Goal: Task Accomplishment & Management: Complete application form

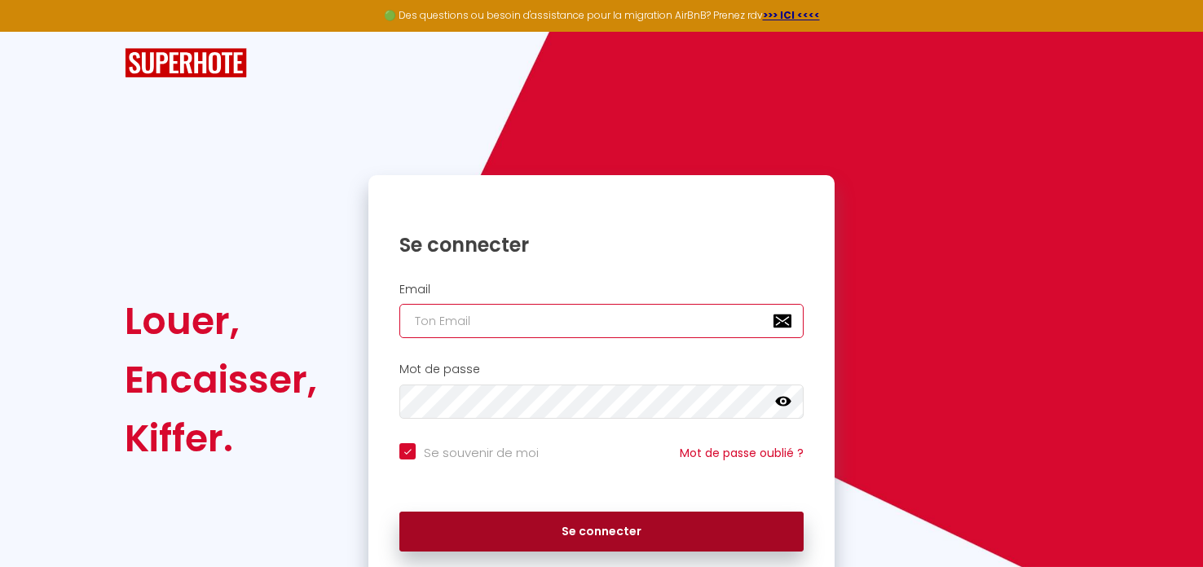
type input "[EMAIL_ADDRESS][DOMAIN_NAME]"
click at [612, 528] on button "Se connecter" at bounding box center [601, 532] width 404 height 41
checkbox input "true"
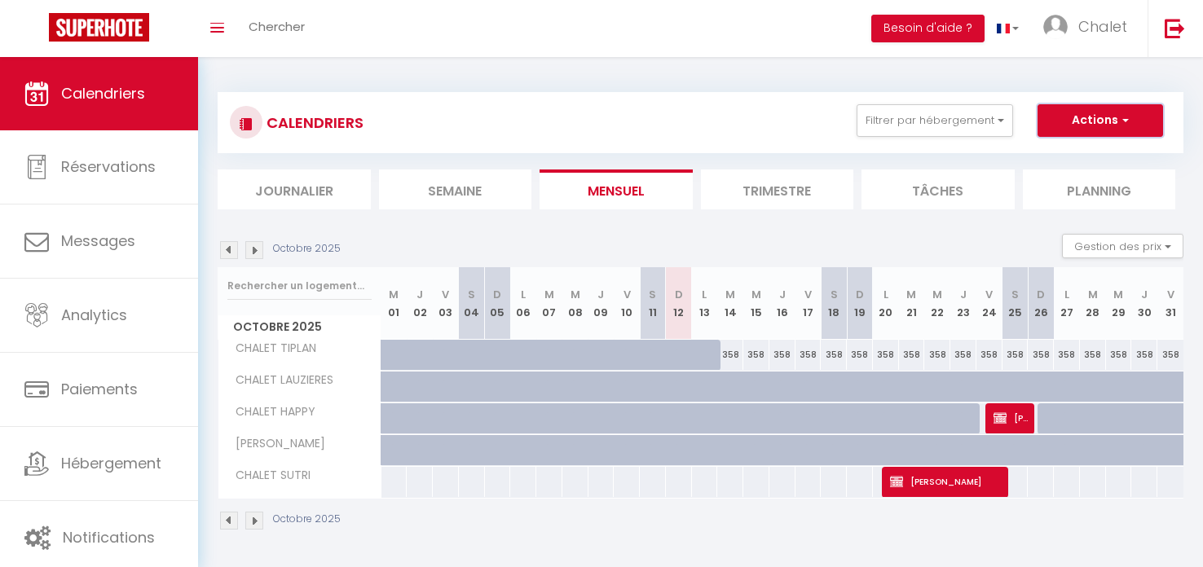
click at [1066, 120] on button "Actions" at bounding box center [1101, 120] width 126 height 33
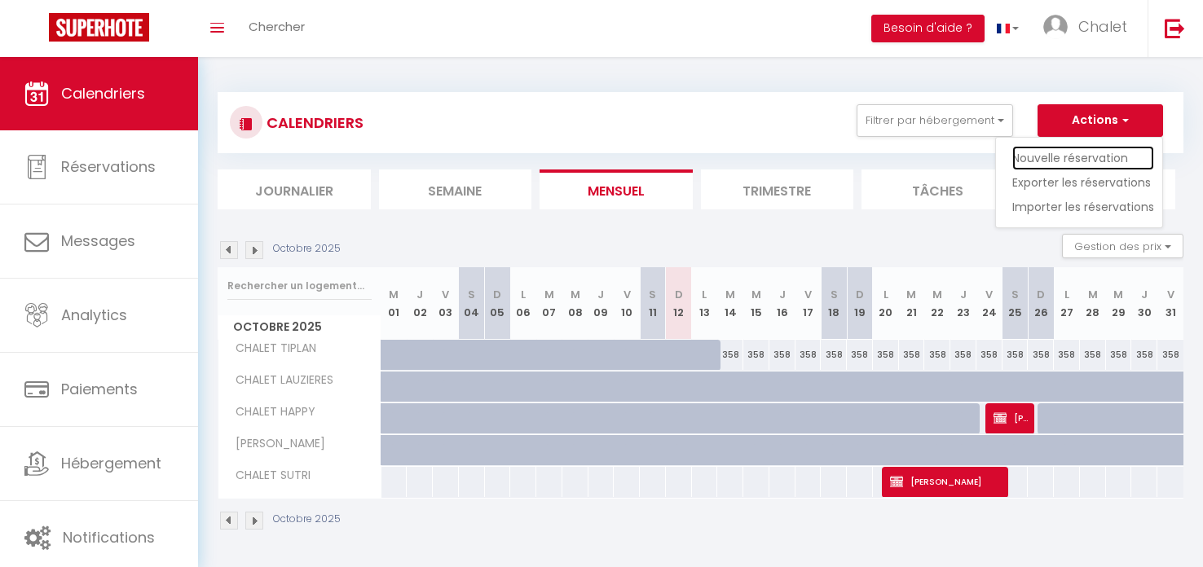
click at [1068, 154] on link "Nouvelle réservation" at bounding box center [1084, 158] width 142 height 24
select select
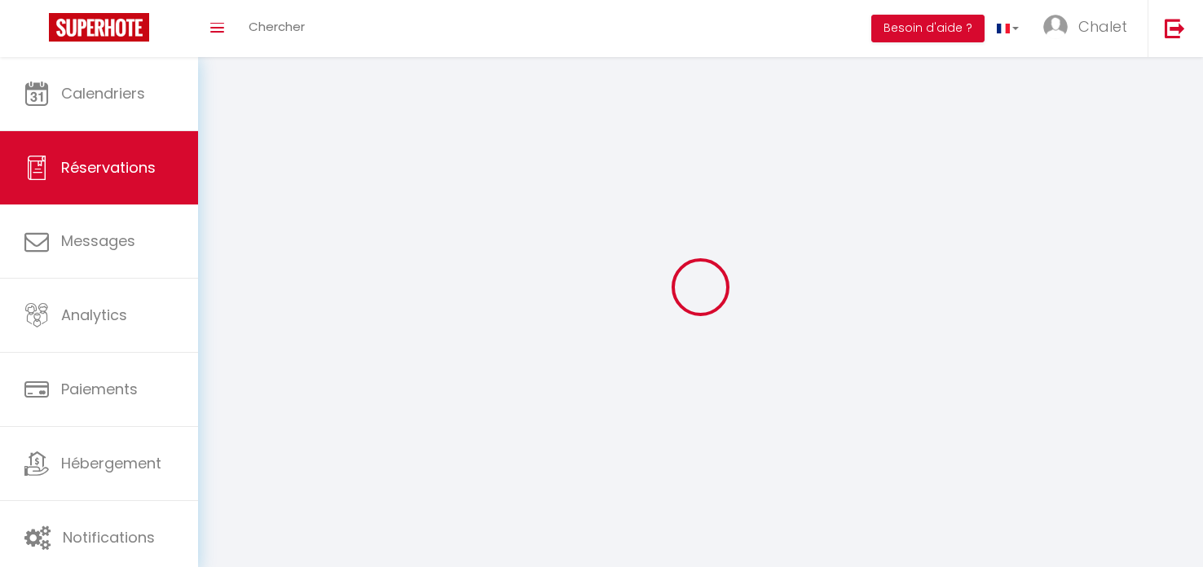
select select
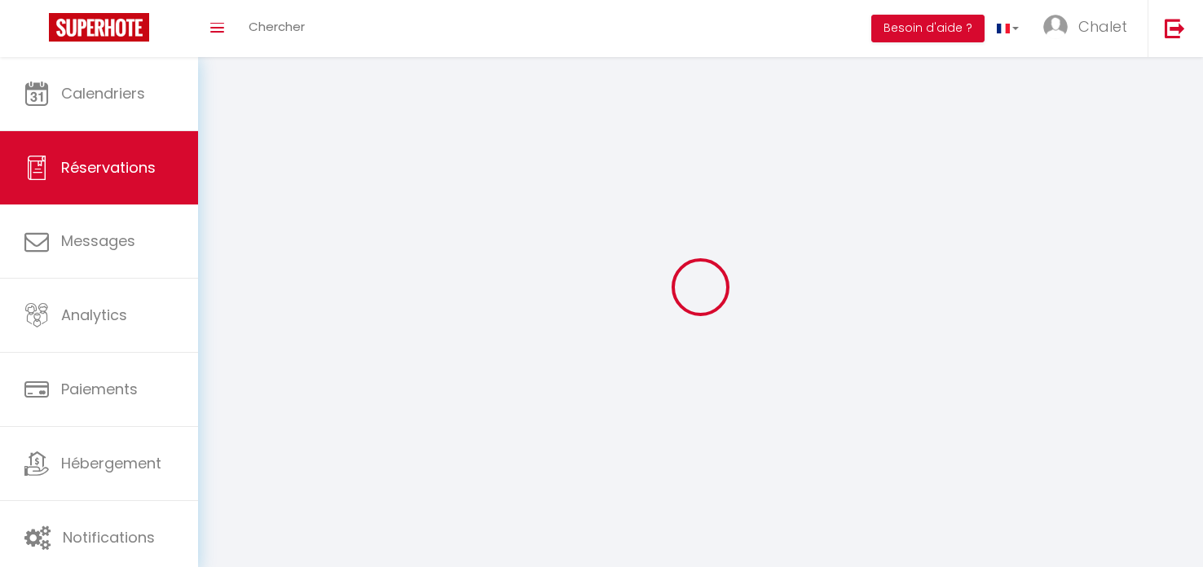
select select
checkbox input "false"
select select
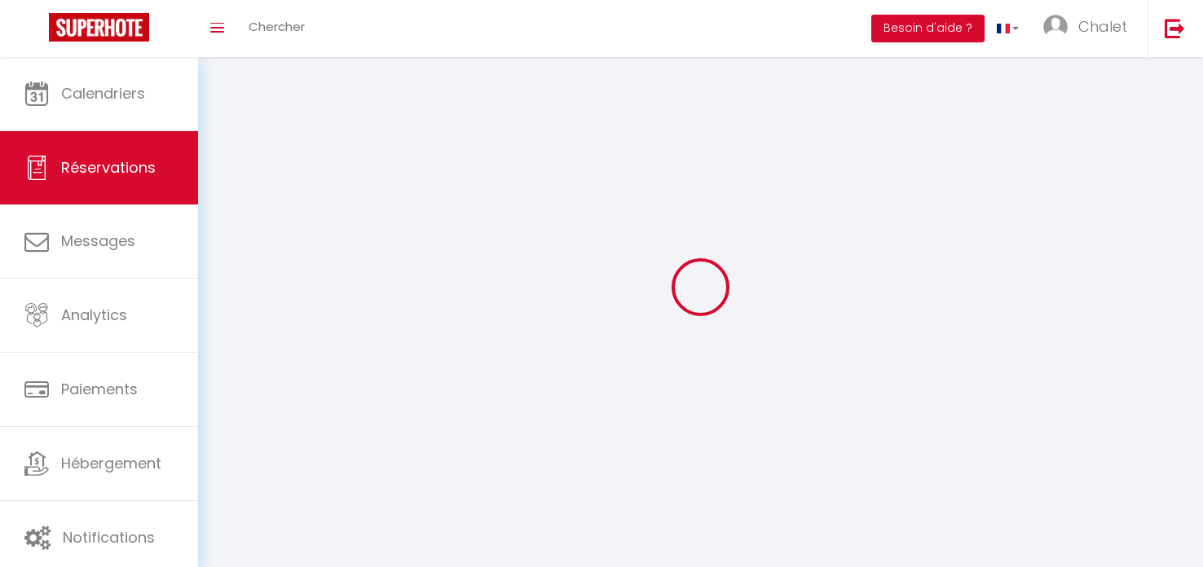
select select
checkbox input "false"
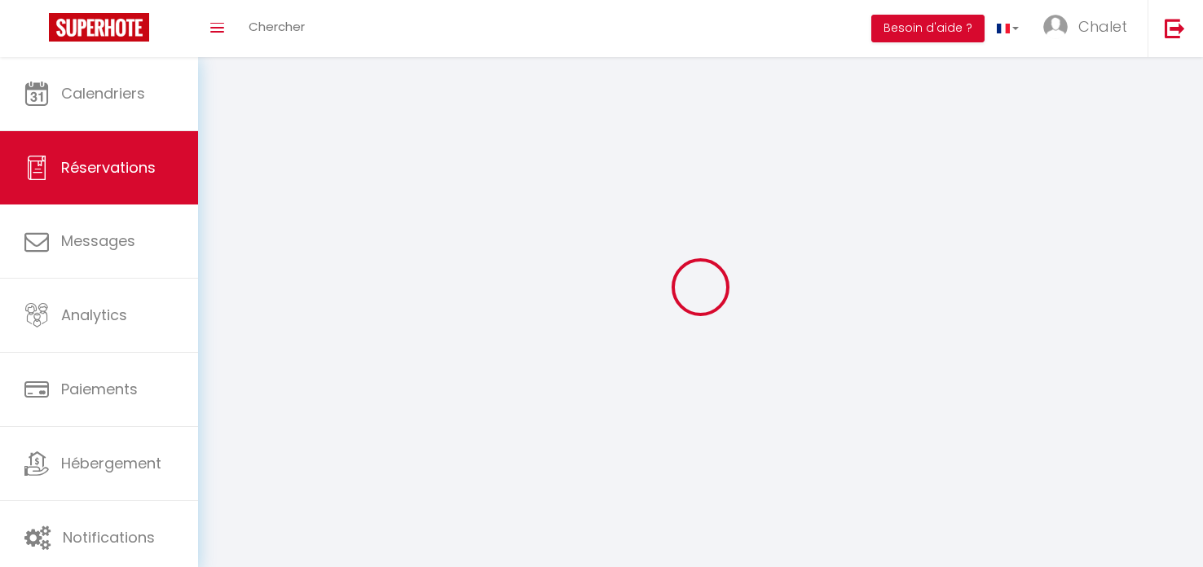
select select
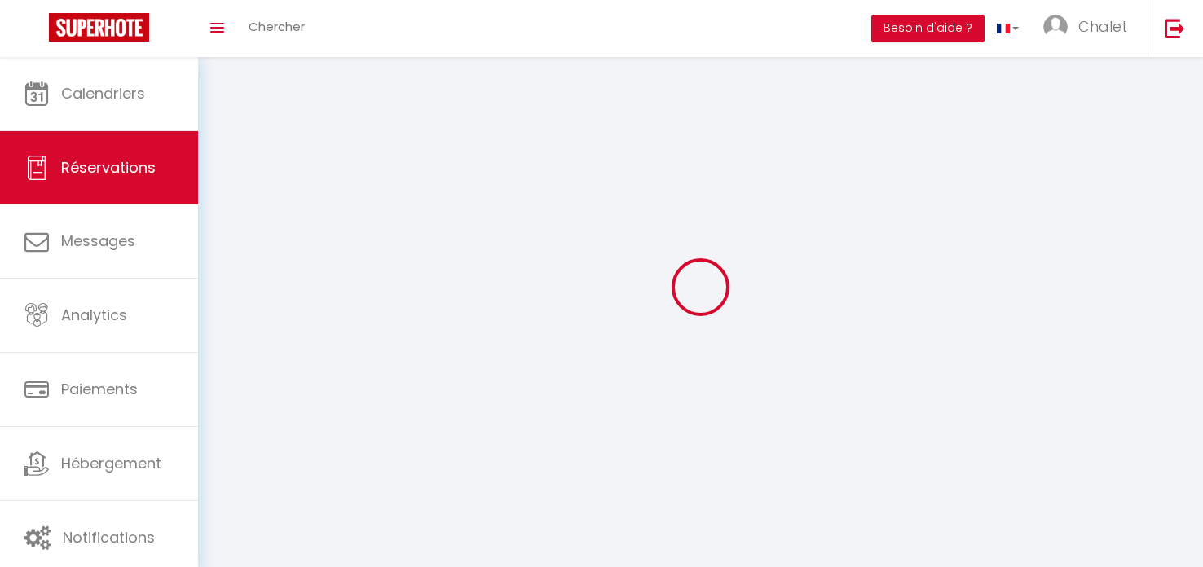
select select
checkbox input "false"
select select
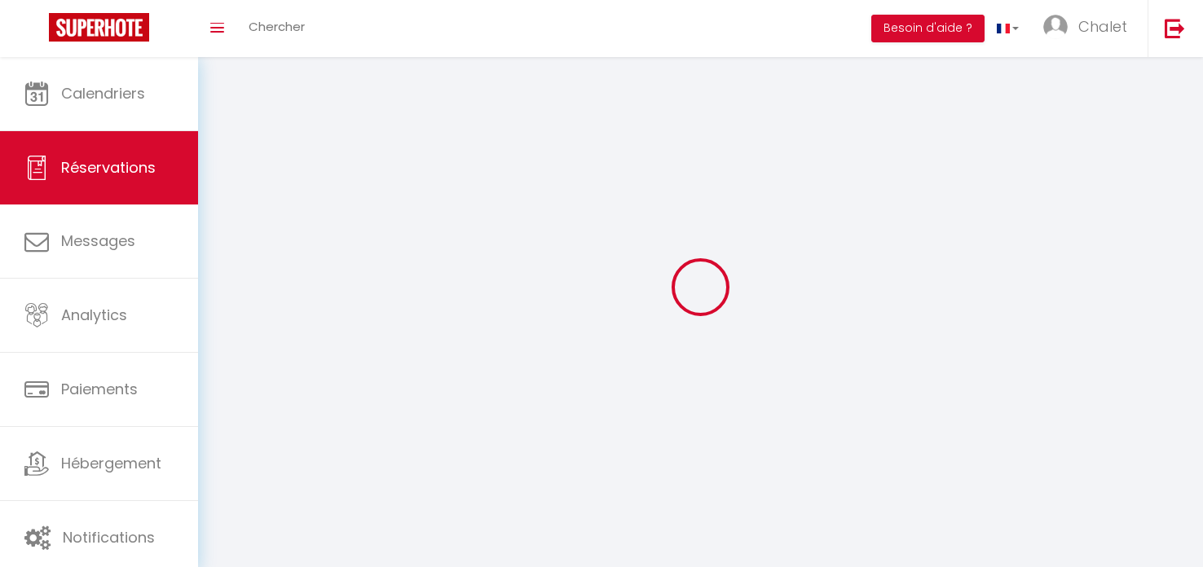
select select
checkbox input "false"
select select
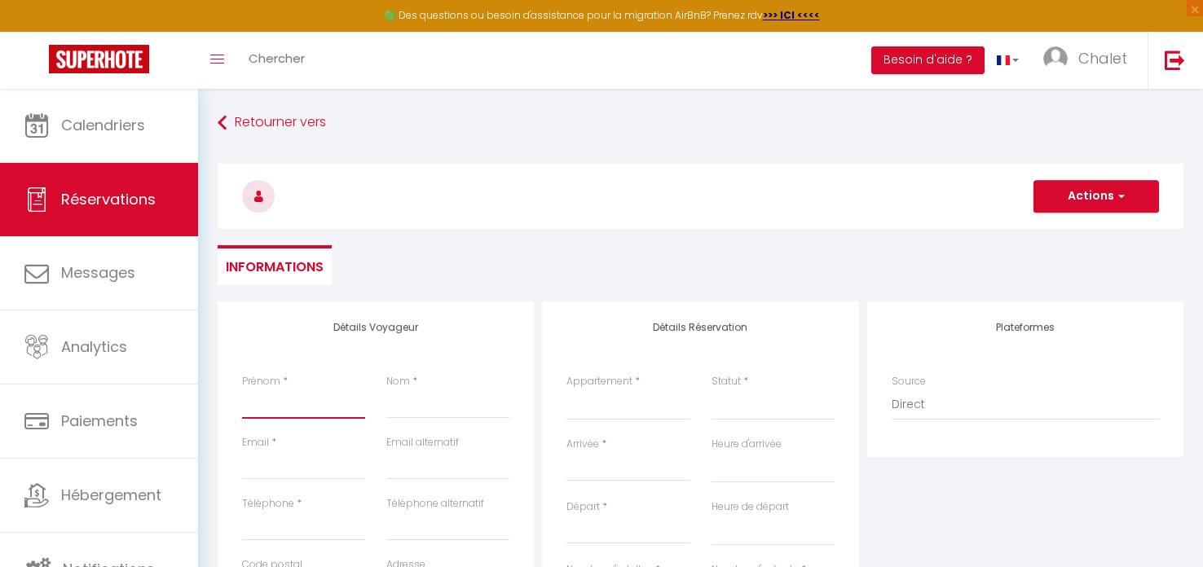
click at [260, 413] on input "Prénom" at bounding box center [303, 404] width 123 height 29
type input "s"
select select
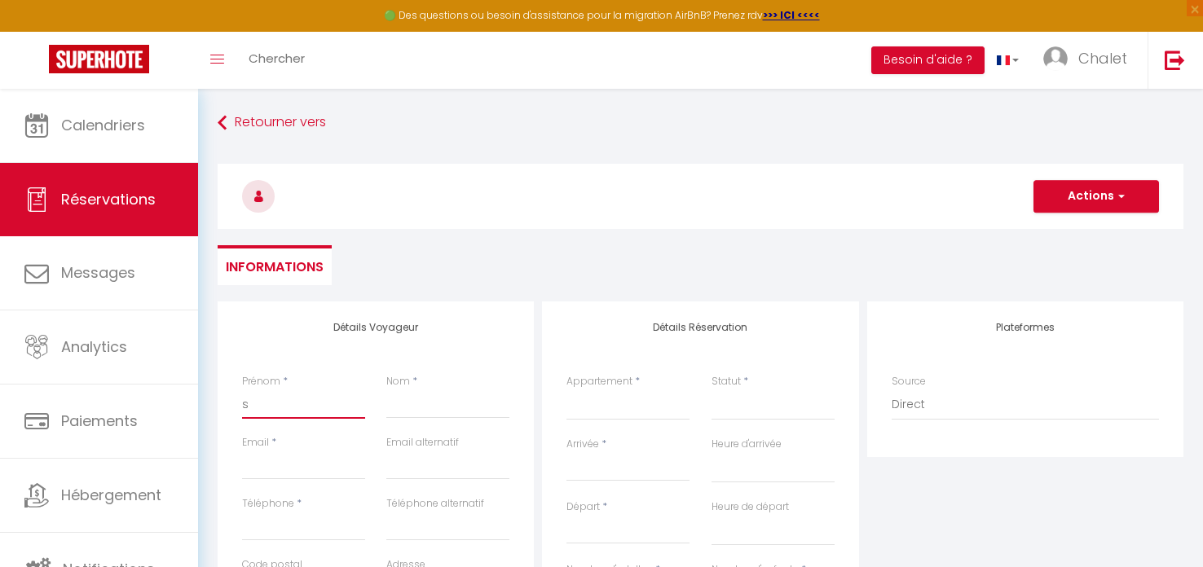
select select
checkbox input "false"
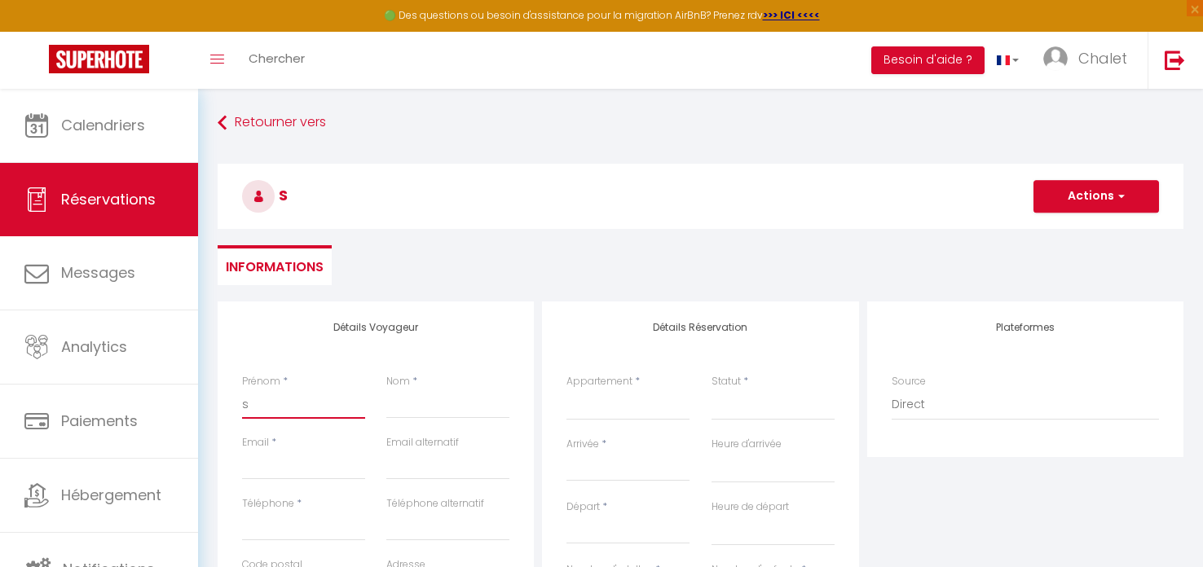
type input "so"
select select
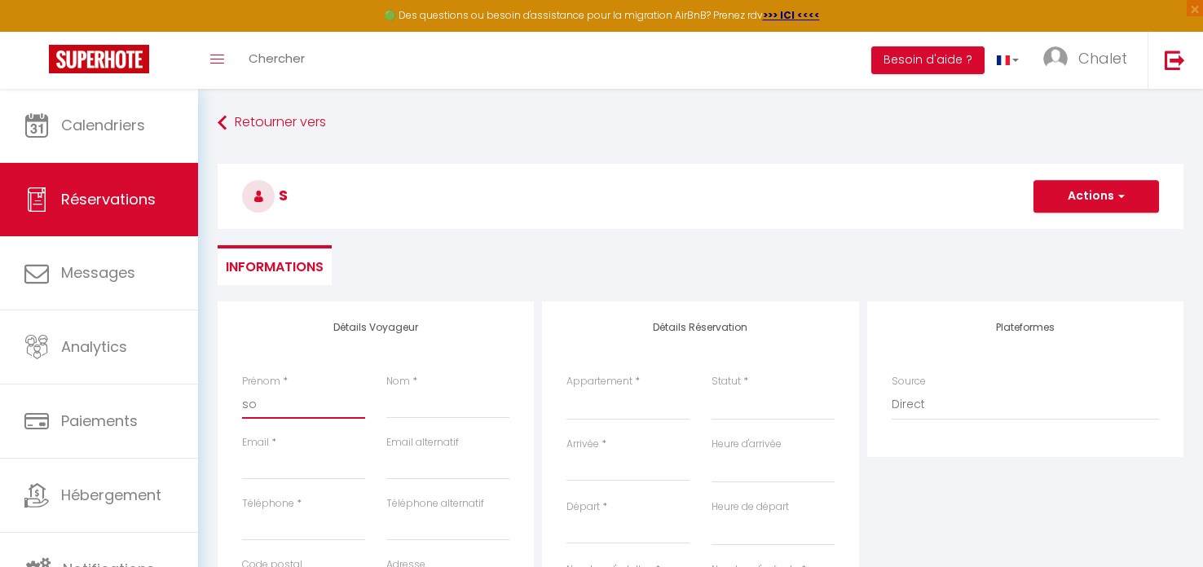
select select
checkbox input "false"
type input "sop"
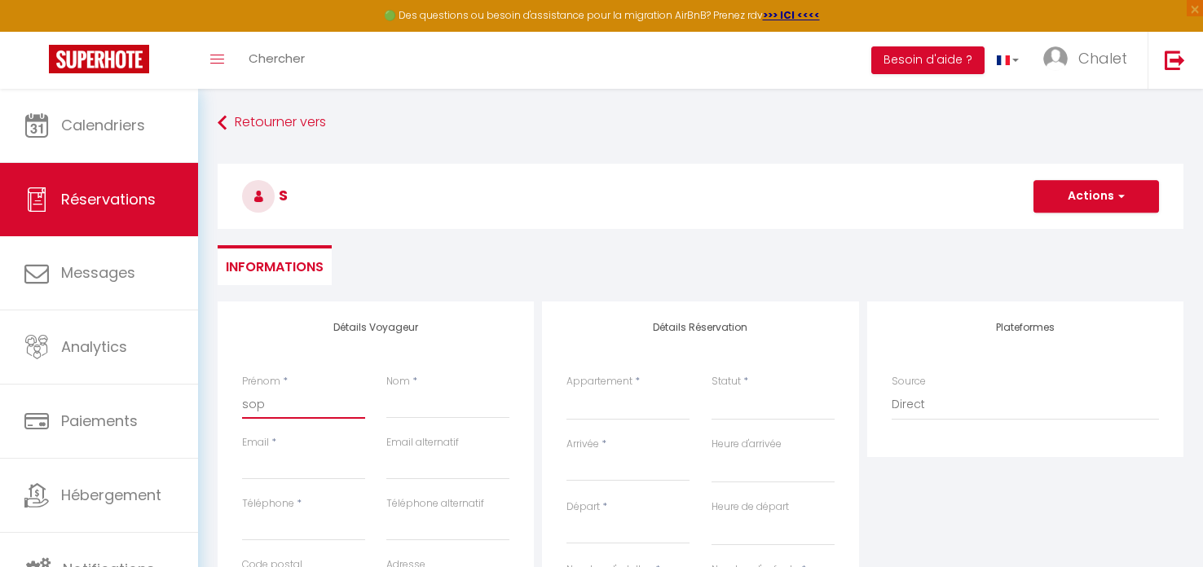
select select
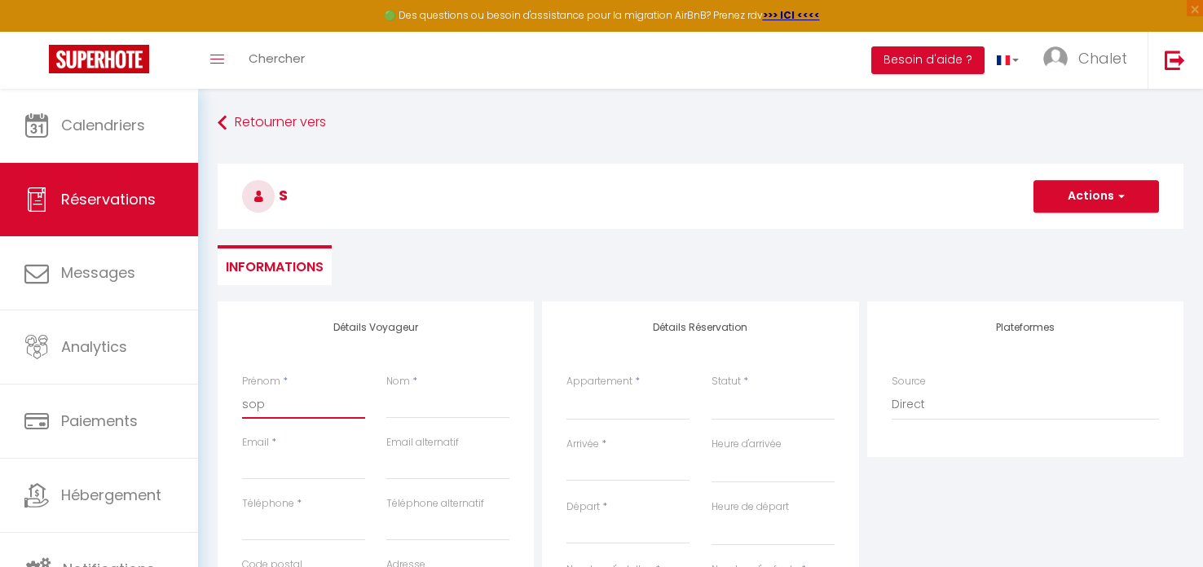
select select
checkbox input "false"
type input "soph"
select select
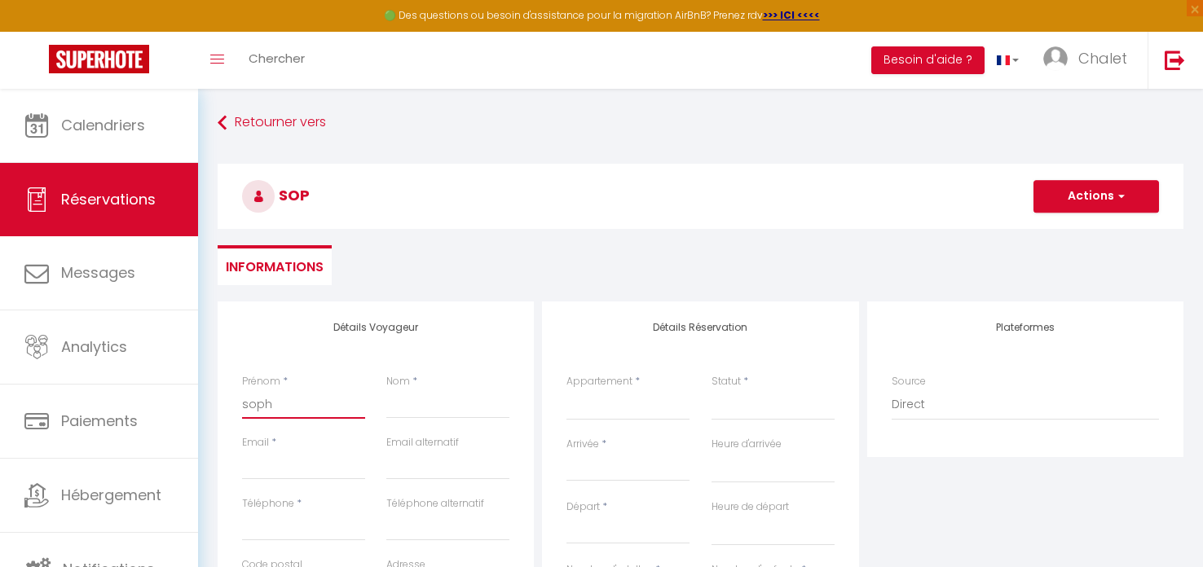
select select
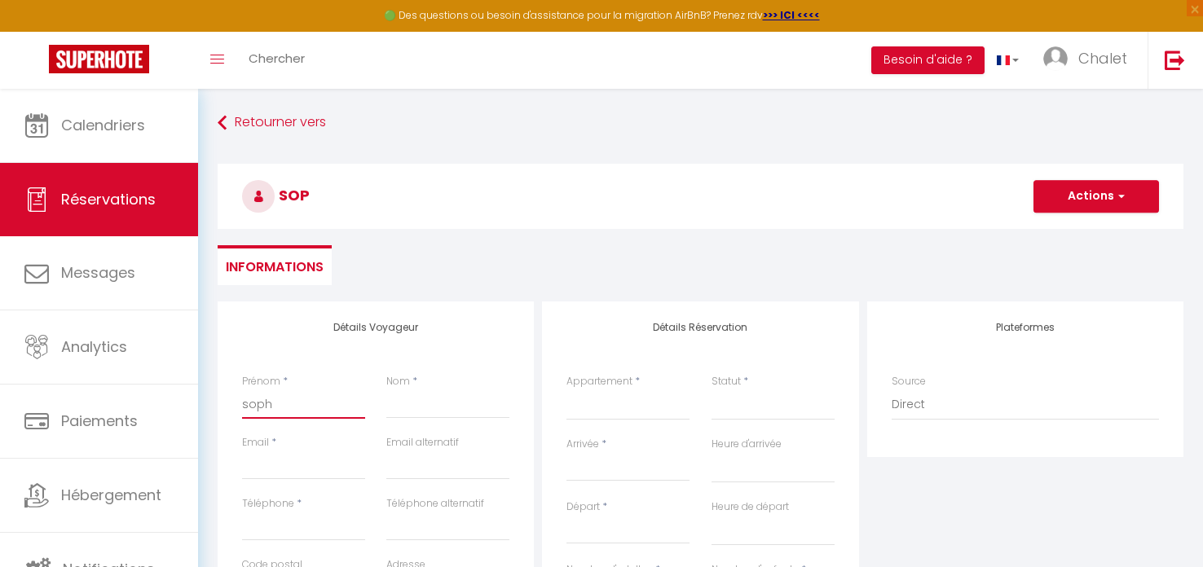
select select
checkbox input "false"
type input "sophi"
select select
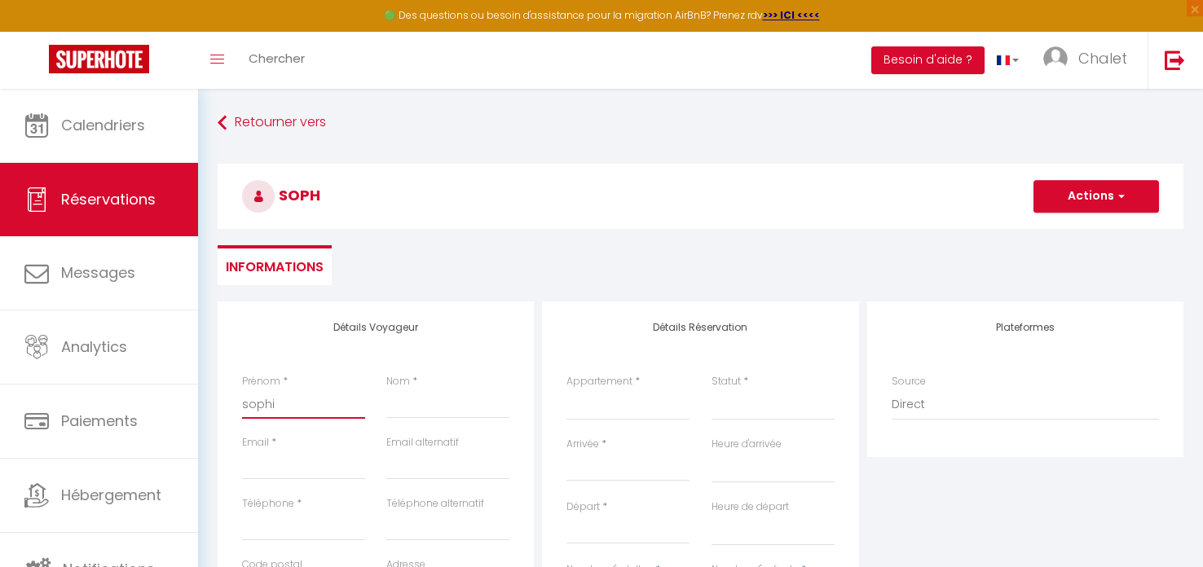
select select
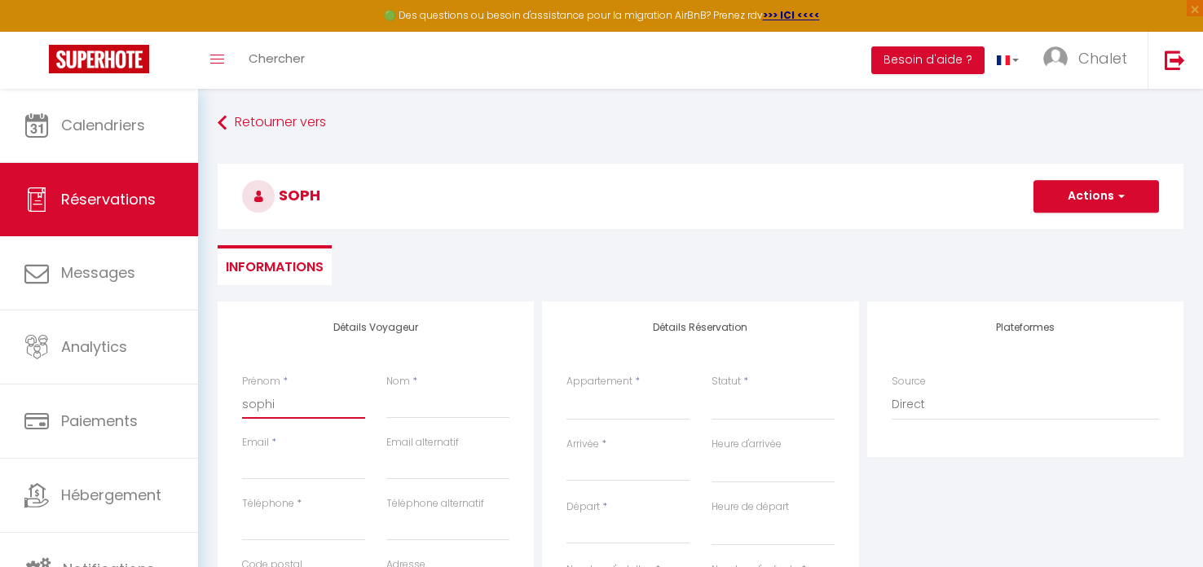
checkbox input "false"
type input "[PERSON_NAME]"
select select
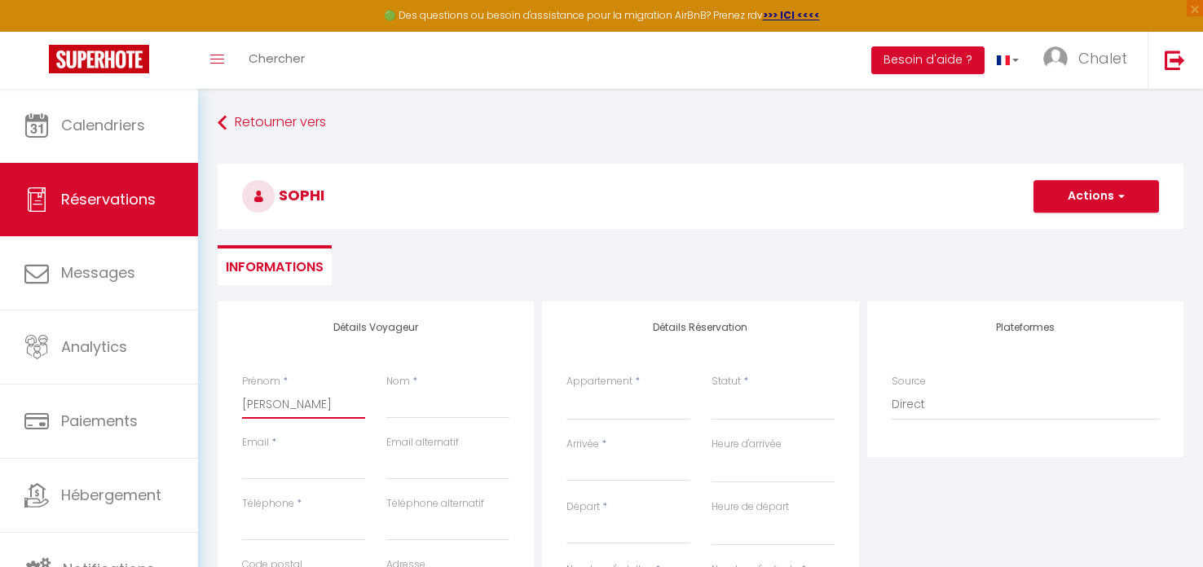
select select
checkbox input "false"
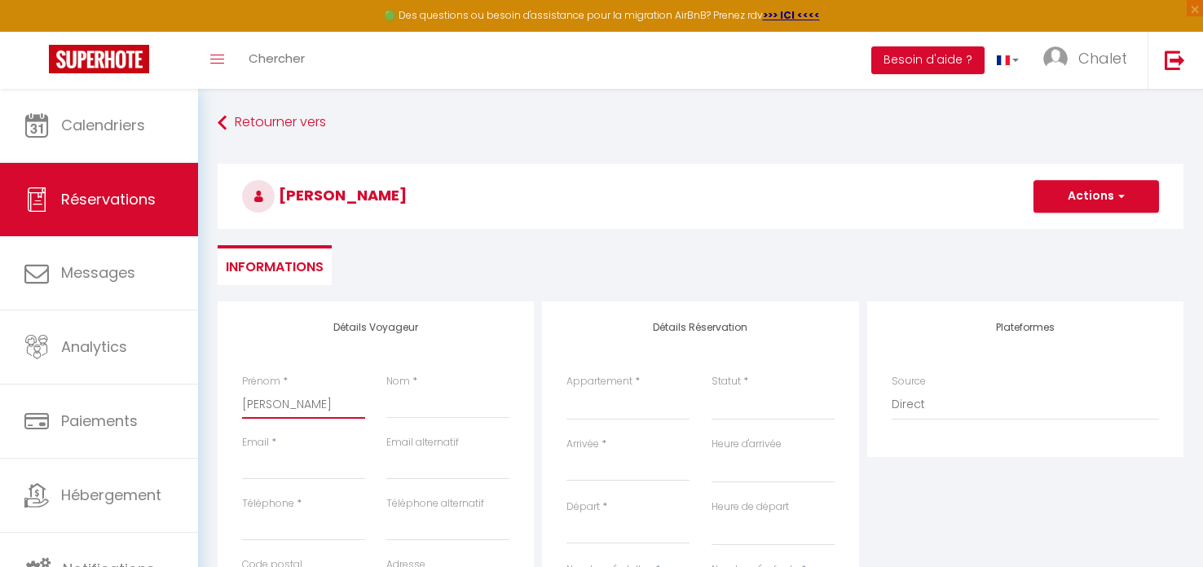
type input "[PERSON_NAME]"
click at [410, 412] on input "Nom" at bounding box center [447, 404] width 123 height 29
type input "P"
select select
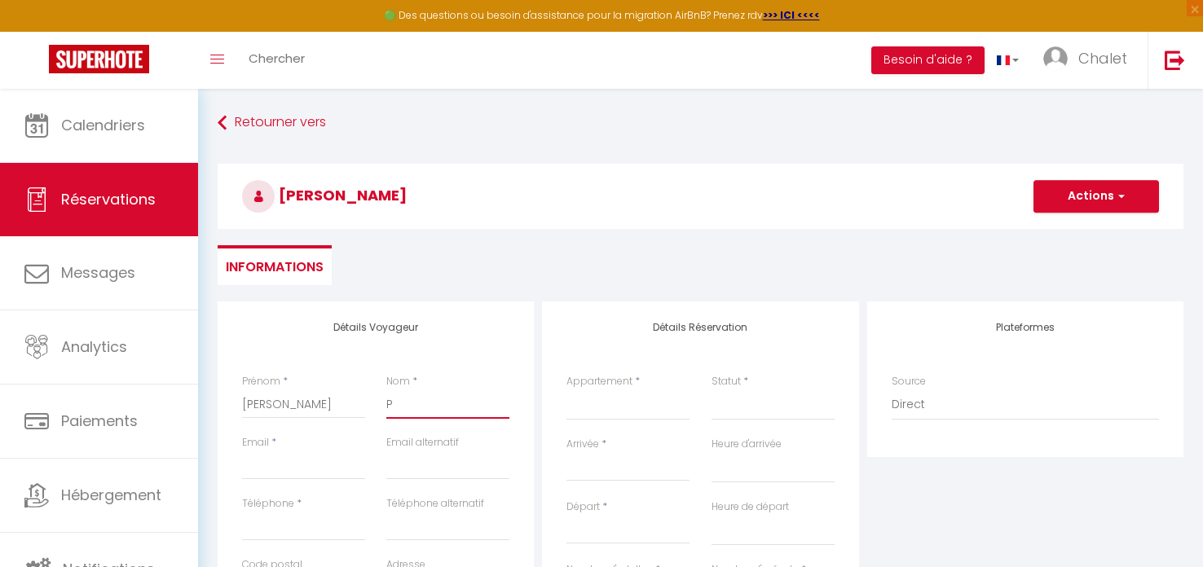
select select
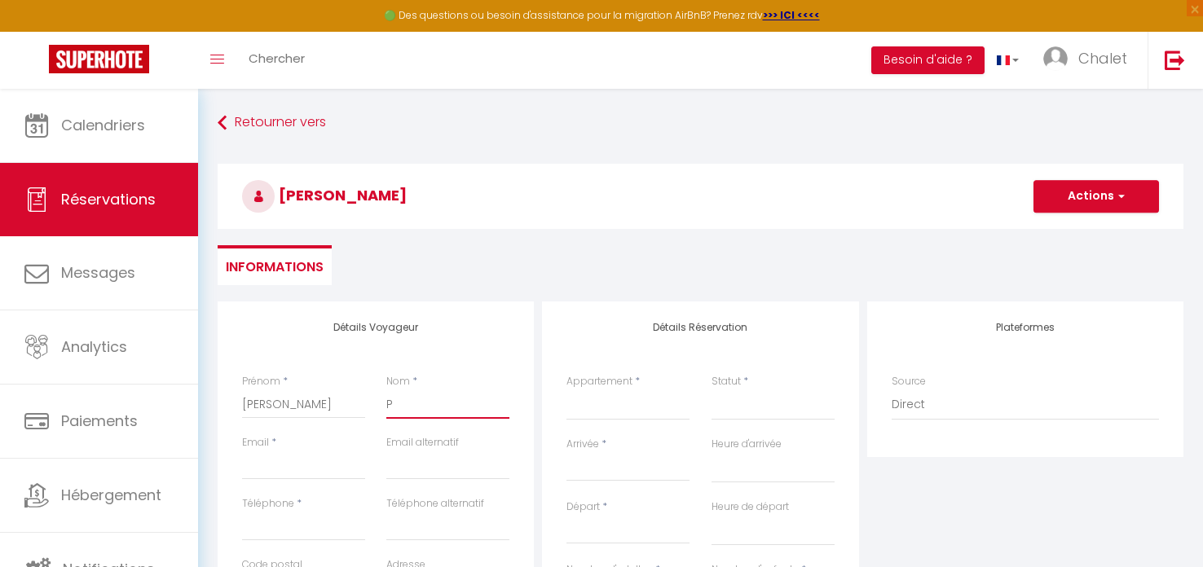
checkbox input "false"
type input "Po"
select select
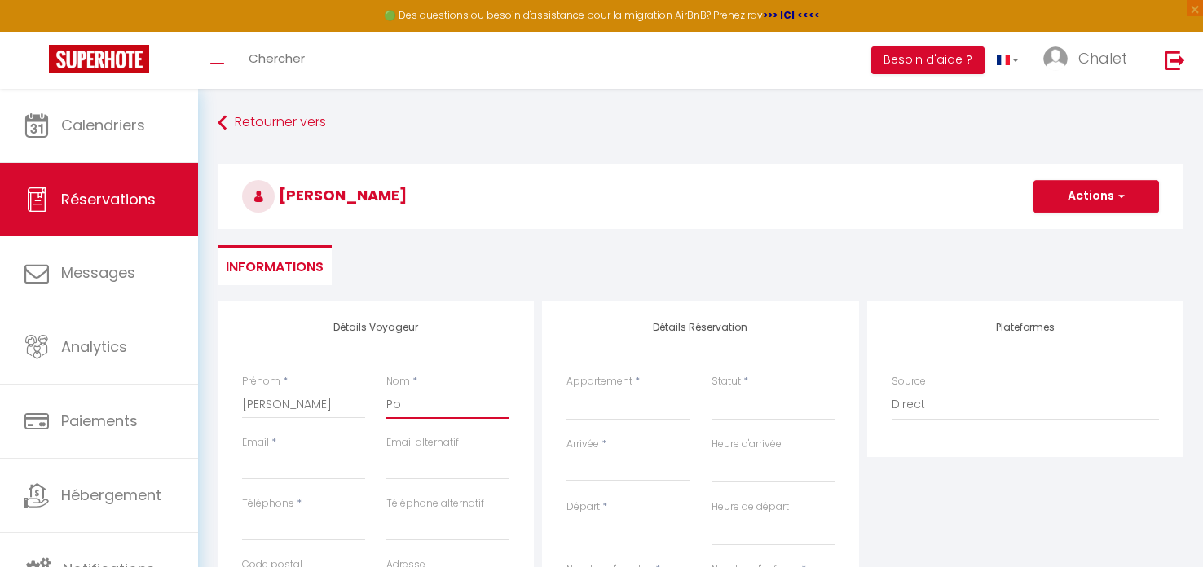
select select
checkbox input "false"
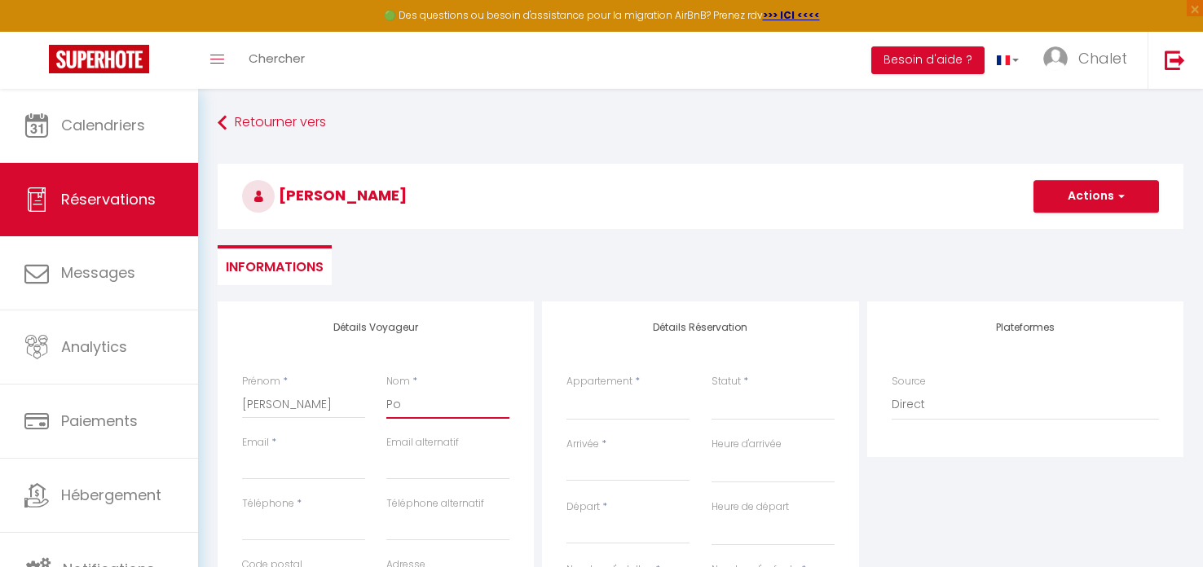
type input "Poi"
select select
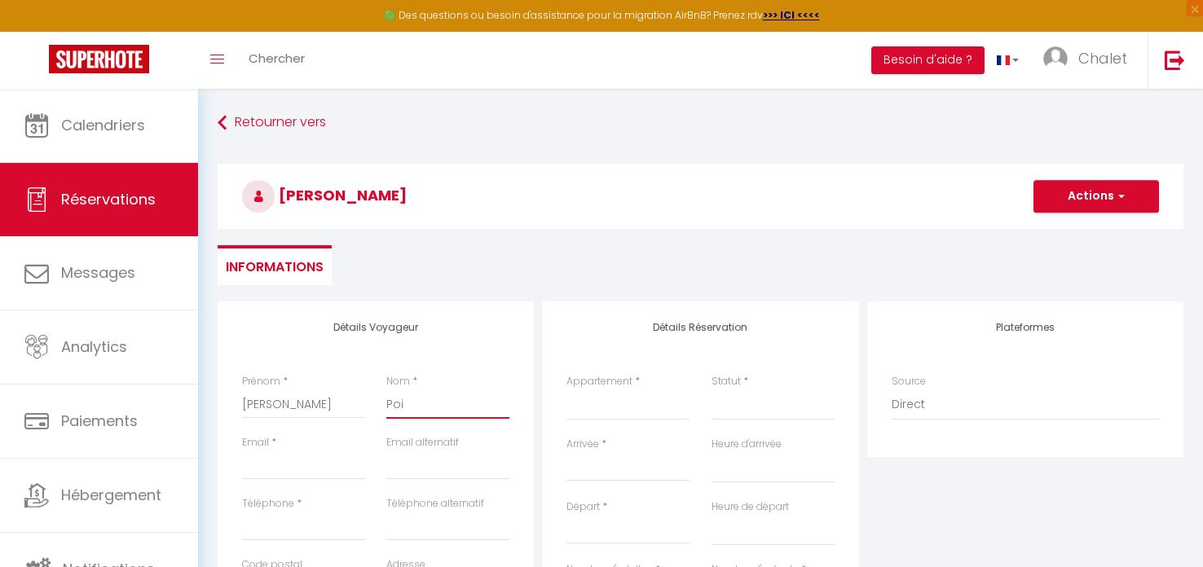
select select
checkbox input "false"
type input "Poit"
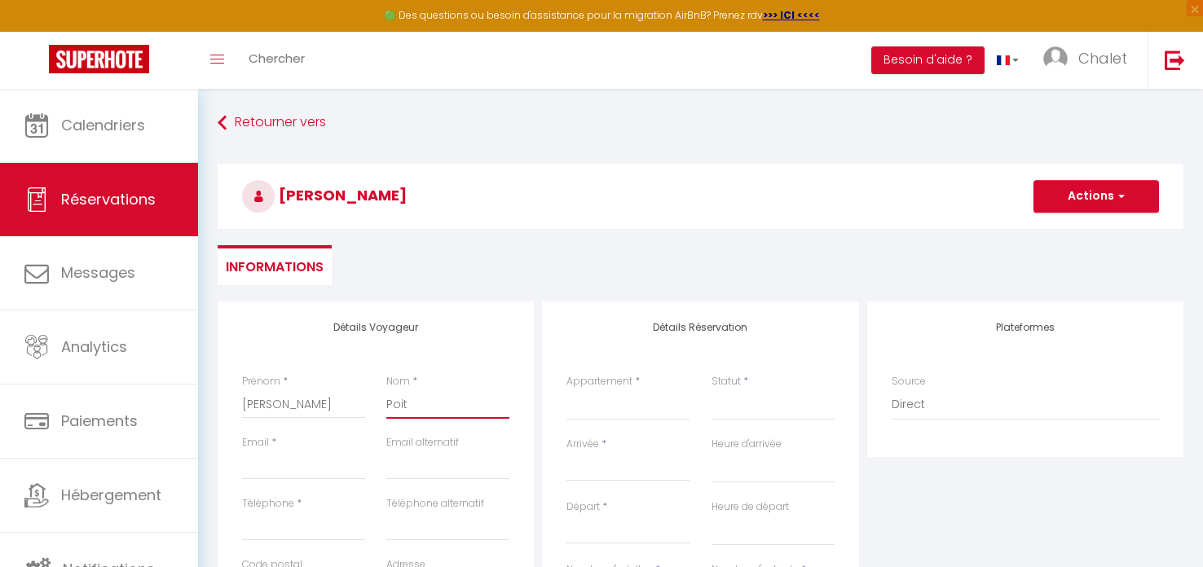
select select
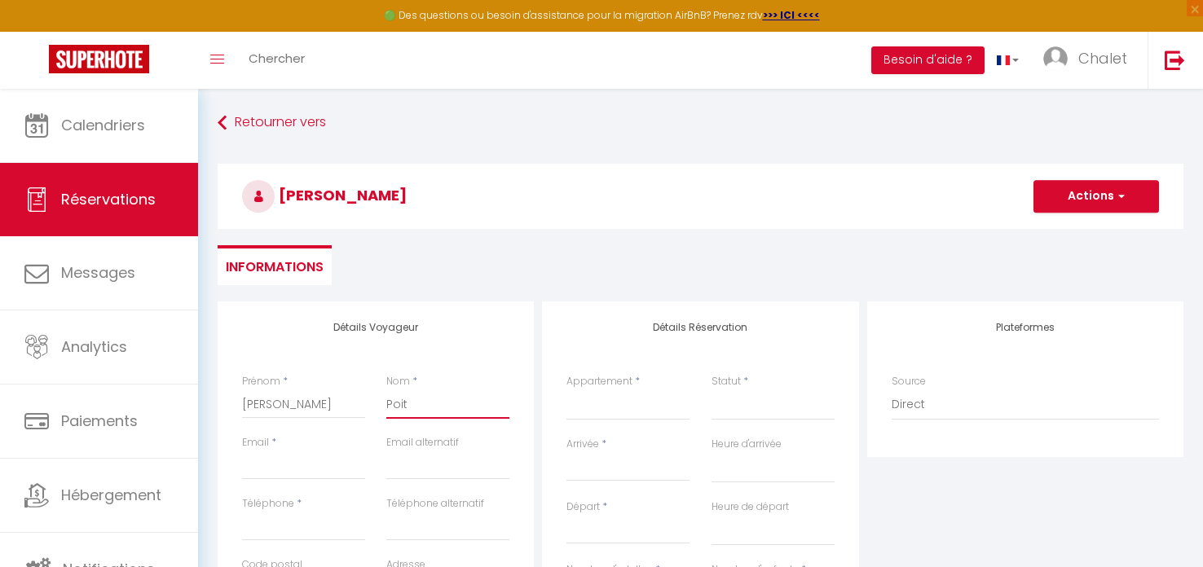
select select
checkbox input "false"
type input "Poito"
select select
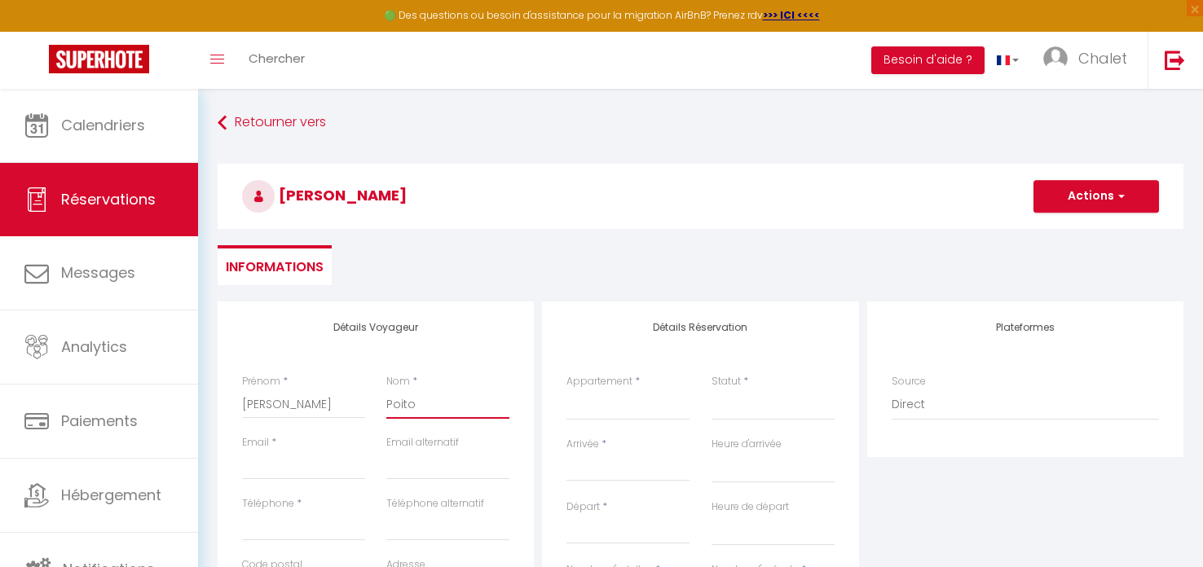
select select
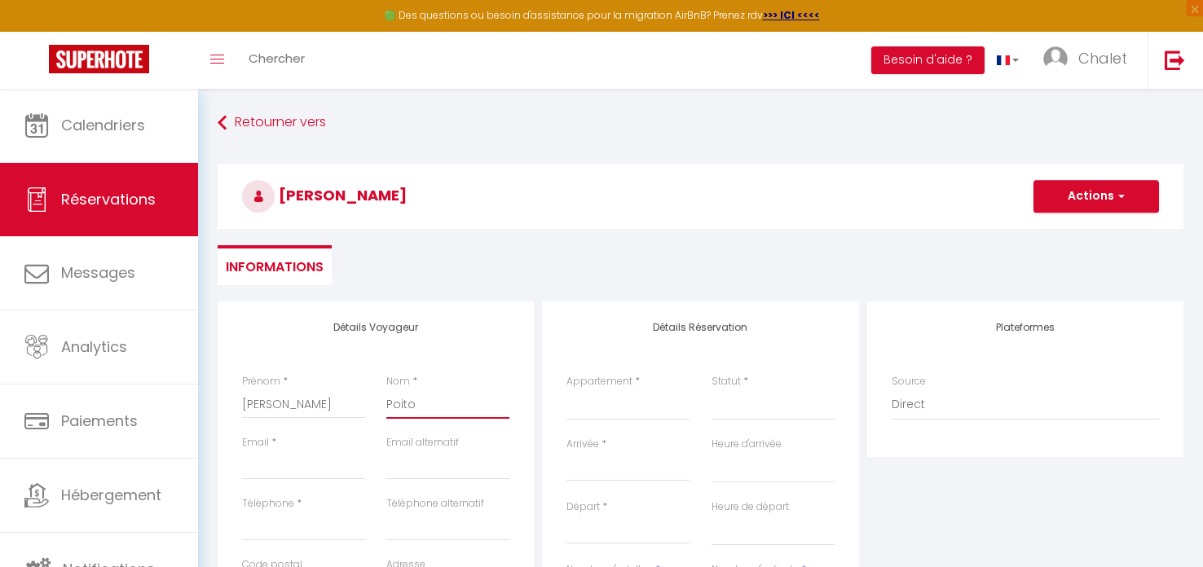
select select
checkbox input "false"
type input "[GEOGRAPHIC_DATA]"
select select
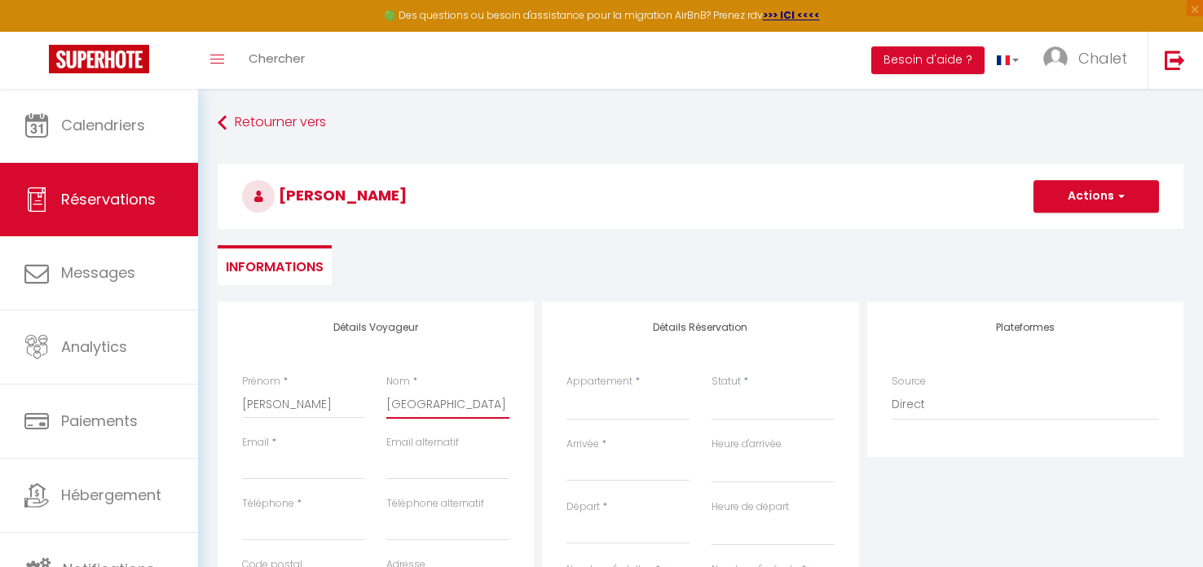
select select
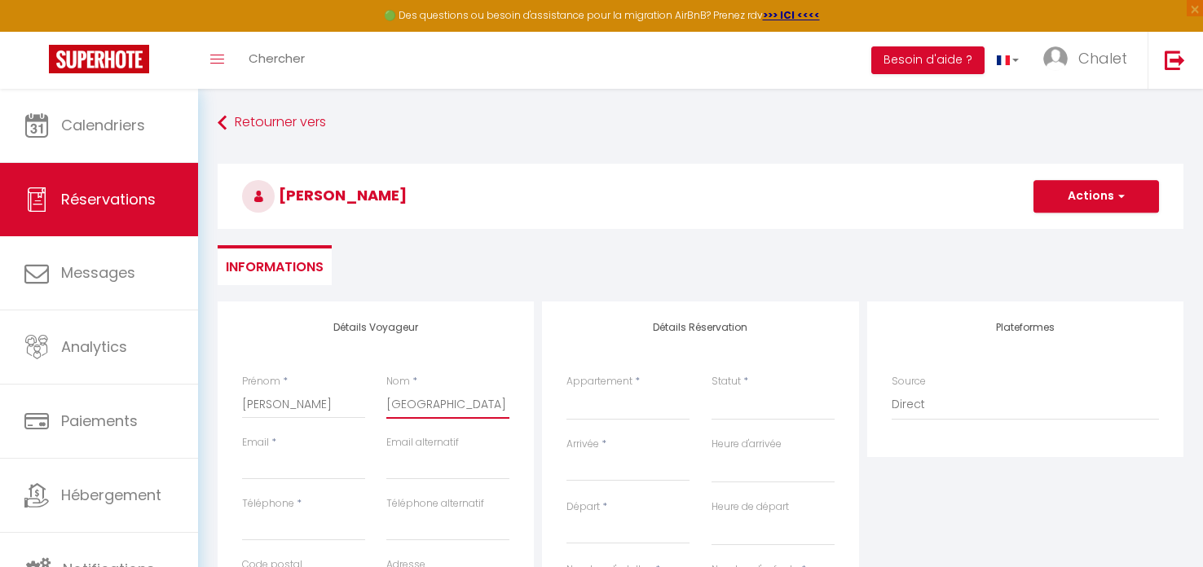
checkbox input "false"
type input "[GEOGRAPHIC_DATA]"
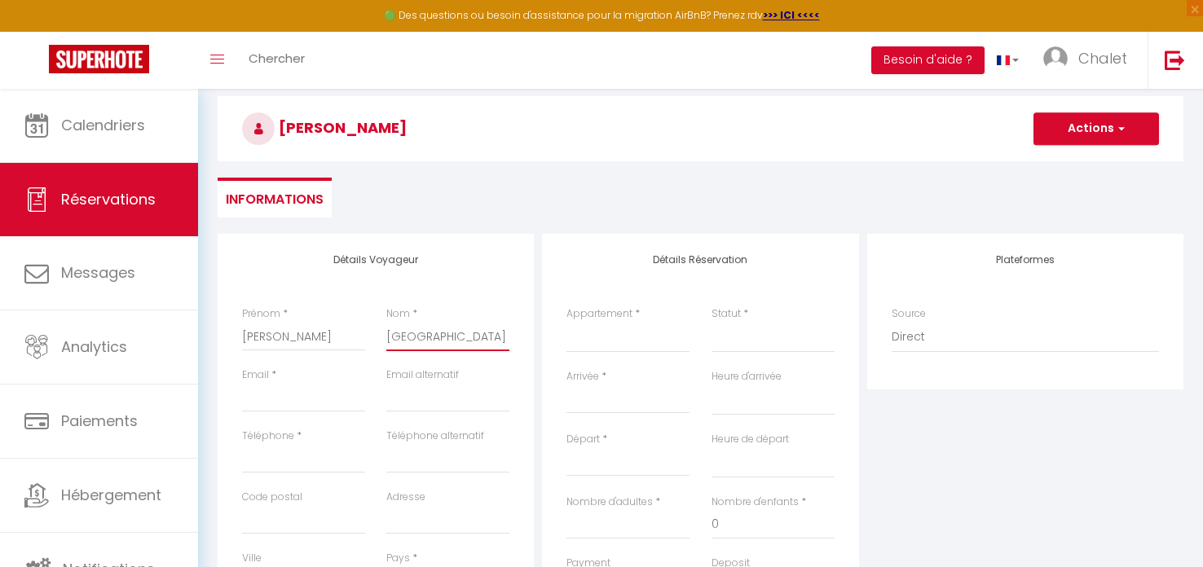
scroll to position [227, 0]
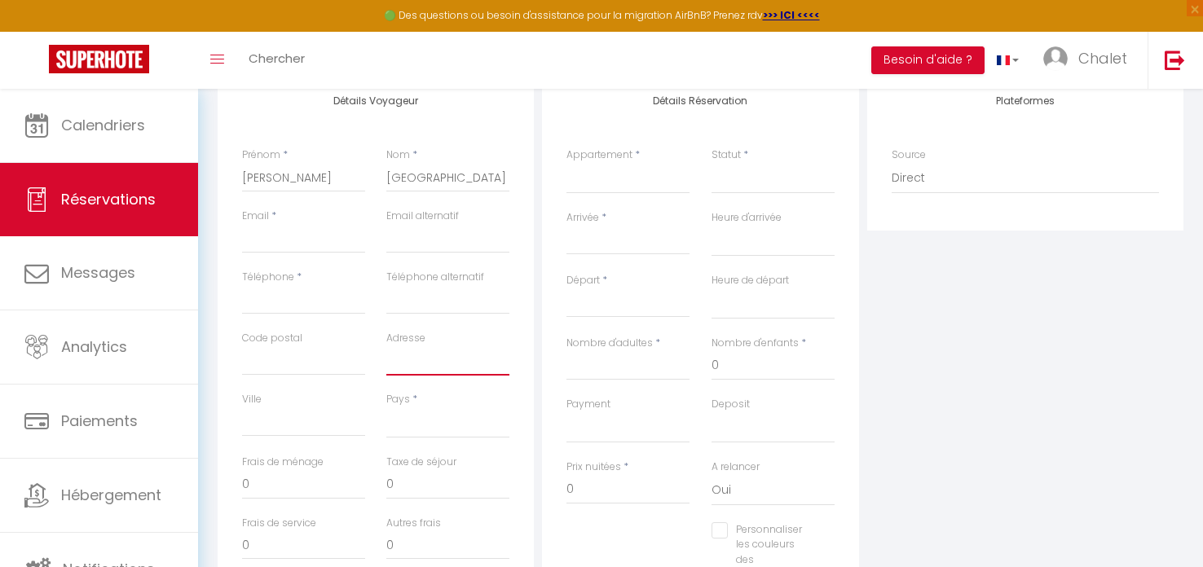
click at [398, 354] on input "Adresse" at bounding box center [447, 360] width 123 height 29
type input "1"
select select
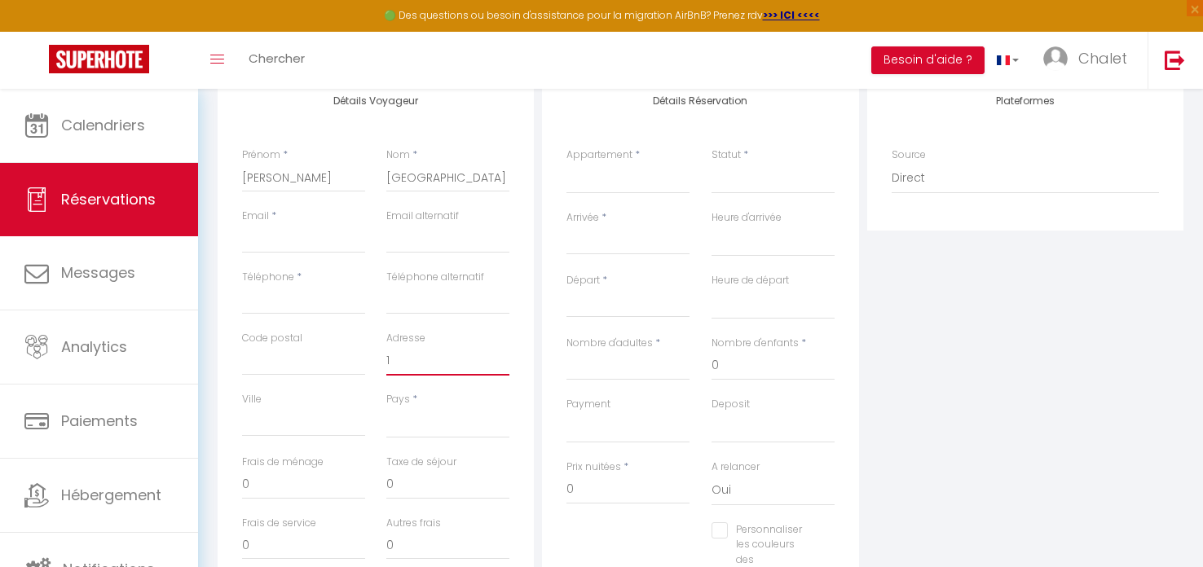
select select
checkbox input "false"
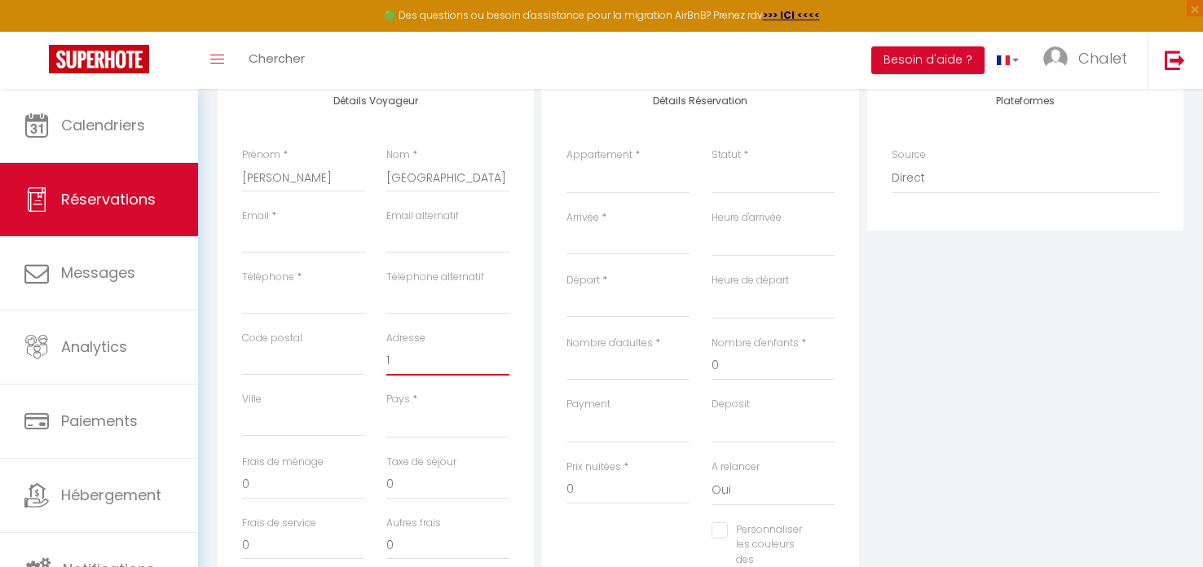
type input "11"
select select
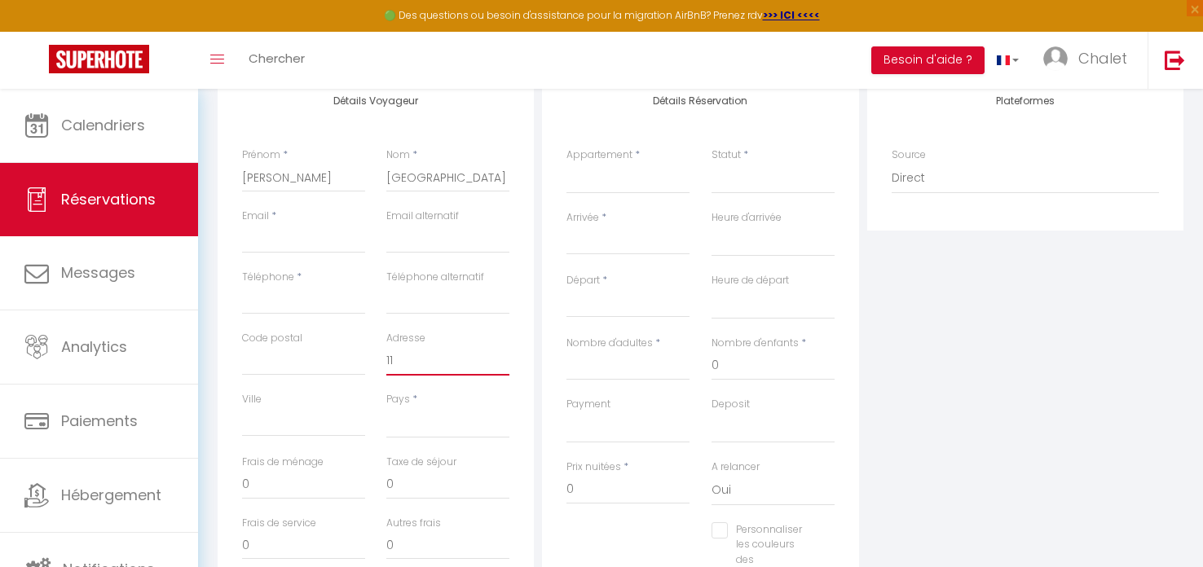
select select
checkbox input "false"
type input "11"
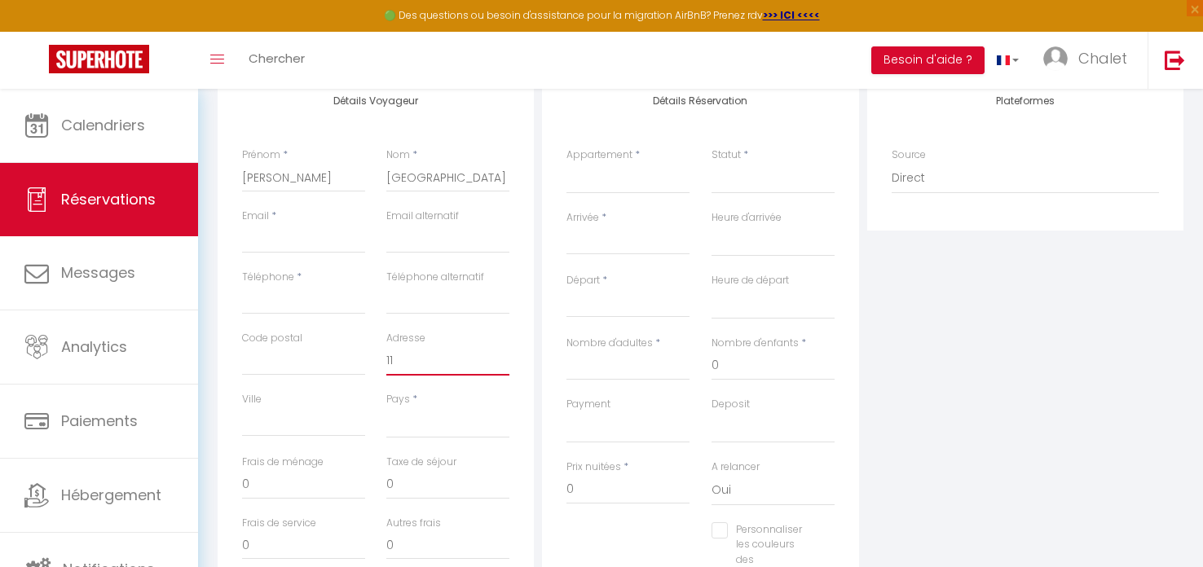
select select
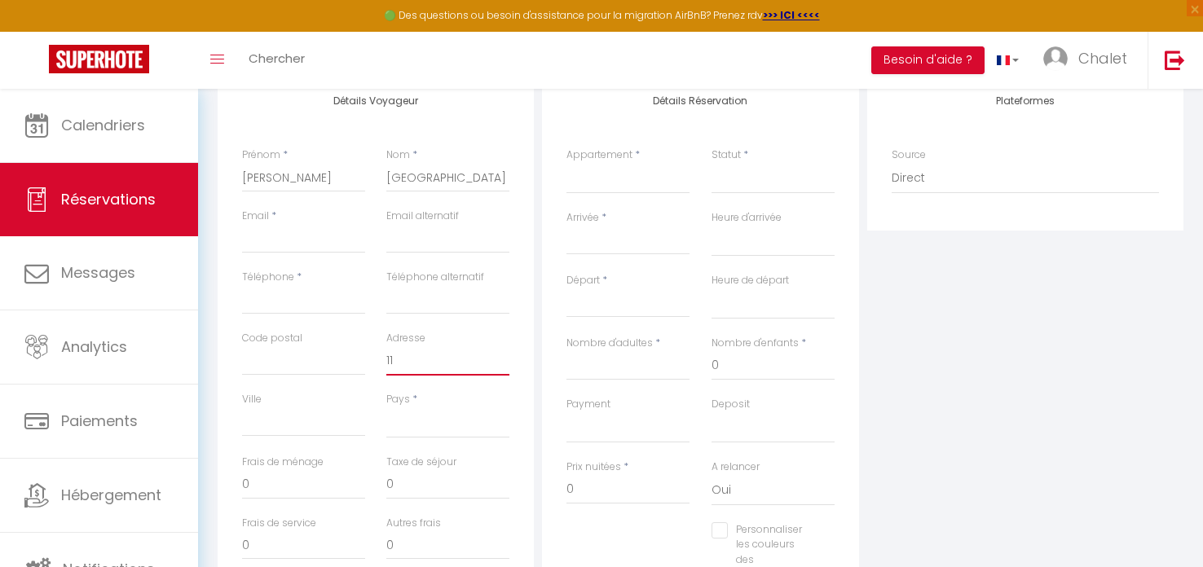
select select
checkbox input "false"
type input "11 r"
select select
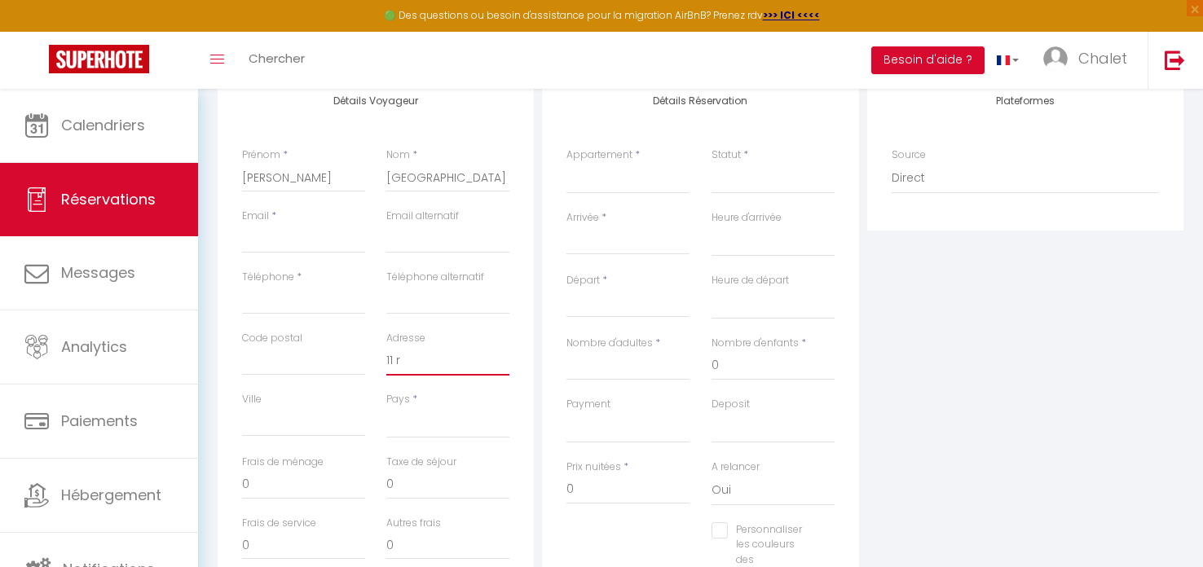
select select
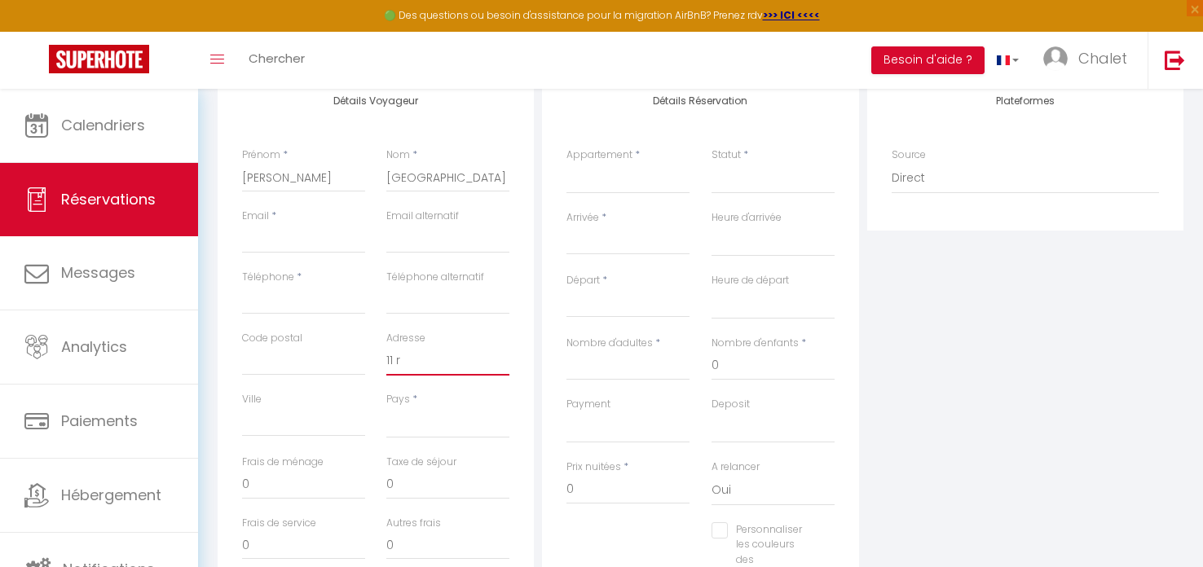
select select
checkbox input "false"
type input "11 ru"
select select
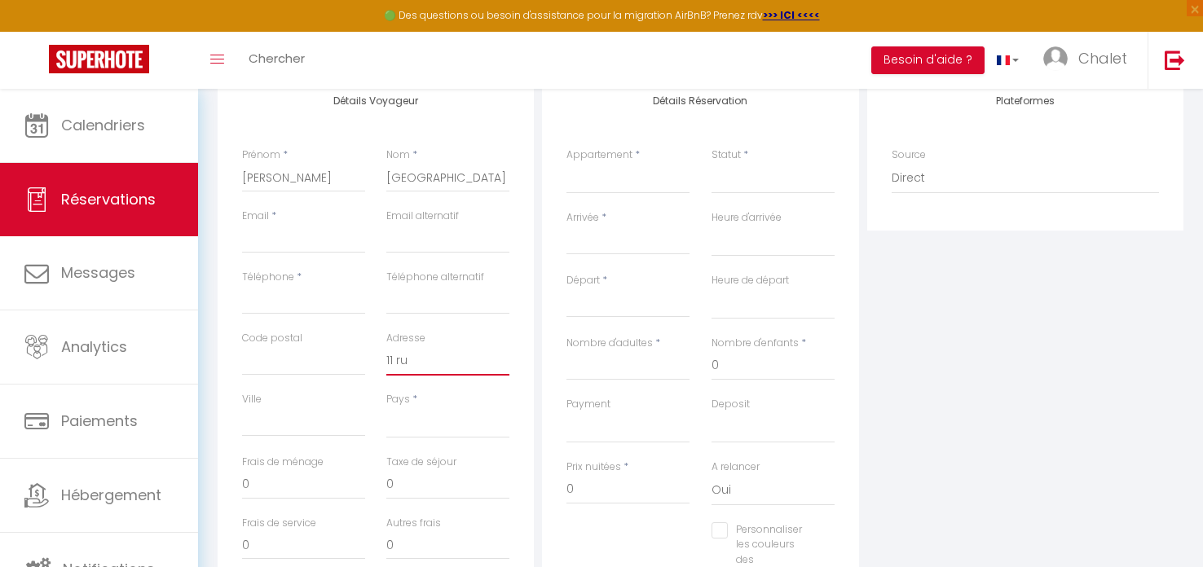
select select
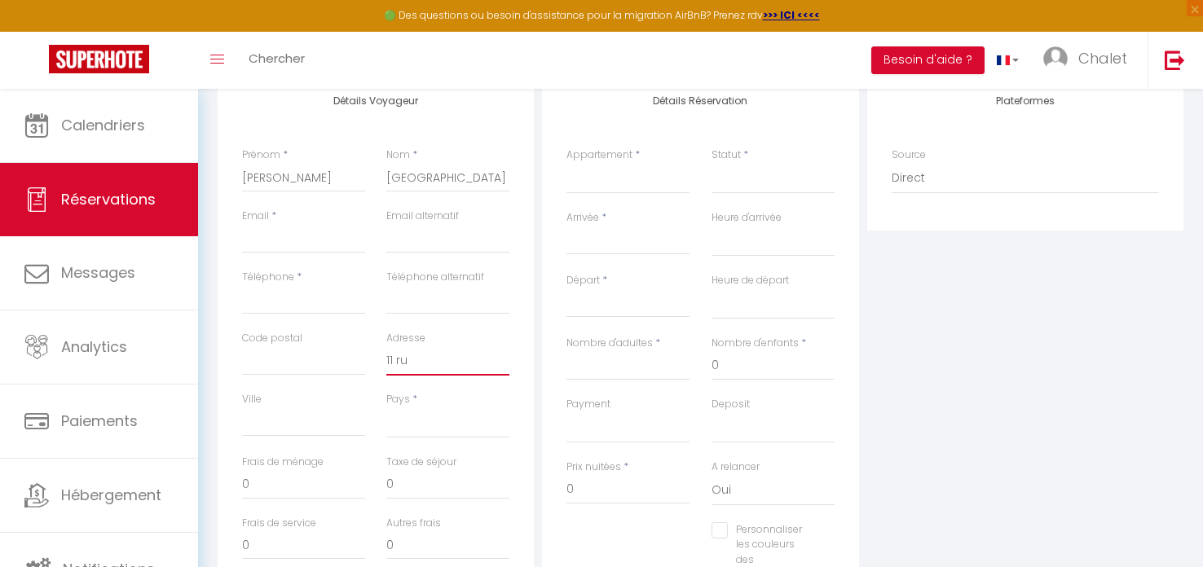
checkbox input "false"
type input "11 rue"
select select
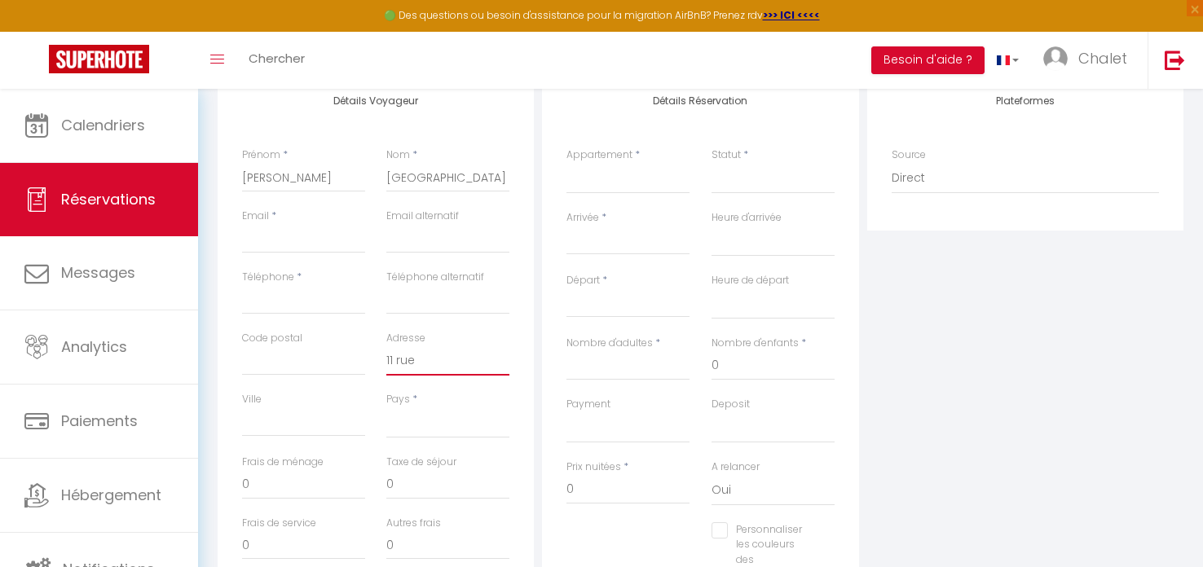
select select
checkbox input "false"
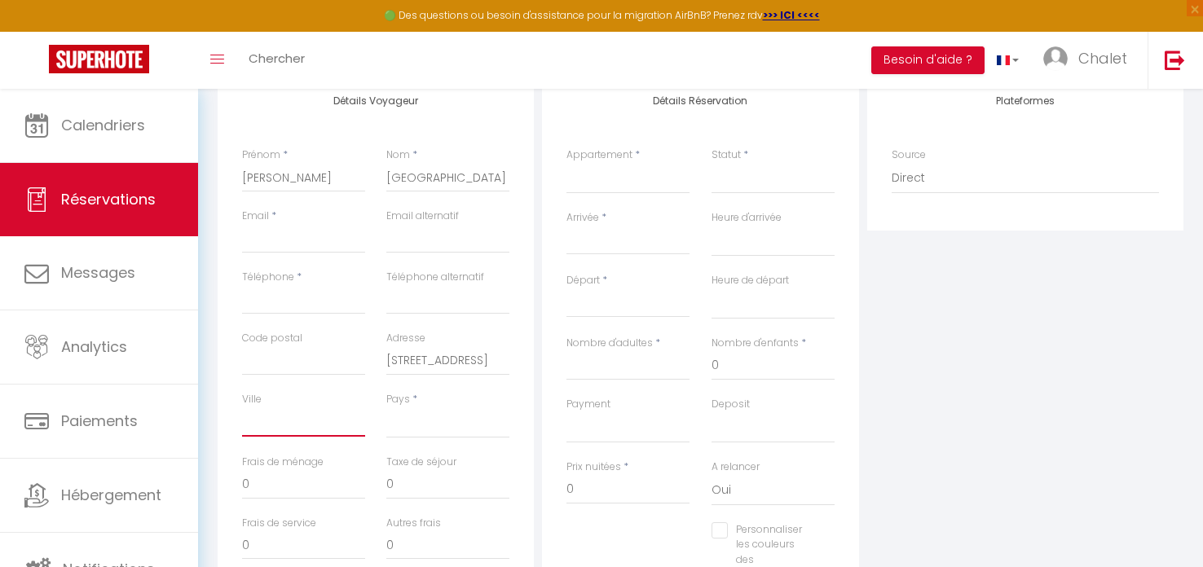
click at [285, 454] on div "Détails Voyageur Prénom * [PERSON_NAME] * [GEOGRAPHIC_DATA] Email * Email alter…" at bounding box center [376, 366] width 316 height 583
click at [299, 363] on input "Code postal" at bounding box center [303, 360] width 123 height 29
paste input "49140"
click at [276, 417] on input "Ville" at bounding box center [303, 422] width 123 height 29
paste input "SOUCELLES"
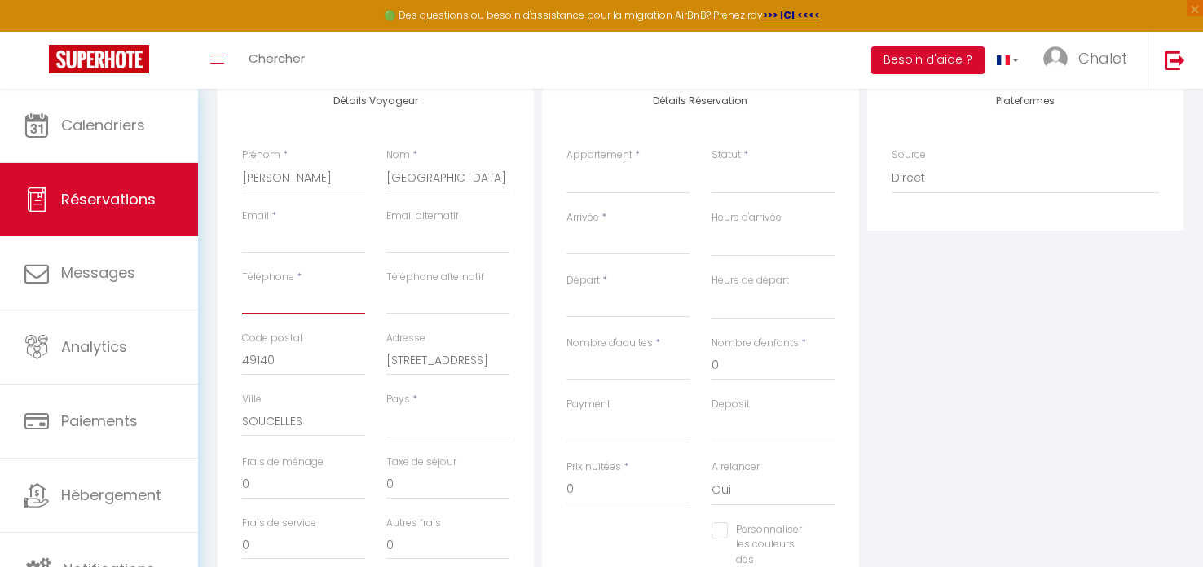
click at [280, 302] on input "Téléphone" at bounding box center [303, 299] width 123 height 29
paste input "[PHONE_NUMBER]."
click at [268, 236] on input "Email client" at bounding box center [303, 238] width 123 height 29
paste input "[EMAIL_ADDRESS][DOMAIN_NAME]"
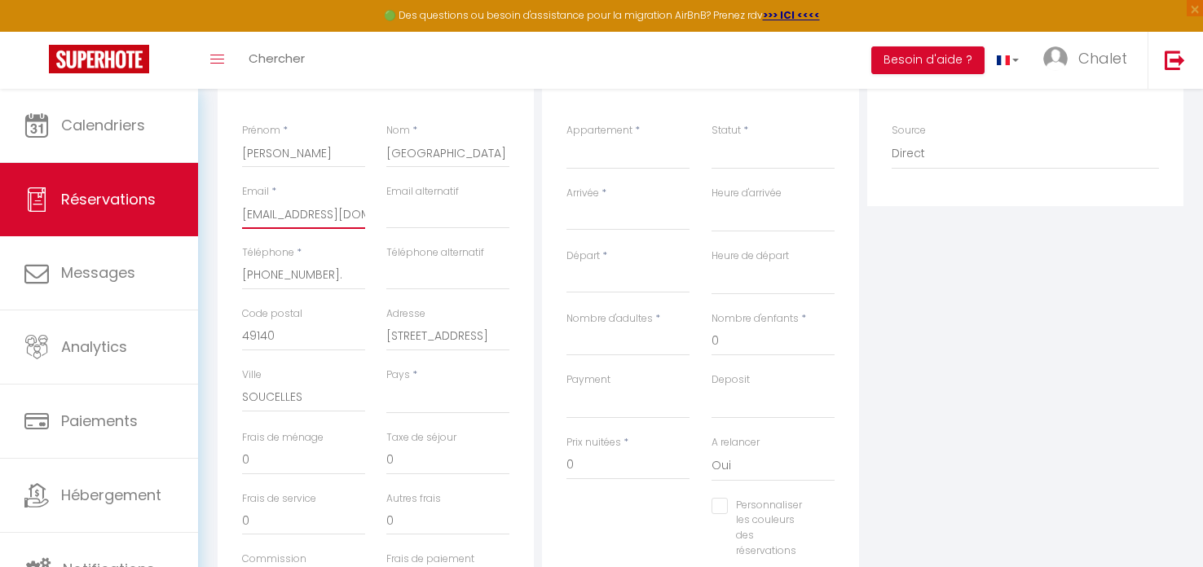
scroll to position [252, 0]
click at [424, 399] on select "[GEOGRAPHIC_DATA] [GEOGRAPHIC_DATA] [GEOGRAPHIC_DATA] [GEOGRAPHIC_DATA] [GEOGRA…" at bounding box center [447, 397] width 123 height 31
click at [417, 391] on select "[GEOGRAPHIC_DATA] [GEOGRAPHIC_DATA] [GEOGRAPHIC_DATA] [GEOGRAPHIC_DATA] [GEOGRA…" at bounding box center [447, 397] width 123 height 31
click at [408, 462] on input "0" at bounding box center [447, 459] width 123 height 29
drag, startPoint x: 408, startPoint y: 462, endPoint x: 374, endPoint y: 452, distance: 35.6
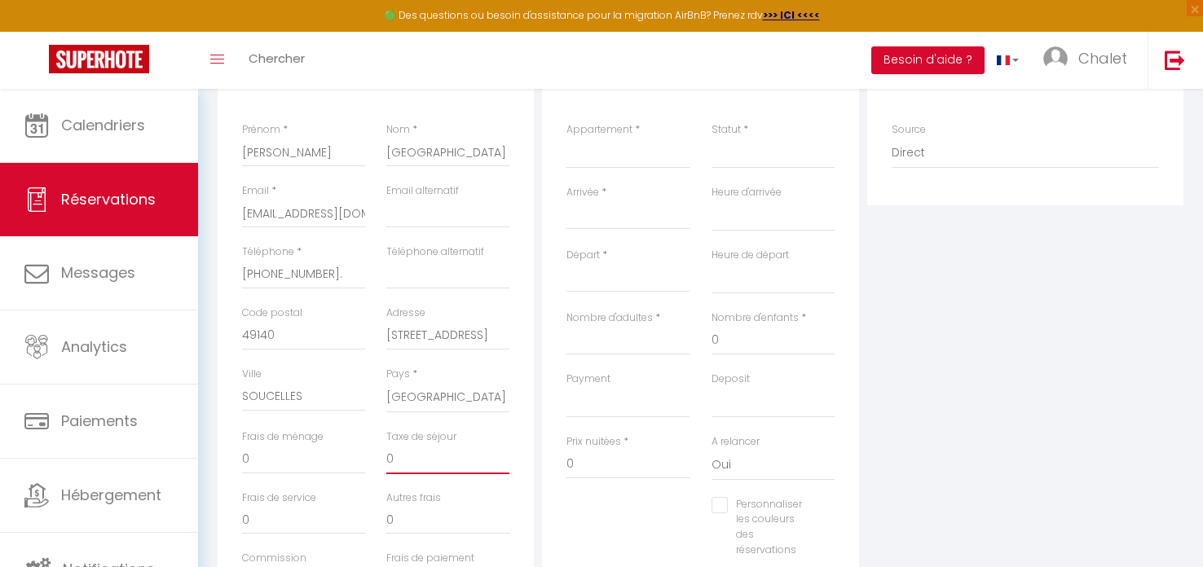
click at [374, 452] on div "Frais de ménage 0 Taxe de séjour 0" at bounding box center [376, 460] width 289 height 61
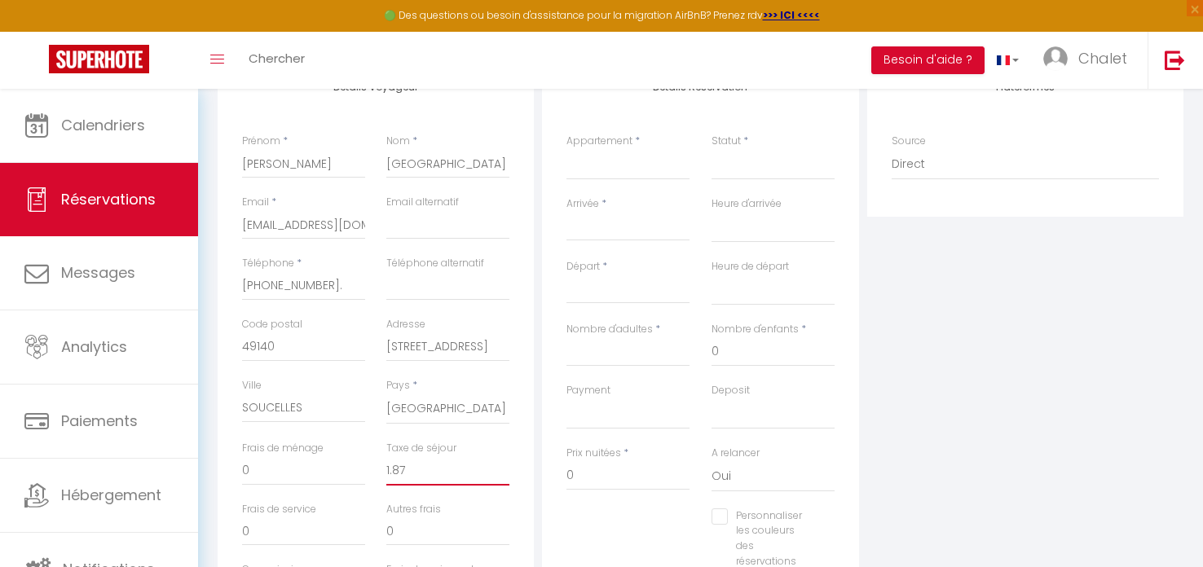
scroll to position [210, 0]
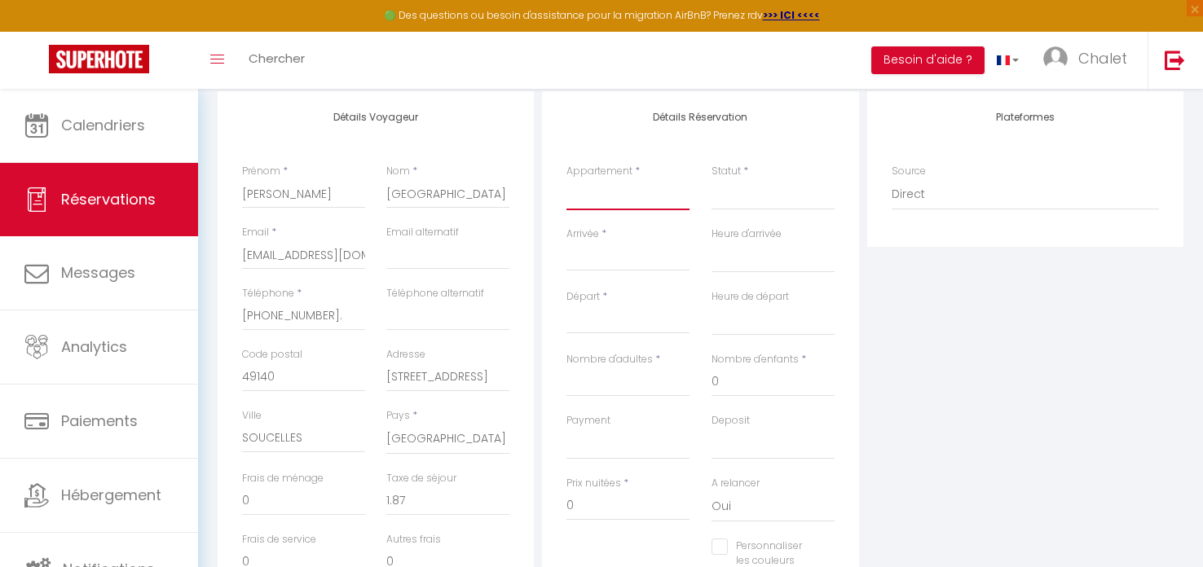
click at [606, 197] on select "Chalet BELLECOMBE CHALET TIPLAN CHALET LAUZIERES CHALET HAPPY CHALET SUTRI" at bounding box center [628, 194] width 123 height 31
click at [567, 179] on select "Chalet BELLECOMBE CHALET TIPLAN CHALET LAUZIERES CHALET HAPPY CHALET SUTRI" at bounding box center [628, 194] width 123 height 31
click at [599, 261] on input "Arrivée" at bounding box center [628, 258] width 123 height 21
click at [596, 258] on input "Arrivée" at bounding box center [628, 258] width 123 height 21
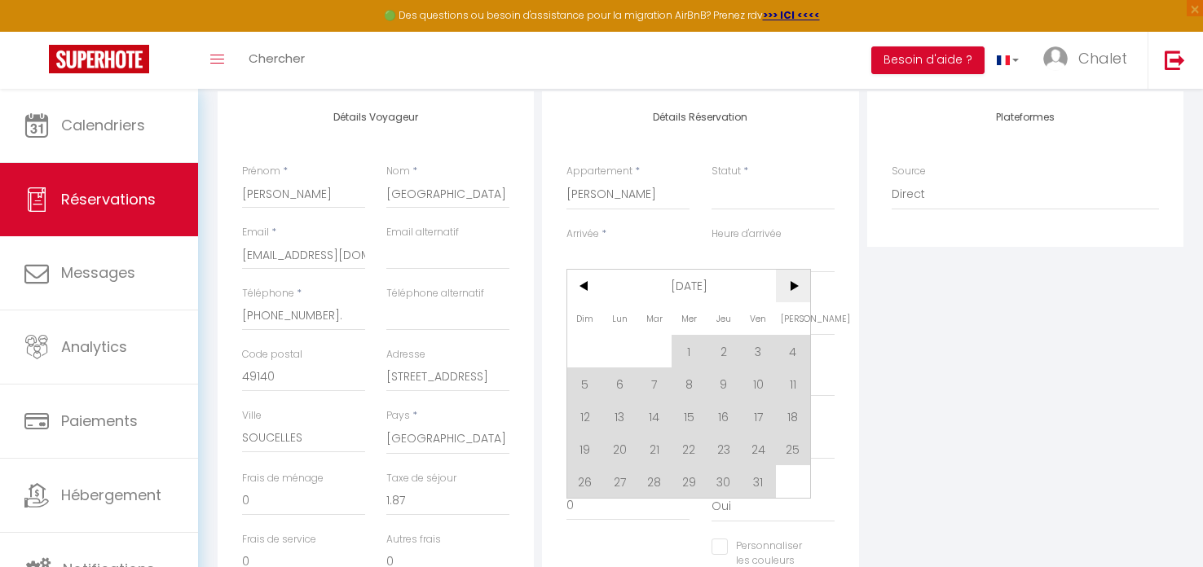
click at [794, 285] on span ">" at bounding box center [793, 286] width 35 height 33
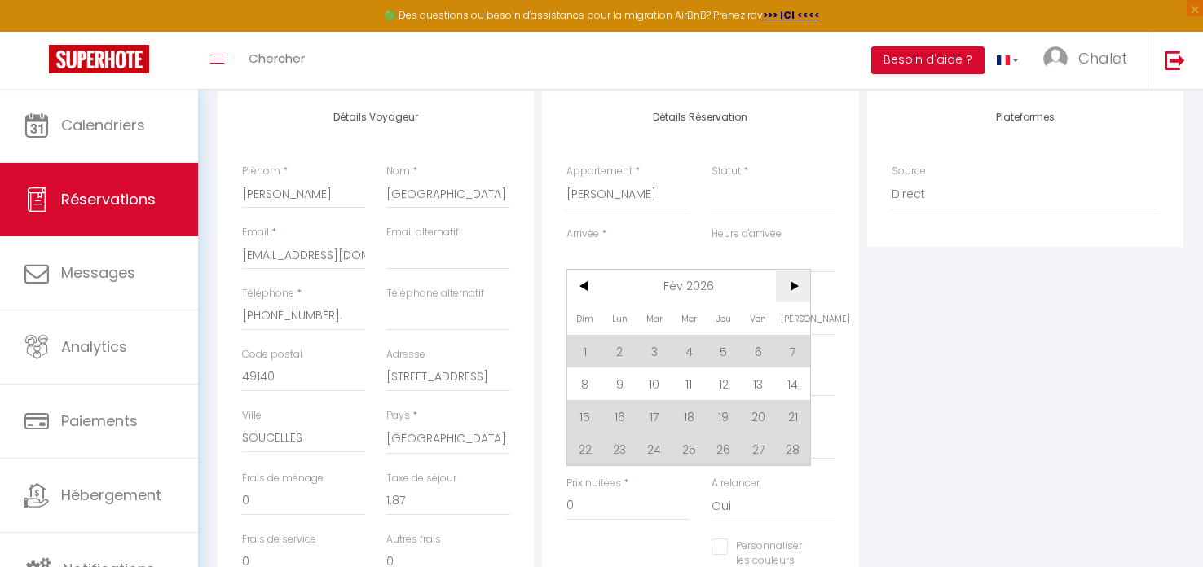
click at [794, 285] on span ">" at bounding box center [793, 286] width 35 height 33
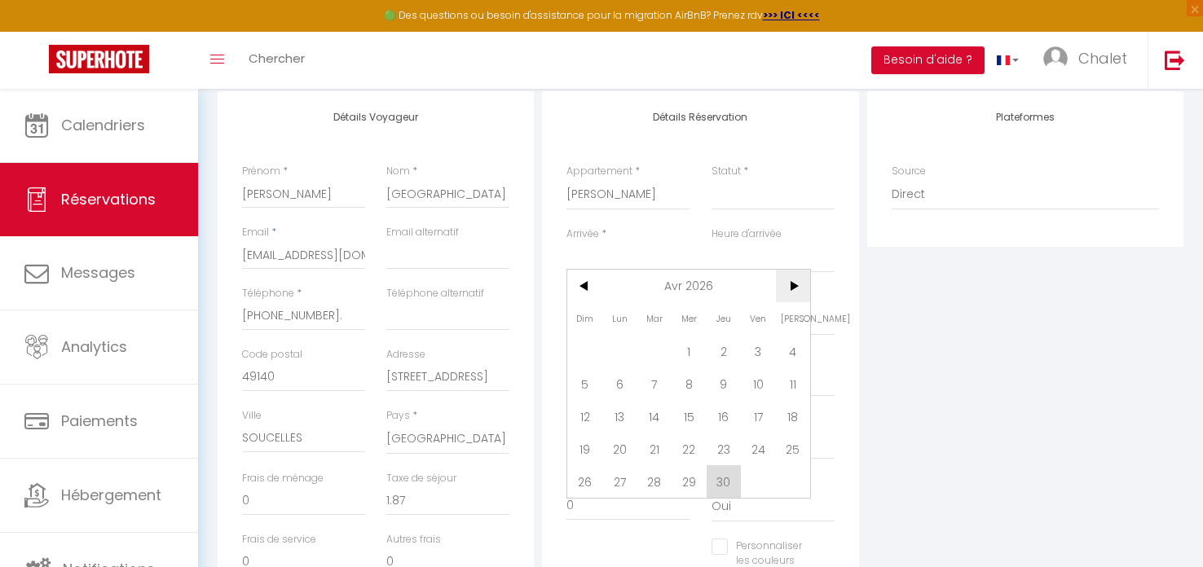
click at [794, 285] on span ">" at bounding box center [793, 286] width 35 height 33
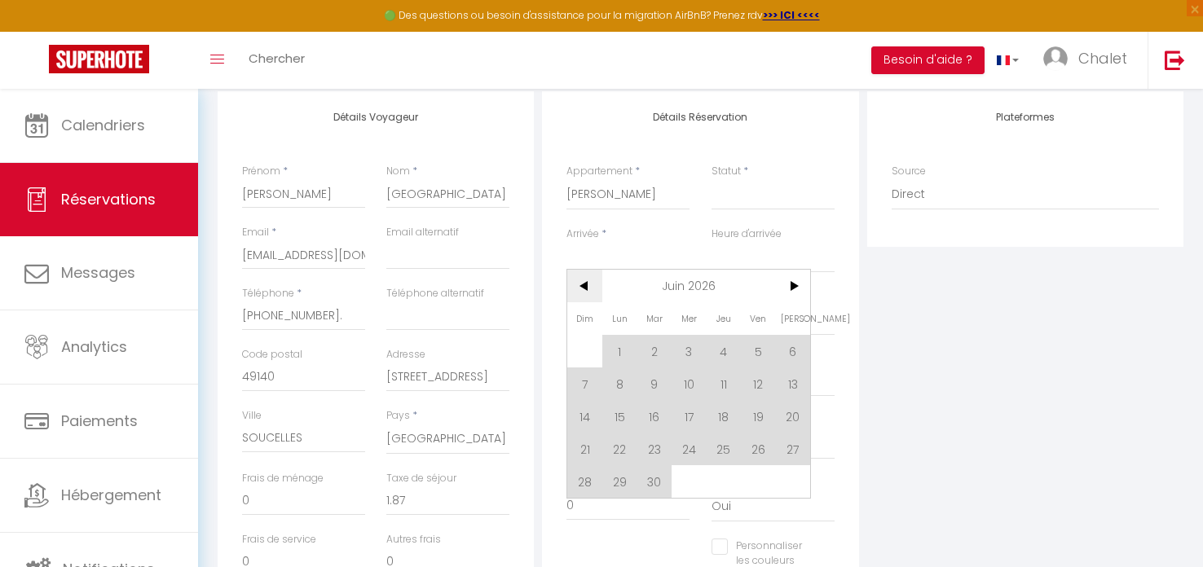
click at [580, 283] on span "<" at bounding box center [584, 286] width 35 height 33
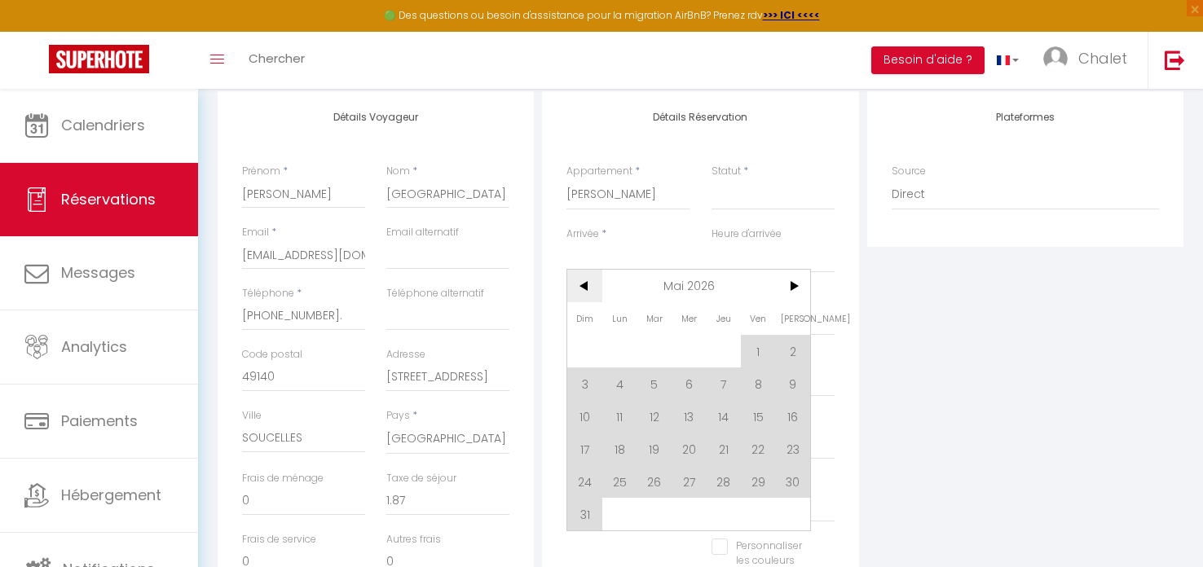
click at [581, 283] on span "<" at bounding box center [584, 286] width 35 height 33
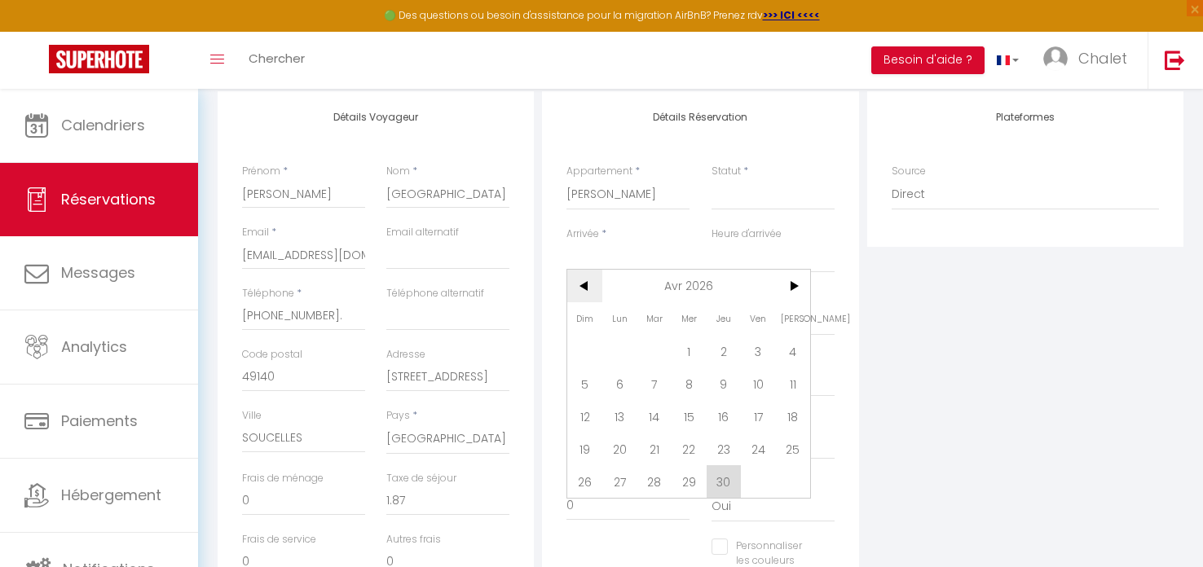
click at [580, 285] on span "<" at bounding box center [584, 286] width 35 height 33
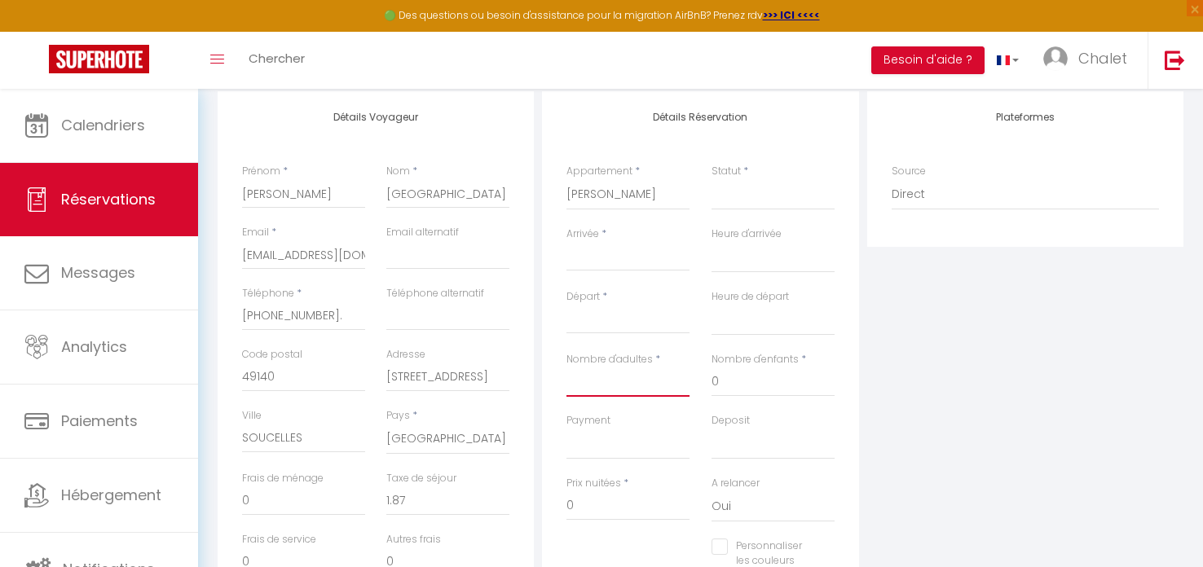
click at [613, 386] on input "Nombre d'adultes" at bounding box center [628, 382] width 123 height 29
click at [598, 263] on input "Arrivée" at bounding box center [628, 258] width 123 height 21
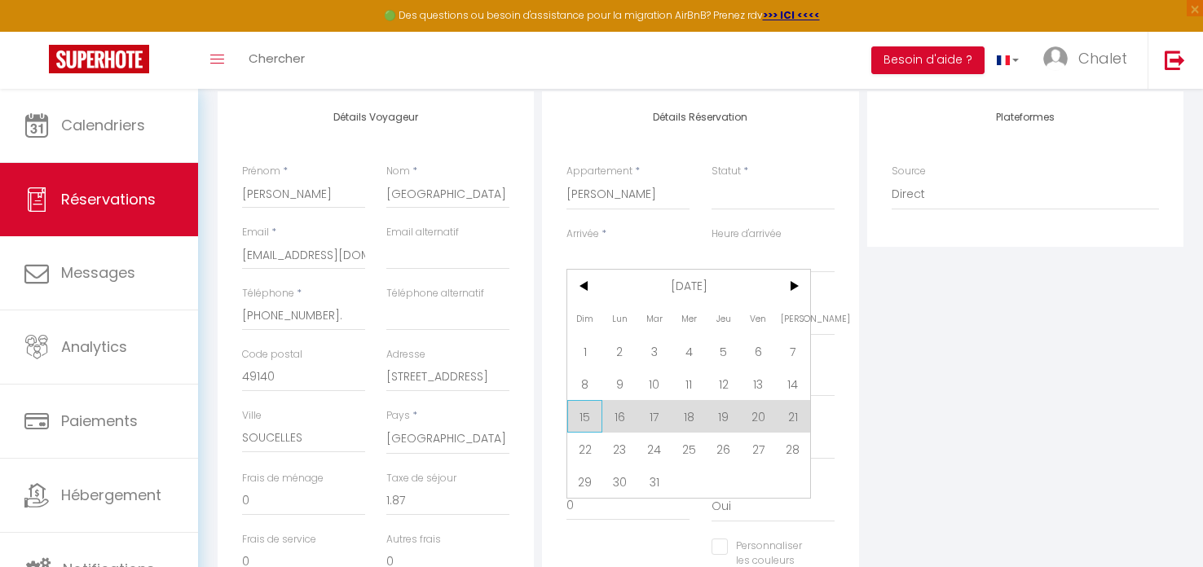
click at [583, 411] on span "15" at bounding box center [584, 416] width 35 height 33
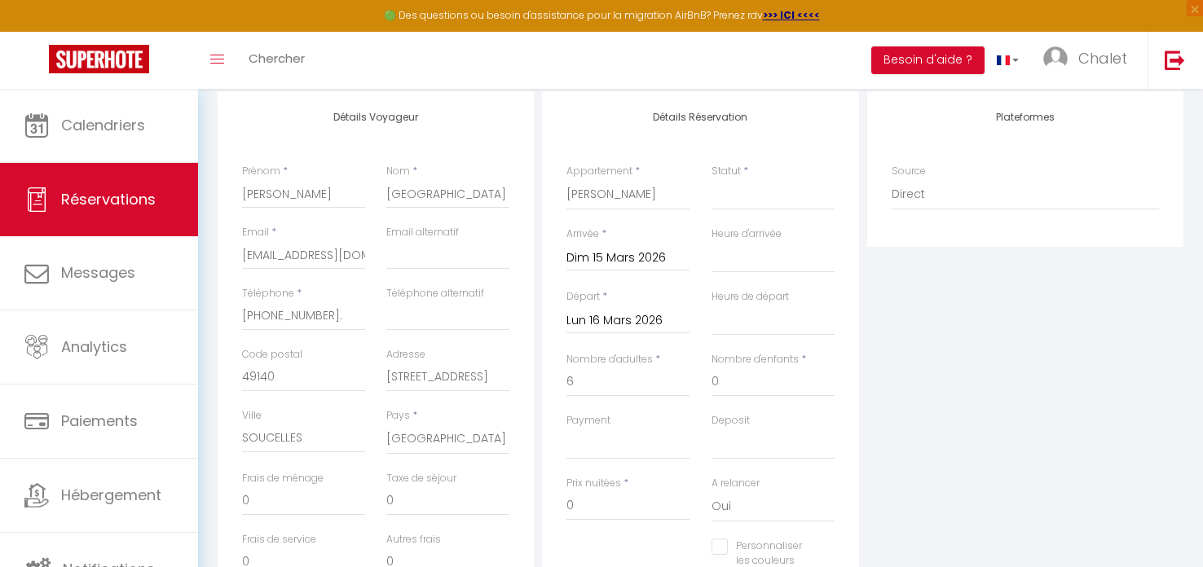
click at [588, 321] on input "Lun 16 Mars 2026" at bounding box center [628, 321] width 123 height 21
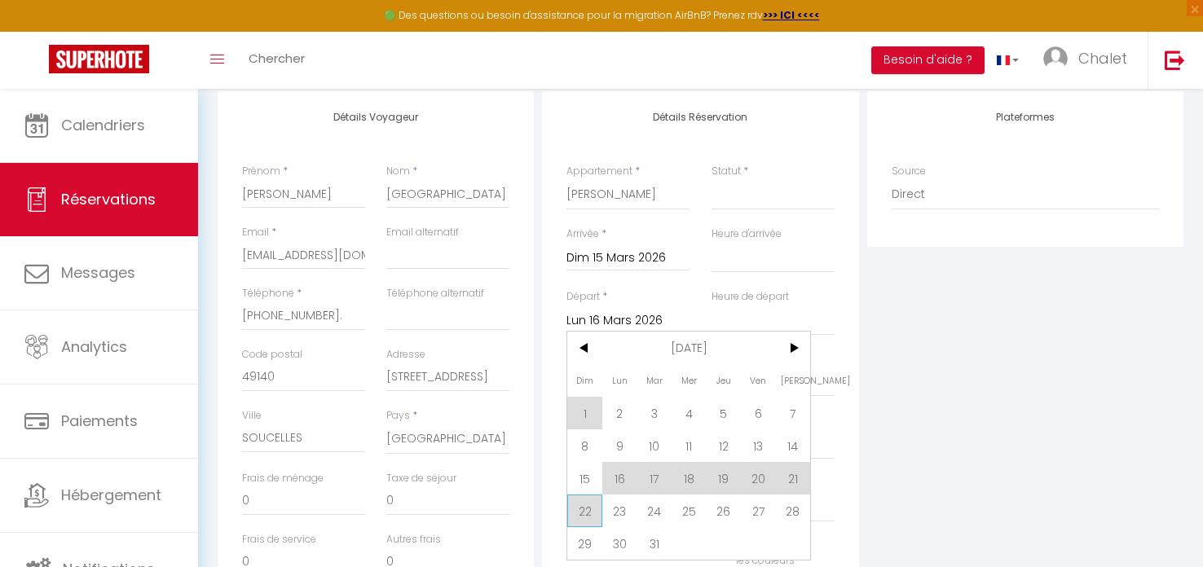
click at [584, 514] on span "22" at bounding box center [584, 511] width 35 height 33
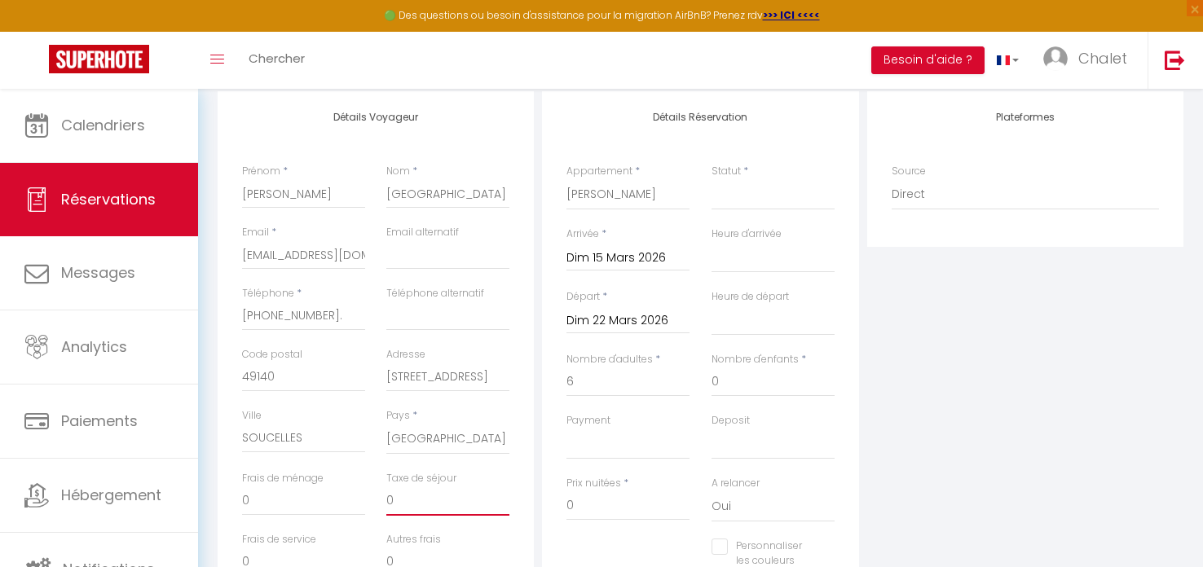
click at [404, 505] on input "0" at bounding box center [447, 501] width 123 height 29
drag, startPoint x: 405, startPoint y: 500, endPoint x: 379, endPoint y: 502, distance: 26.2
click at [379, 502] on div "Taxe de séjour 0" at bounding box center [448, 501] width 144 height 61
click at [480, 535] on div "Autres frais 0" at bounding box center [447, 554] width 123 height 45
click at [705, 507] on div "A relancer Oui Non" at bounding box center [772, 507] width 144 height 63
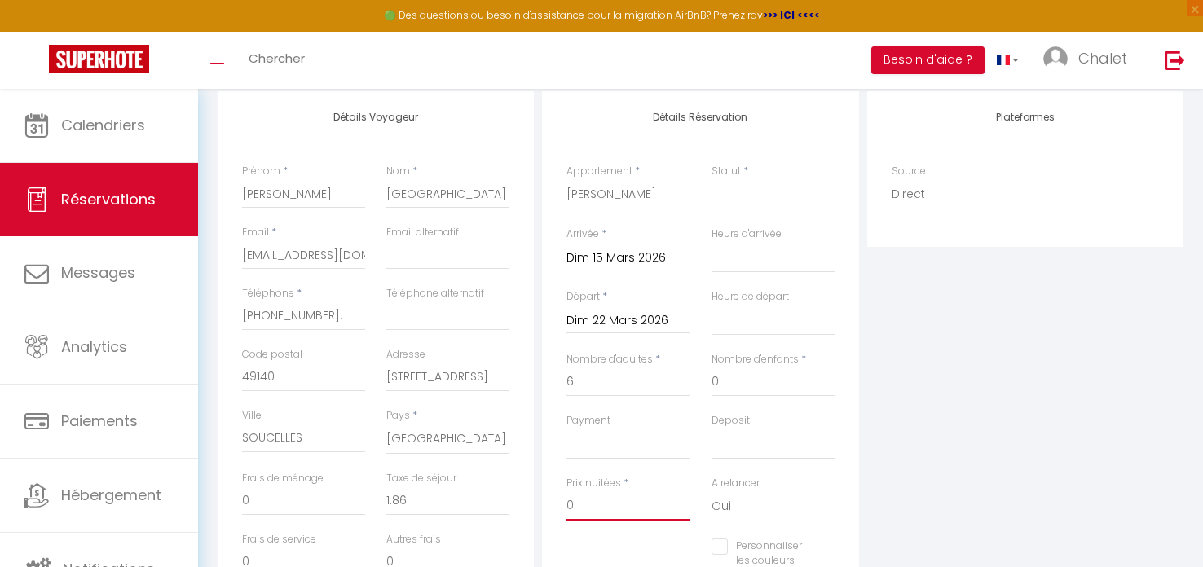
click at [640, 516] on input "0" at bounding box center [628, 506] width 123 height 29
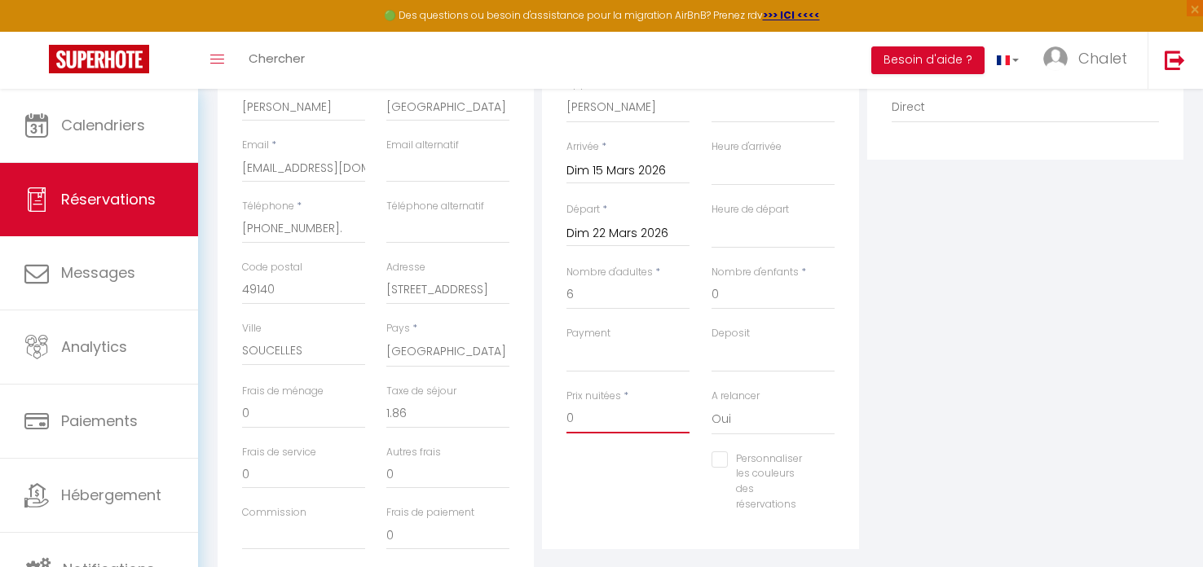
scroll to position [316, 0]
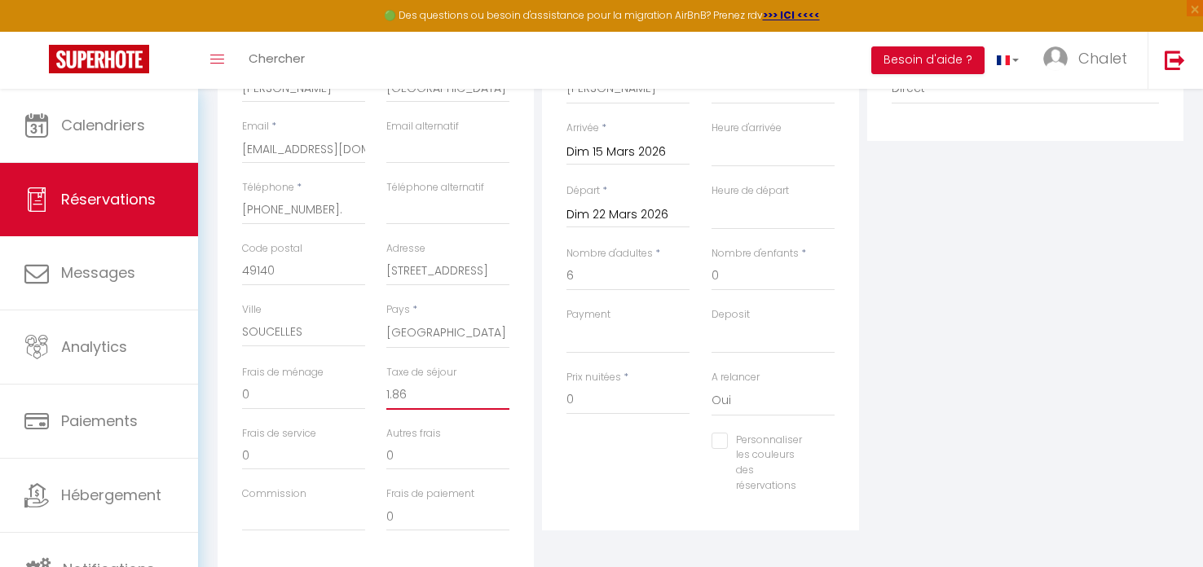
click at [423, 400] on input "1.86" at bounding box center [447, 395] width 123 height 29
click at [428, 395] on input "1.86" at bounding box center [447, 395] width 123 height 29
click at [452, 448] on input "0" at bounding box center [447, 455] width 123 height 29
click at [615, 282] on input "6" at bounding box center [628, 276] width 123 height 29
click at [617, 340] on select "OK KO" at bounding box center [628, 338] width 123 height 31
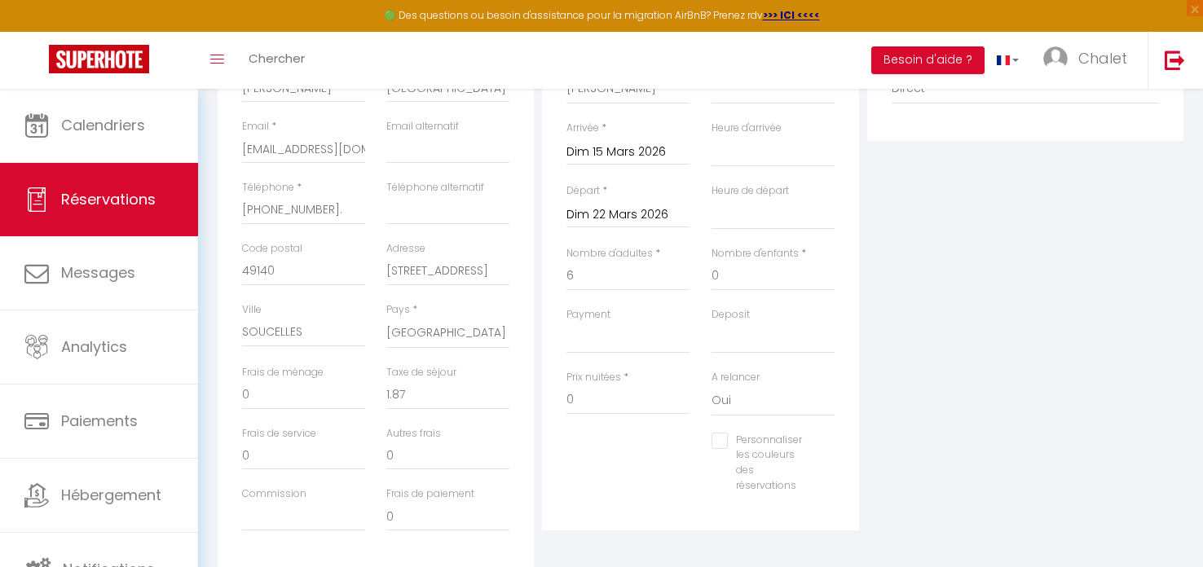
drag, startPoint x: 563, startPoint y: 448, endPoint x: 555, endPoint y: 439, distance: 11.6
click at [560, 449] on div "Personnaliser les couleurs des réservations #D7092E" at bounding box center [700, 471] width 289 height 77
drag, startPoint x: 589, startPoint y: 397, endPoint x: 567, endPoint y: 399, distance: 22.1
click at [567, 399] on input "0" at bounding box center [628, 400] width 123 height 29
click at [127, 205] on span "Réservations" at bounding box center [108, 199] width 95 height 20
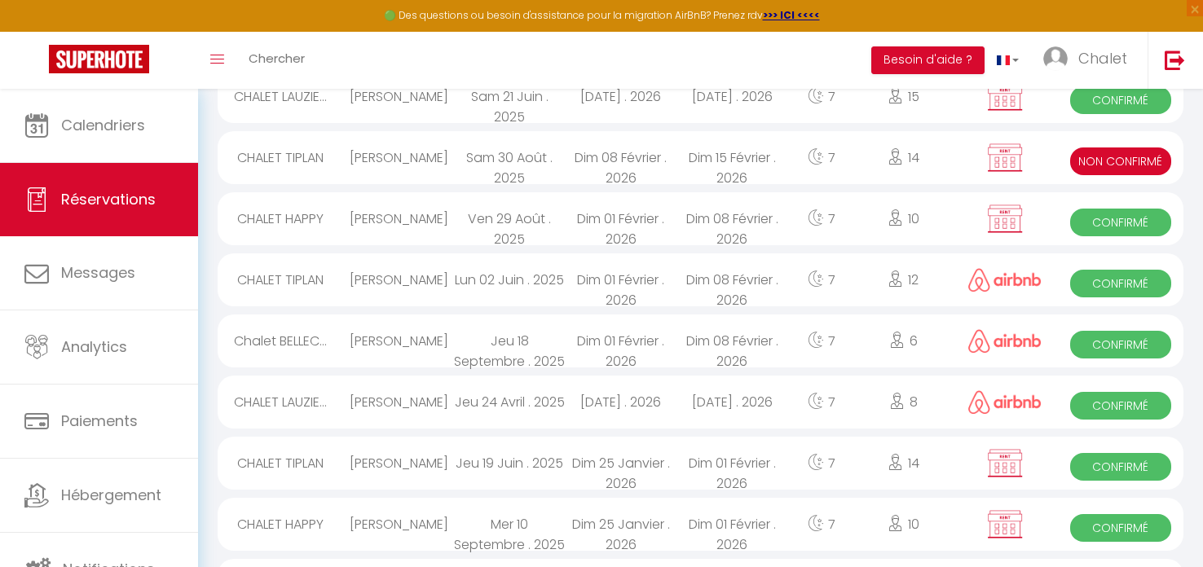
scroll to position [702, 0]
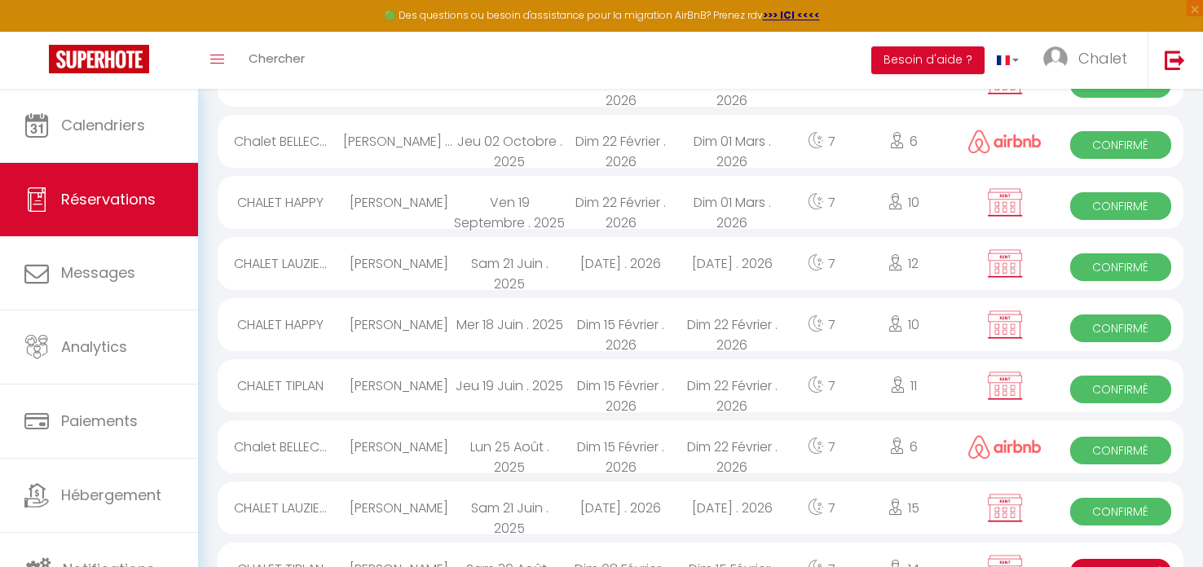
click at [443, 156] on div "[PERSON_NAME] & [PERSON_NAME]" at bounding box center [398, 141] width 111 height 53
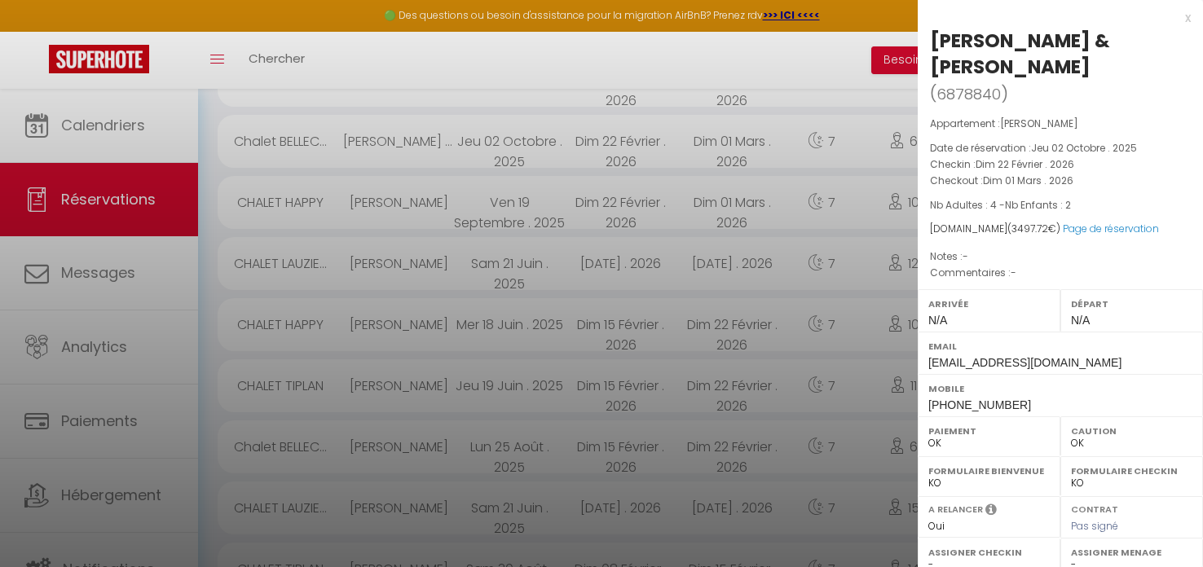
click at [69, 276] on div at bounding box center [601, 283] width 1203 height 567
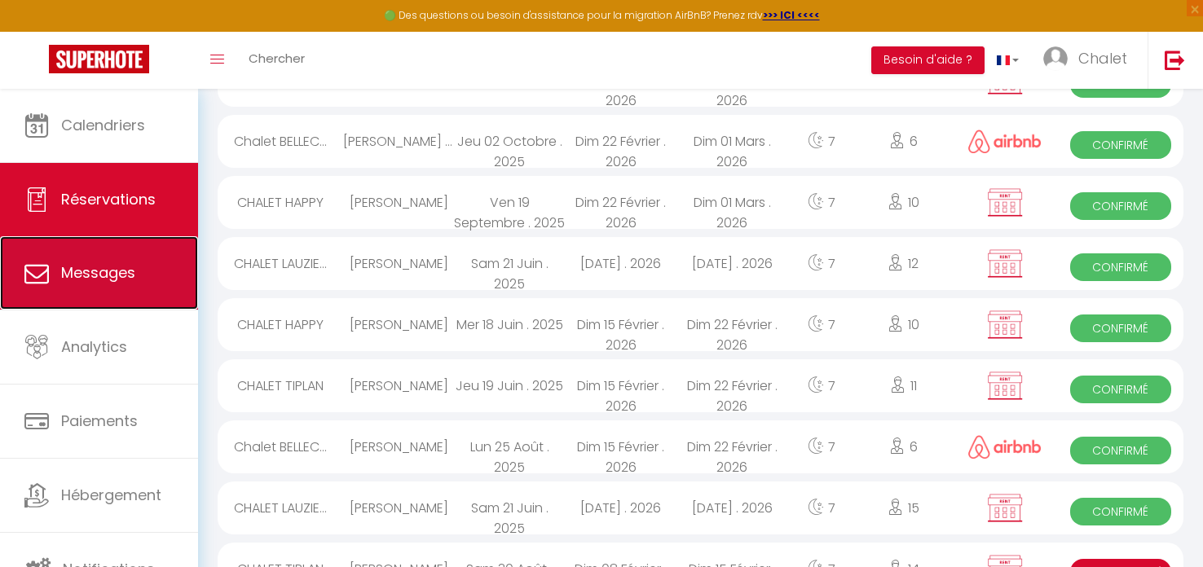
click at [86, 279] on span "Messages" at bounding box center [98, 273] width 74 height 20
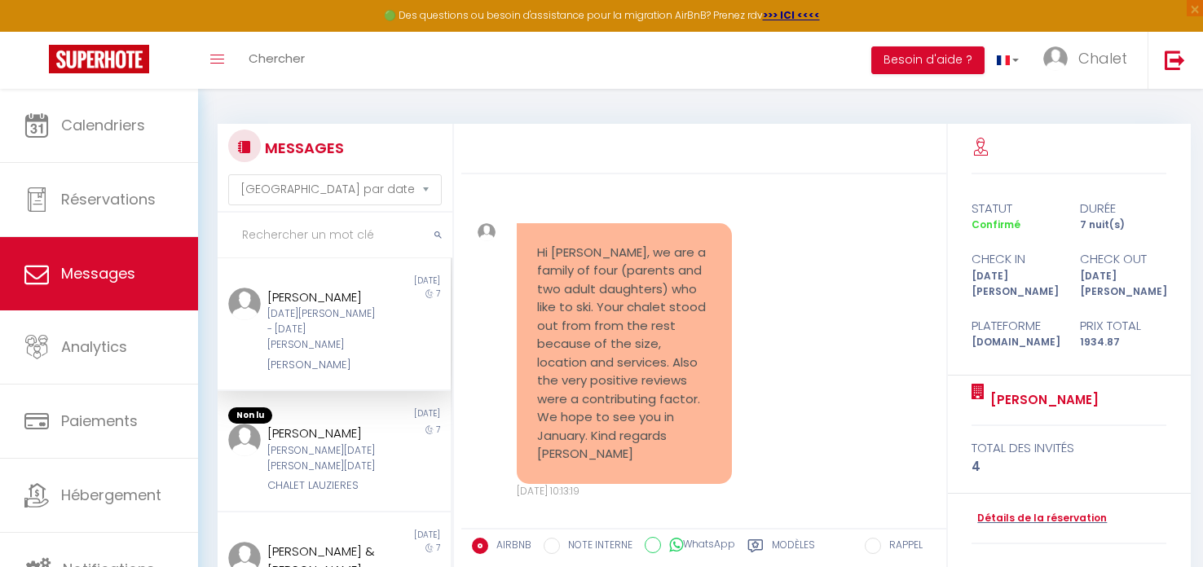
scroll to position [1767, 0]
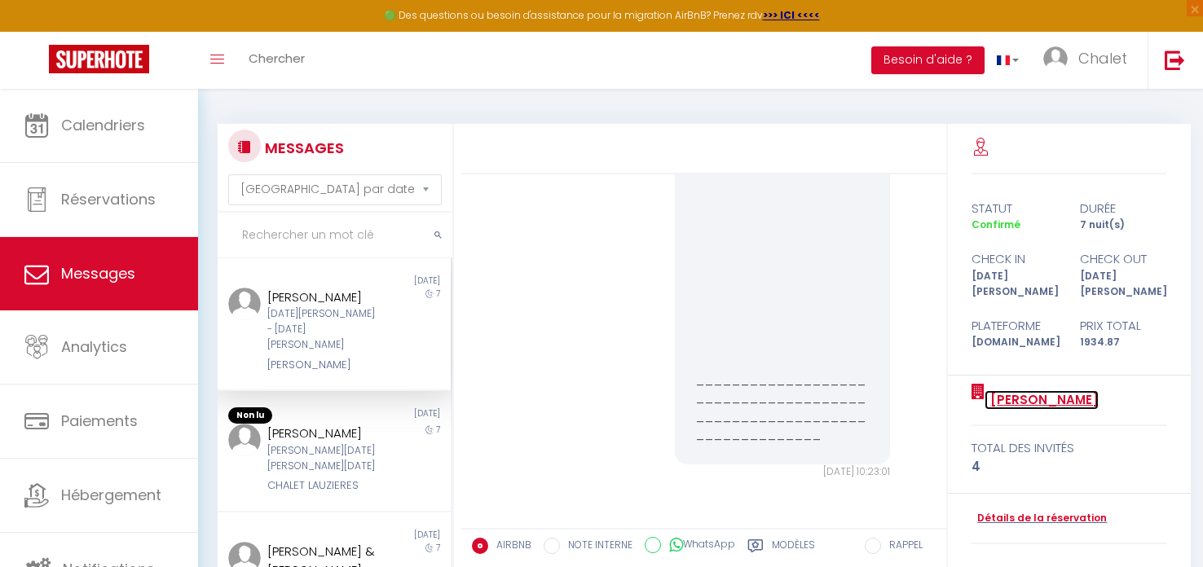
click at [1004, 390] on link "[PERSON_NAME]" at bounding box center [1042, 400] width 114 height 20
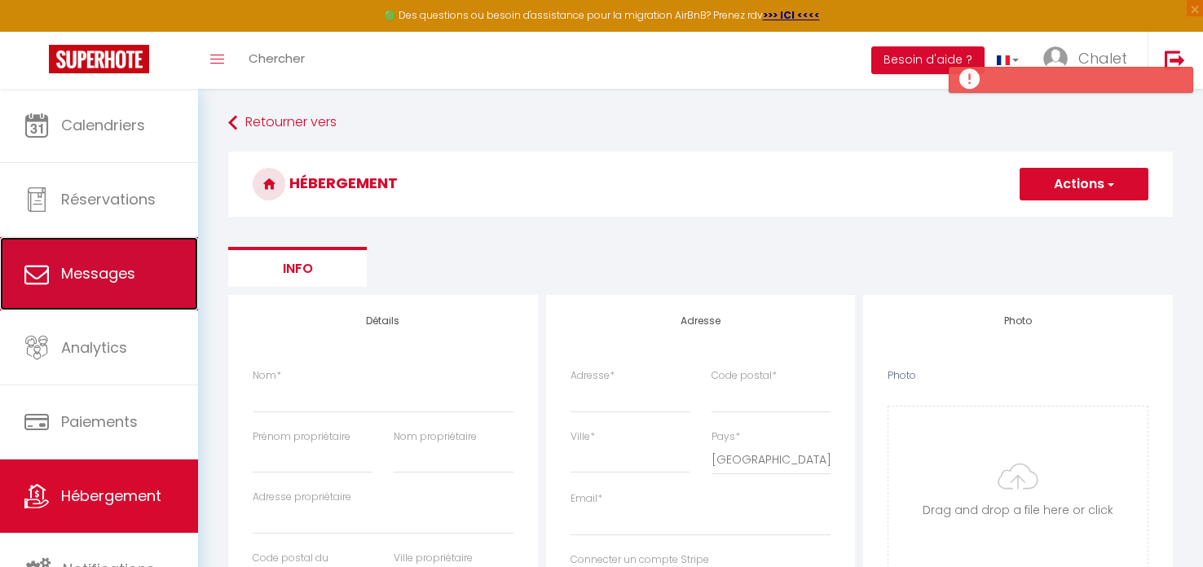
click at [82, 280] on span "Messages" at bounding box center [98, 273] width 74 height 20
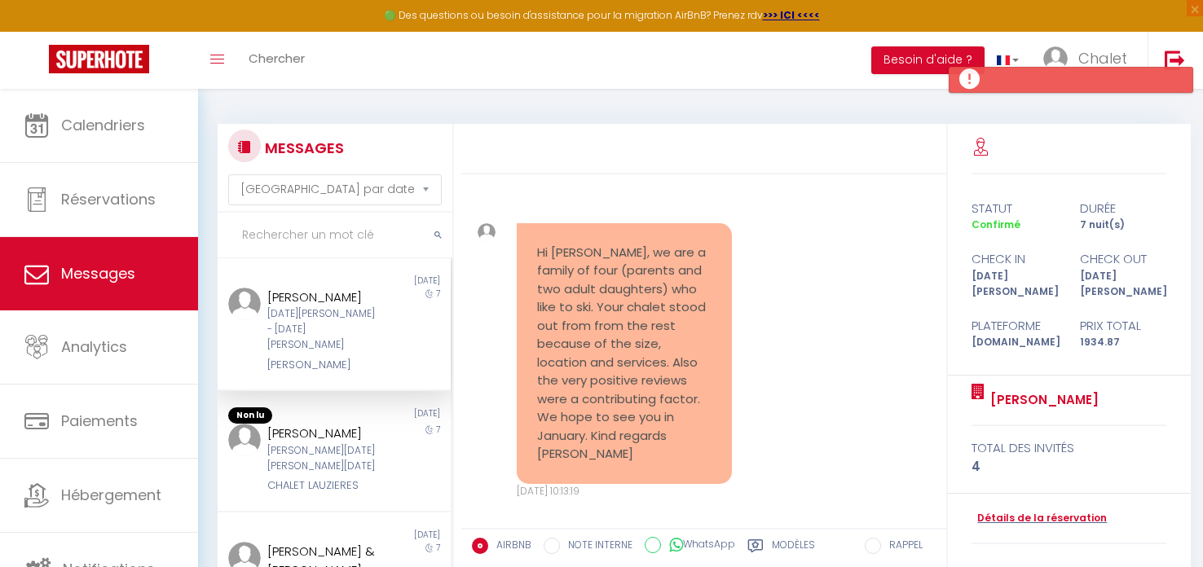
scroll to position [1767, 0]
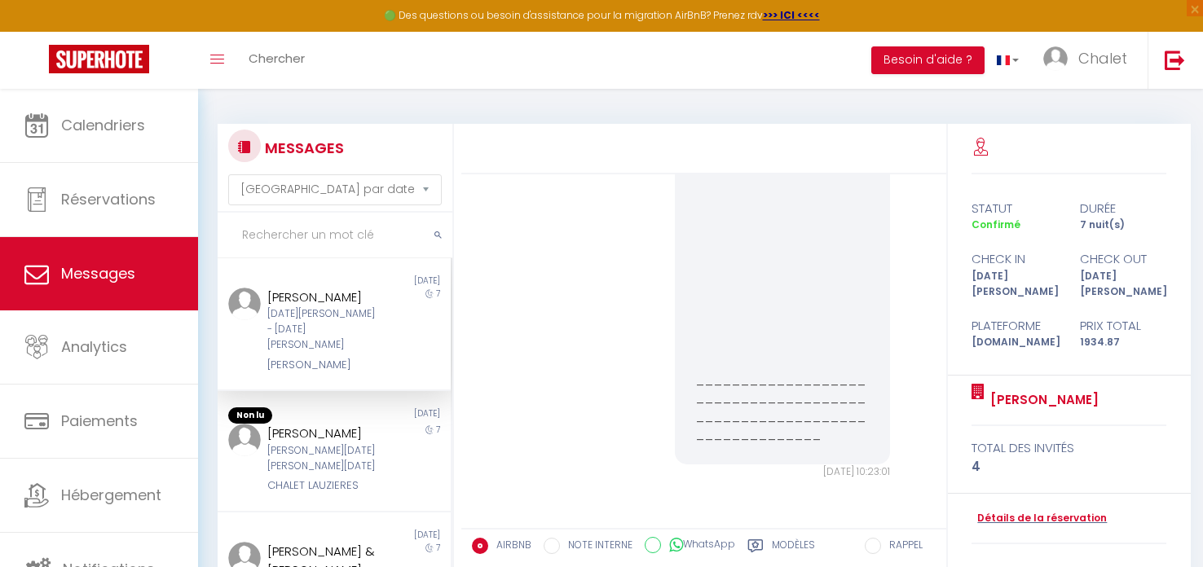
click at [297, 314] on div "[DATE][PERSON_NAME] - [DATE][PERSON_NAME]" at bounding box center [324, 330] width 114 height 46
click at [299, 443] on div "[PERSON_NAME][DATE][PERSON_NAME][DATE]" at bounding box center [324, 458] width 114 height 31
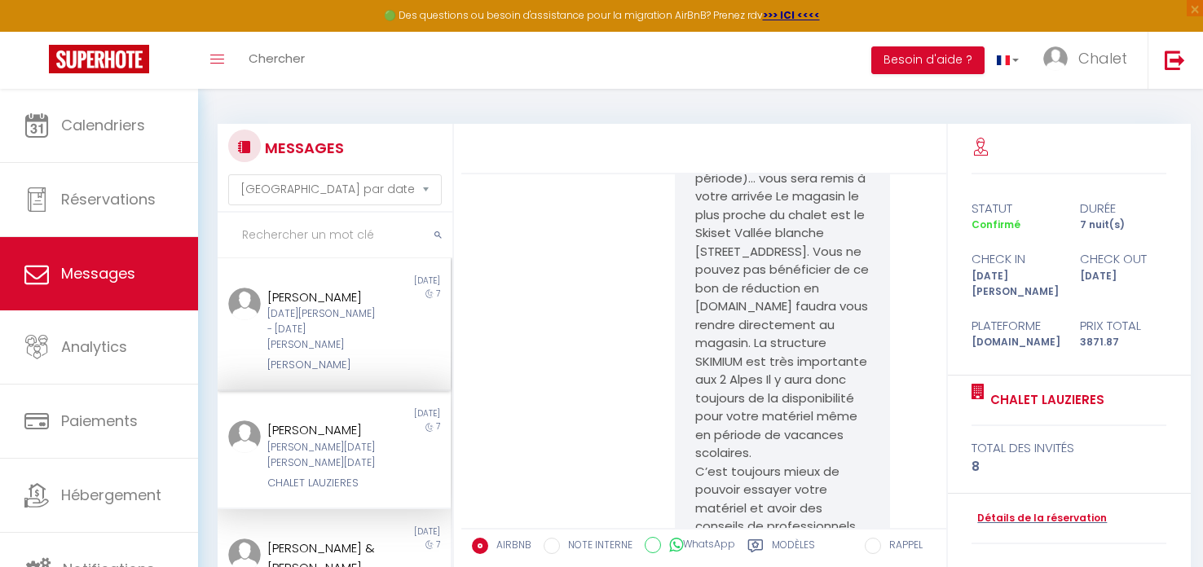
click at [298, 357] on div "[PERSON_NAME]" at bounding box center [324, 365] width 114 height 16
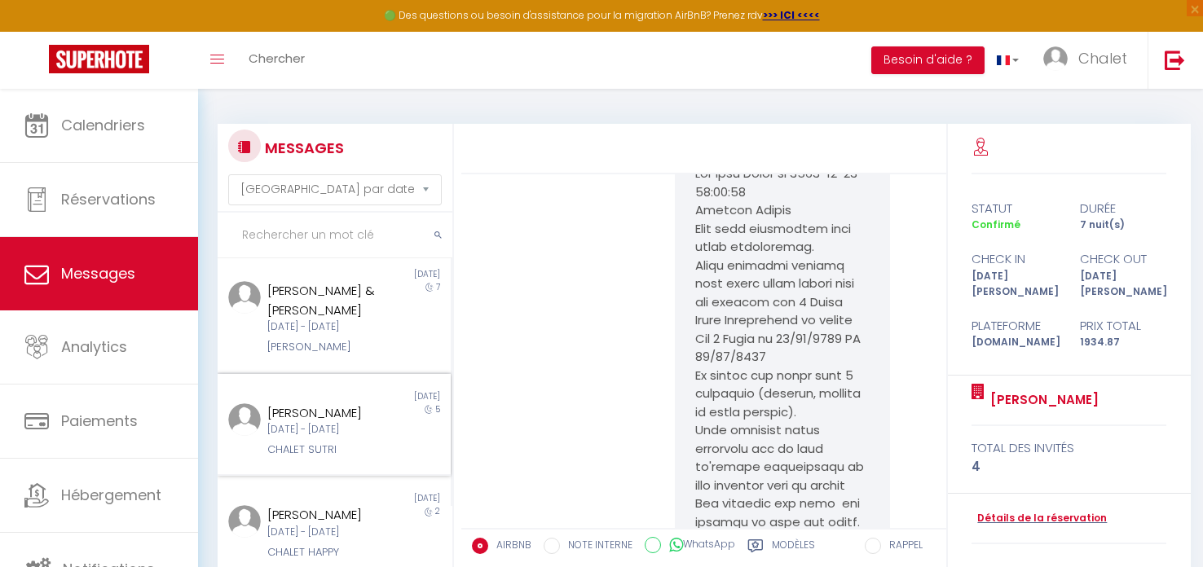
scroll to position [248, 0]
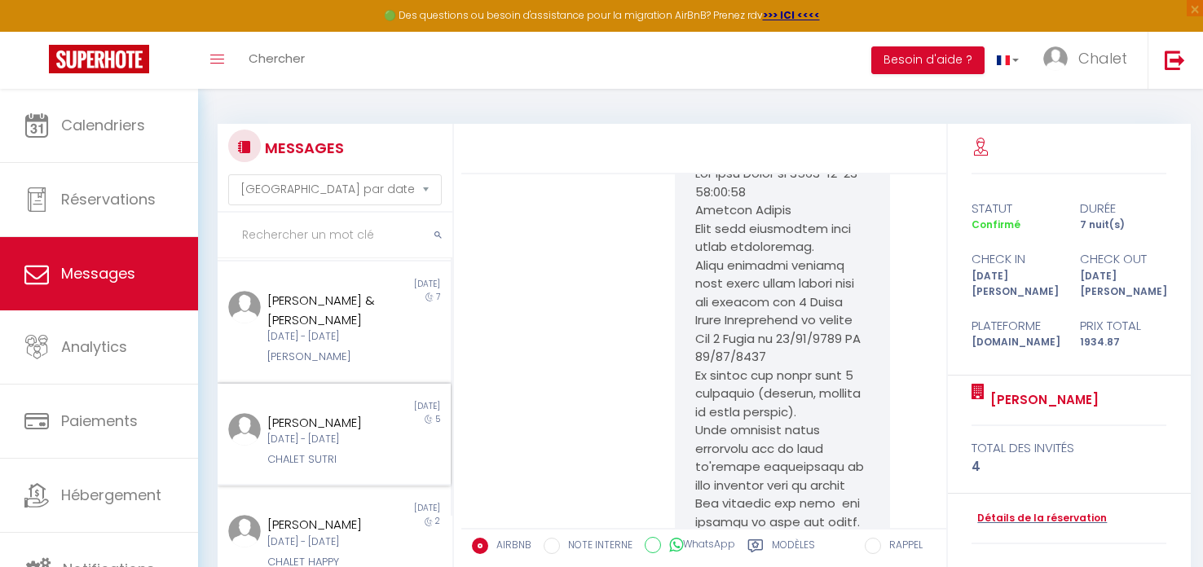
click at [315, 432] on div "[DATE] - [DATE]" at bounding box center [324, 439] width 114 height 15
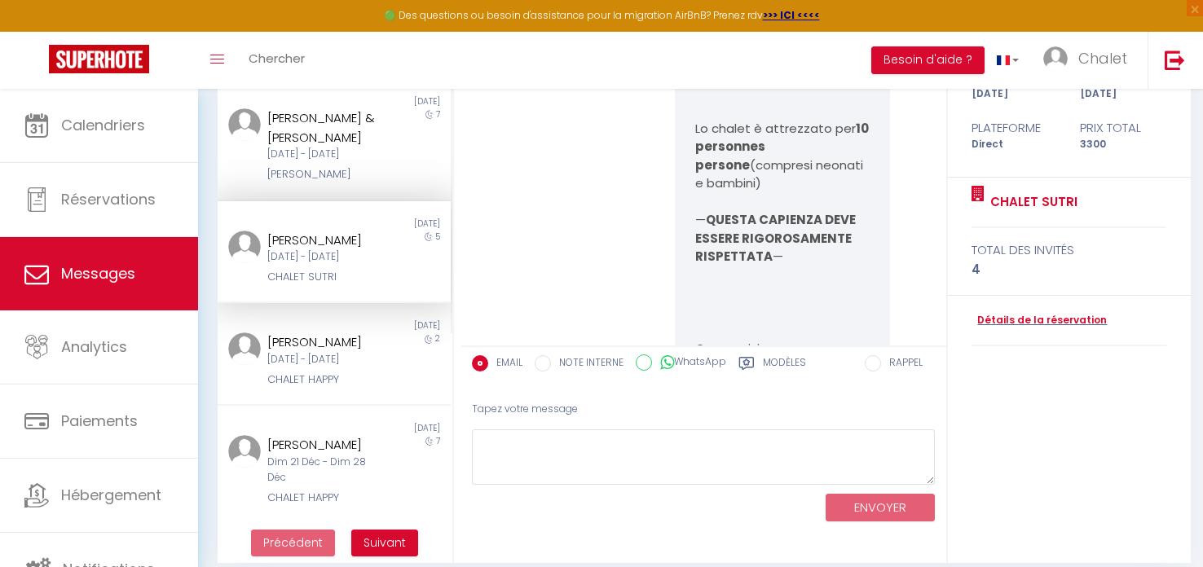
scroll to position [197, 0]
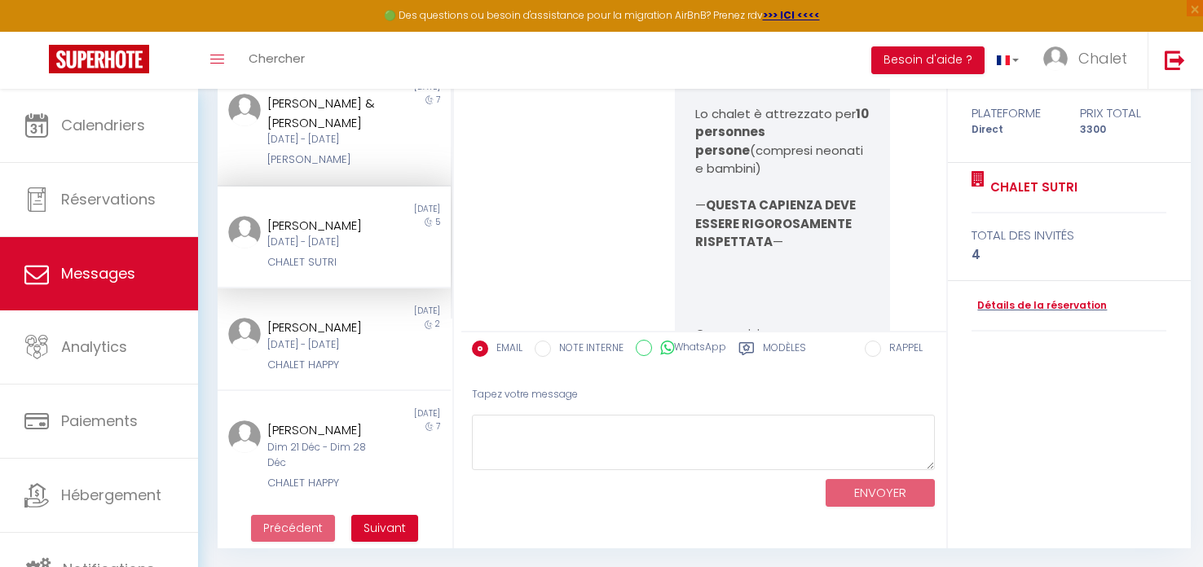
click at [770, 350] on label "Modèles" at bounding box center [784, 351] width 43 height 20
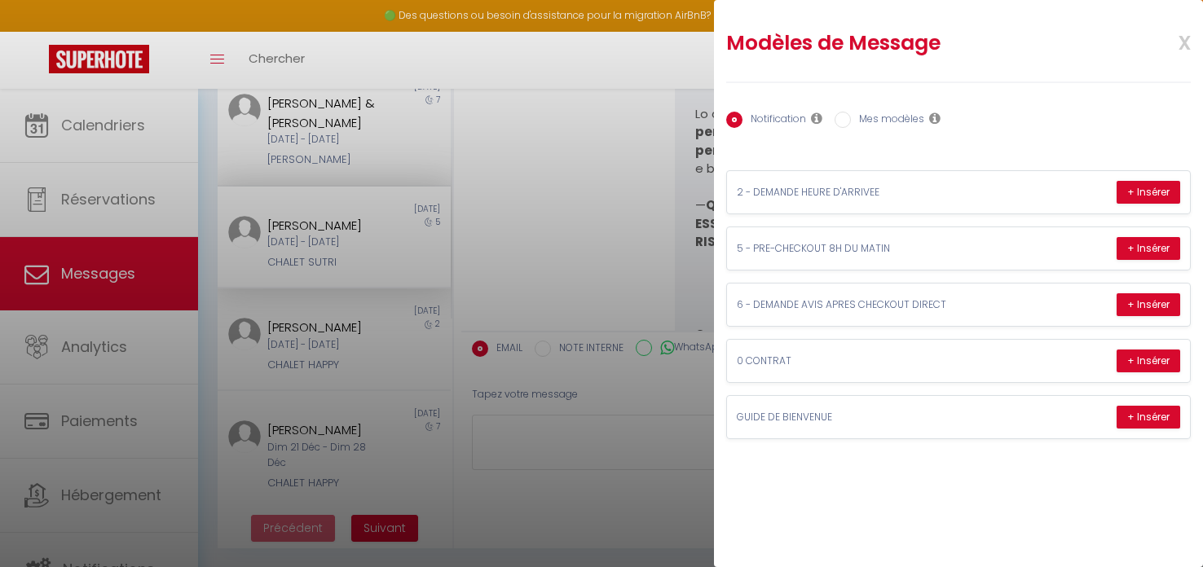
click at [863, 117] on label "Mes modèles" at bounding box center [887, 121] width 73 height 18
click at [851, 117] on input "Mes modèles" at bounding box center [843, 120] width 16 height 16
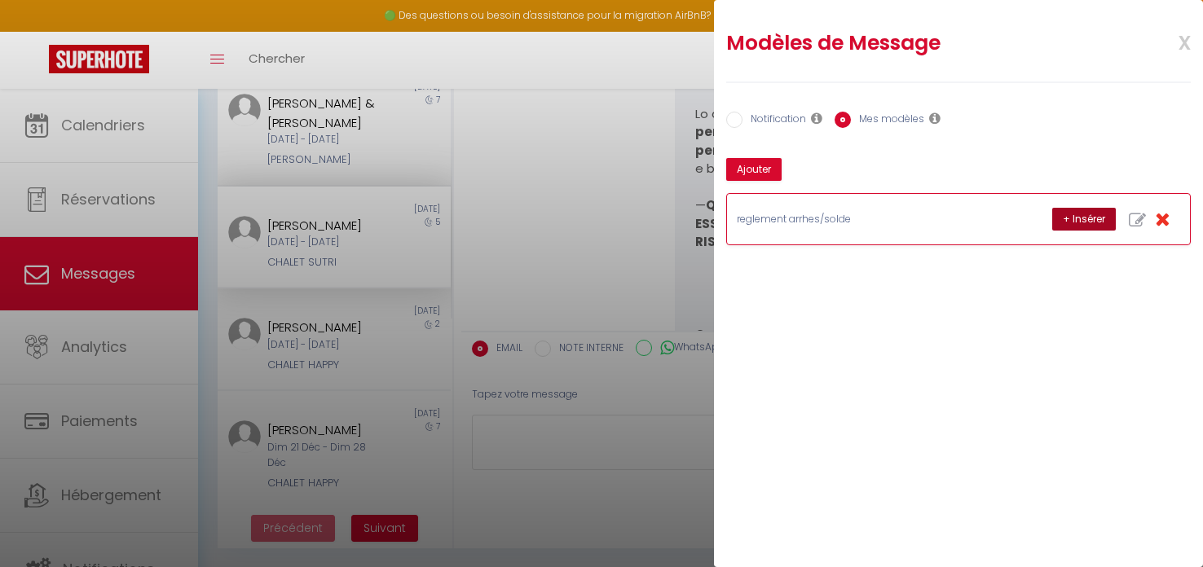
click at [1067, 221] on button "+ Insérer" at bounding box center [1084, 219] width 64 height 23
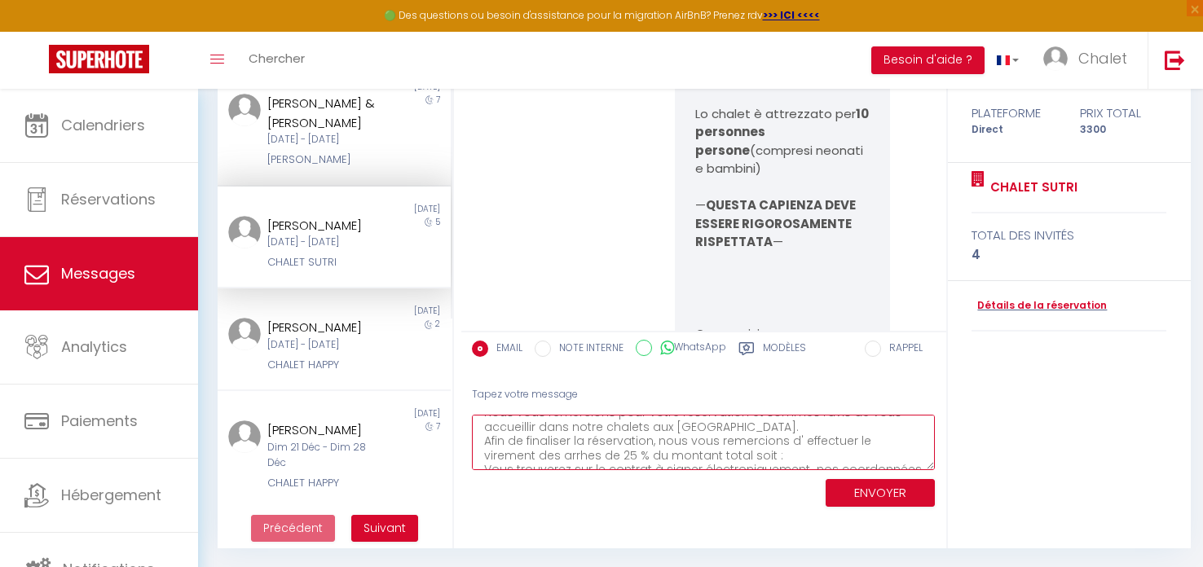
scroll to position [19, 0]
click at [739, 431] on textarea "Bonjour [PERSON_NAME] Nous vous remercions pour votre réservation et sommes rav…" at bounding box center [704, 443] width 464 height 56
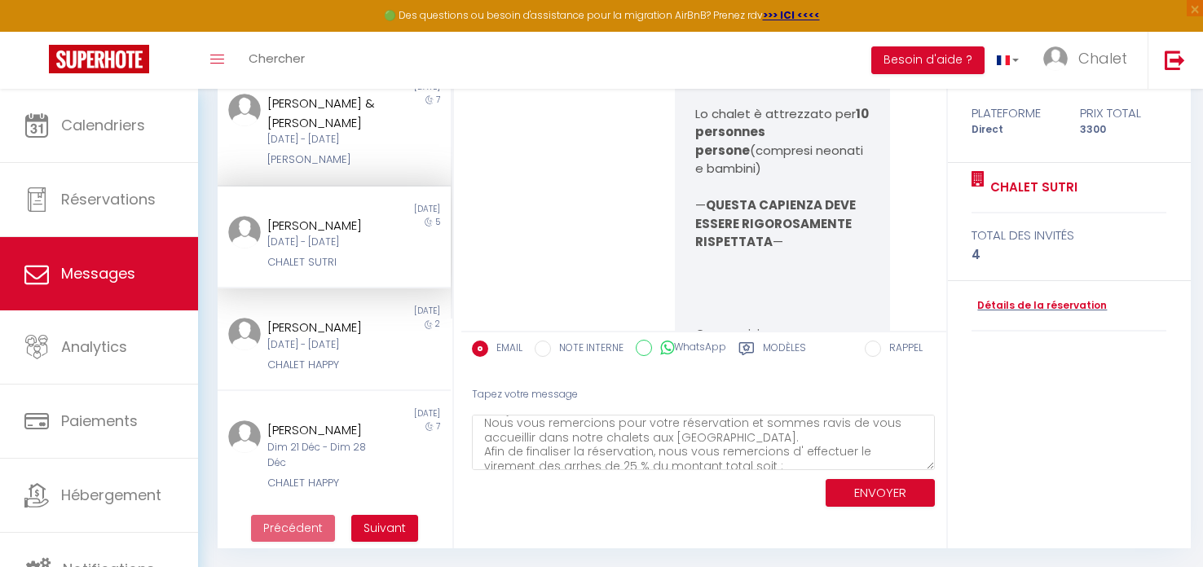
click at [609, 522] on div "[PERSON_NAME], La ringraziamo per la sua prenotazione. In allegato trova t rove…" at bounding box center [704, 238] width 487 height 623
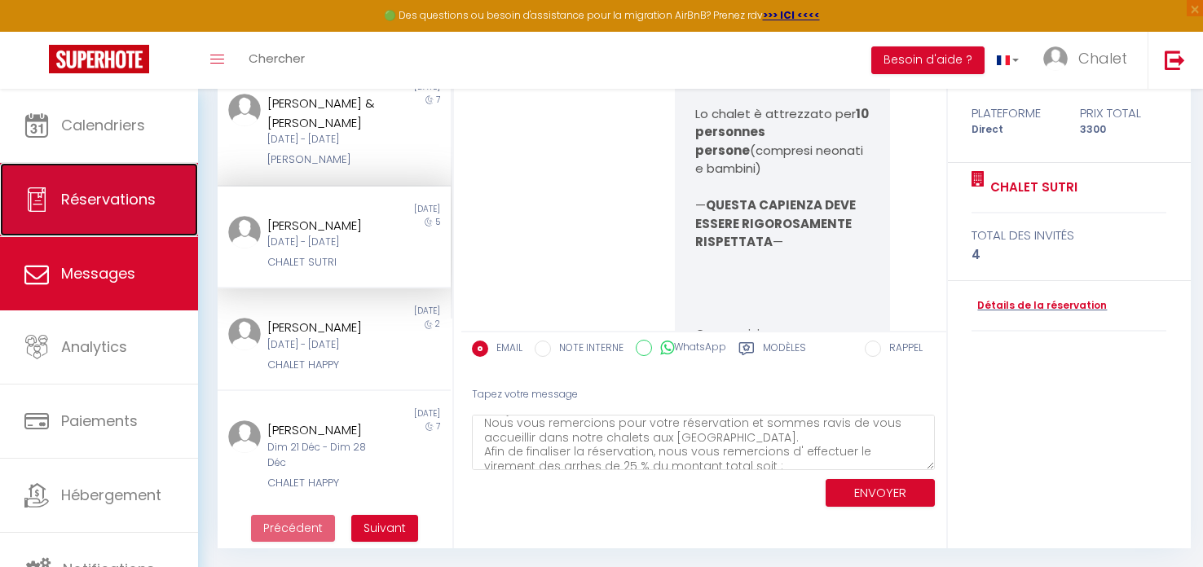
click at [101, 211] on link "Réservations" at bounding box center [99, 199] width 198 height 73
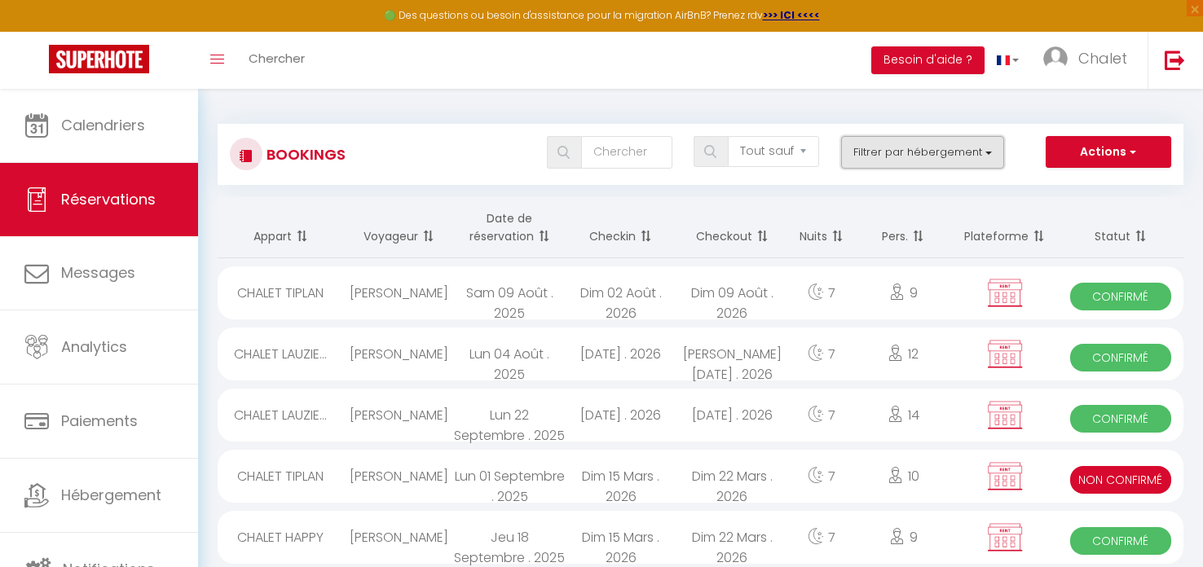
click at [969, 159] on button "Filtrer par hébergement" at bounding box center [922, 152] width 163 height 33
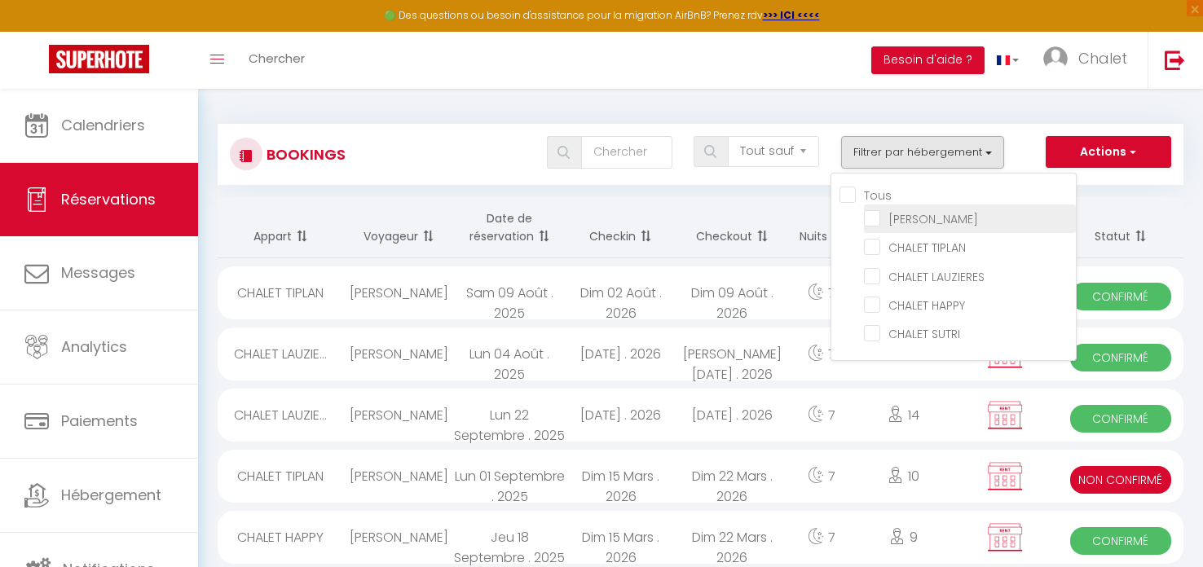
click at [951, 218] on input "[PERSON_NAME]" at bounding box center [970, 218] width 212 height 16
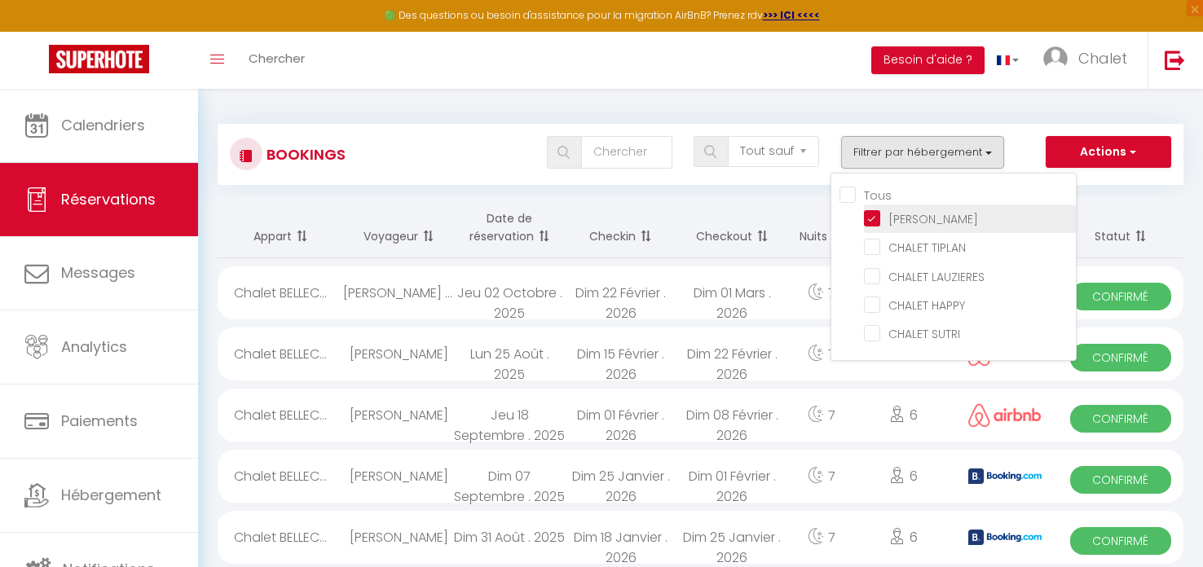
click at [876, 218] on input "[PERSON_NAME]" at bounding box center [970, 218] width 212 height 16
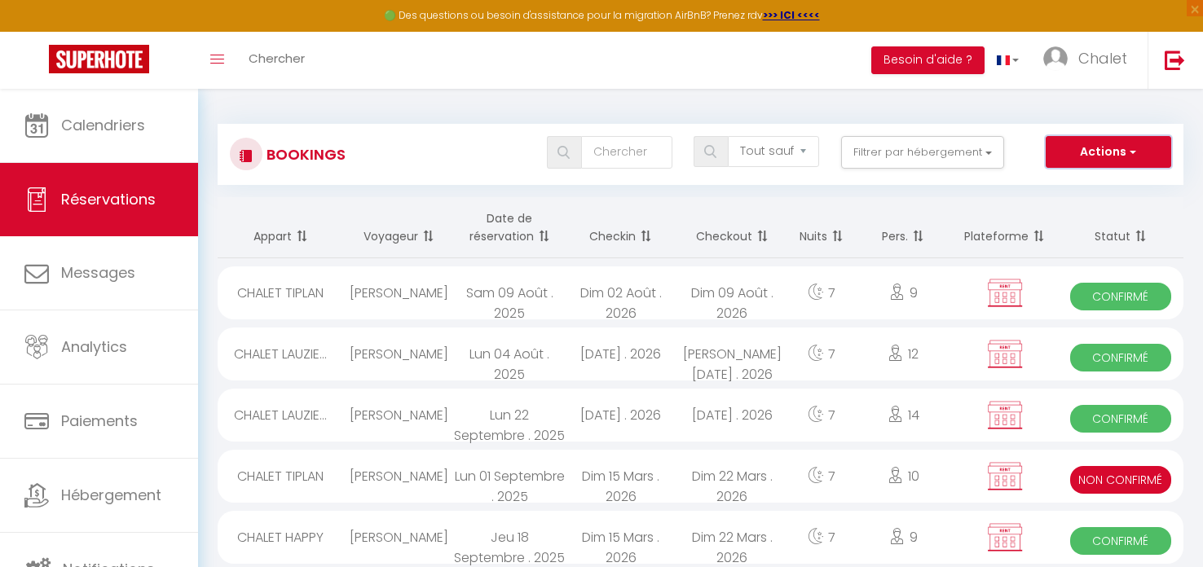
click at [1103, 150] on button "Actions" at bounding box center [1109, 152] width 126 height 33
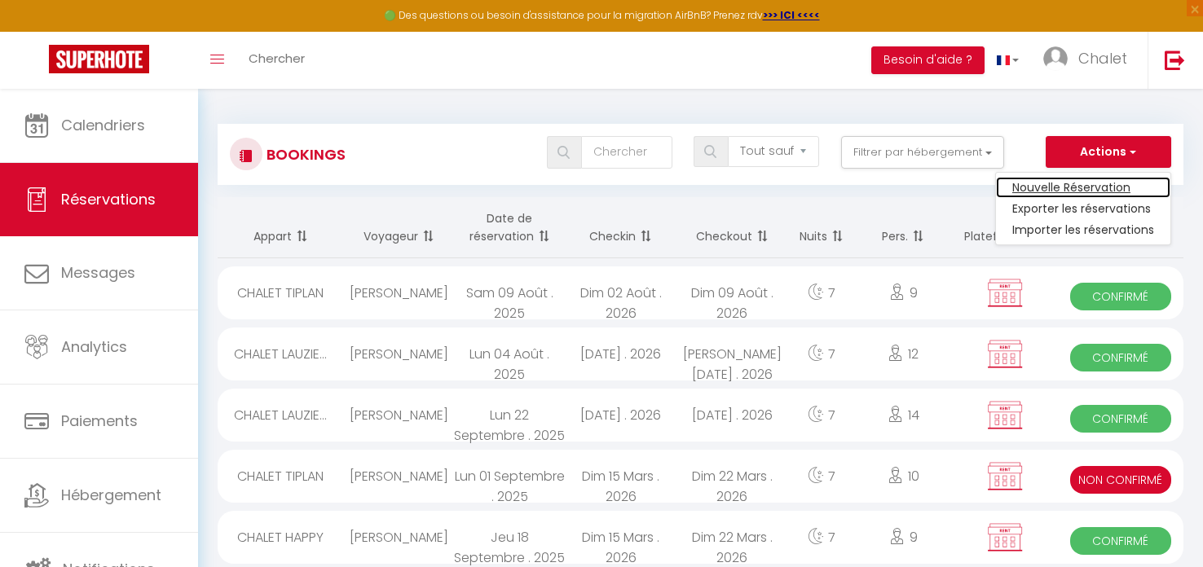
click at [1097, 188] on link "Nouvelle Réservation" at bounding box center [1083, 187] width 174 height 21
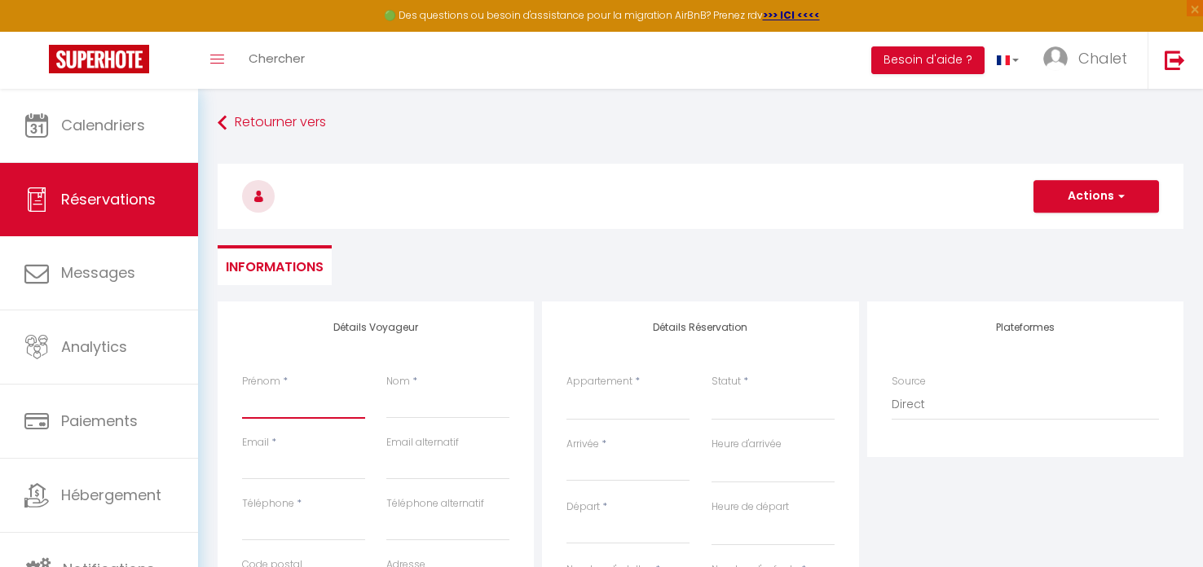
click at [271, 403] on input "Prénom" at bounding box center [303, 404] width 123 height 29
click at [417, 403] on input "Nom" at bounding box center [447, 404] width 123 height 29
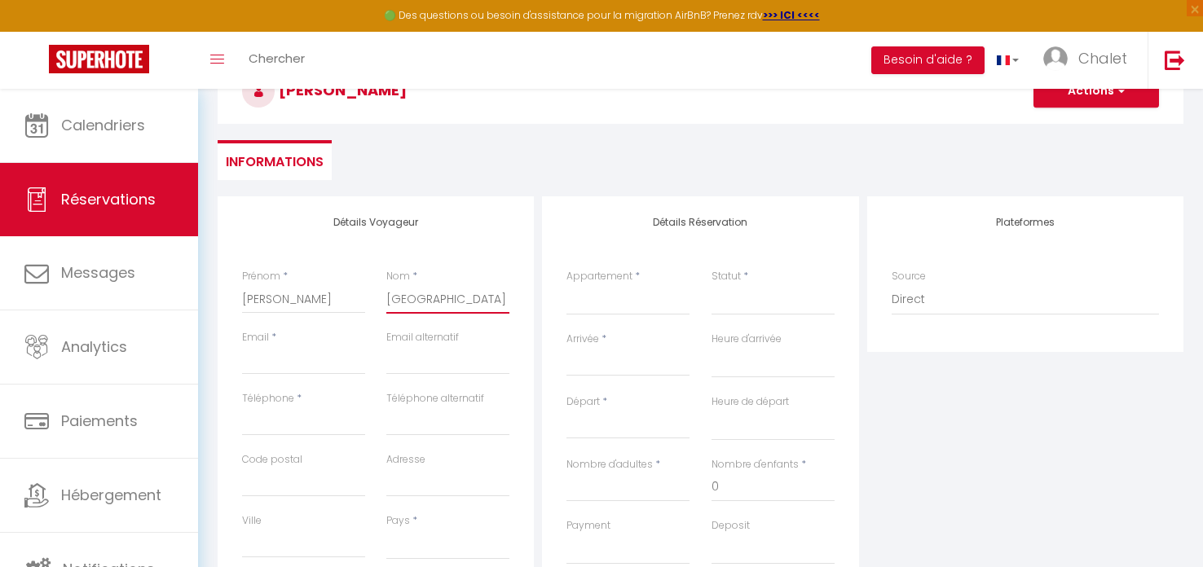
scroll to position [111, 0]
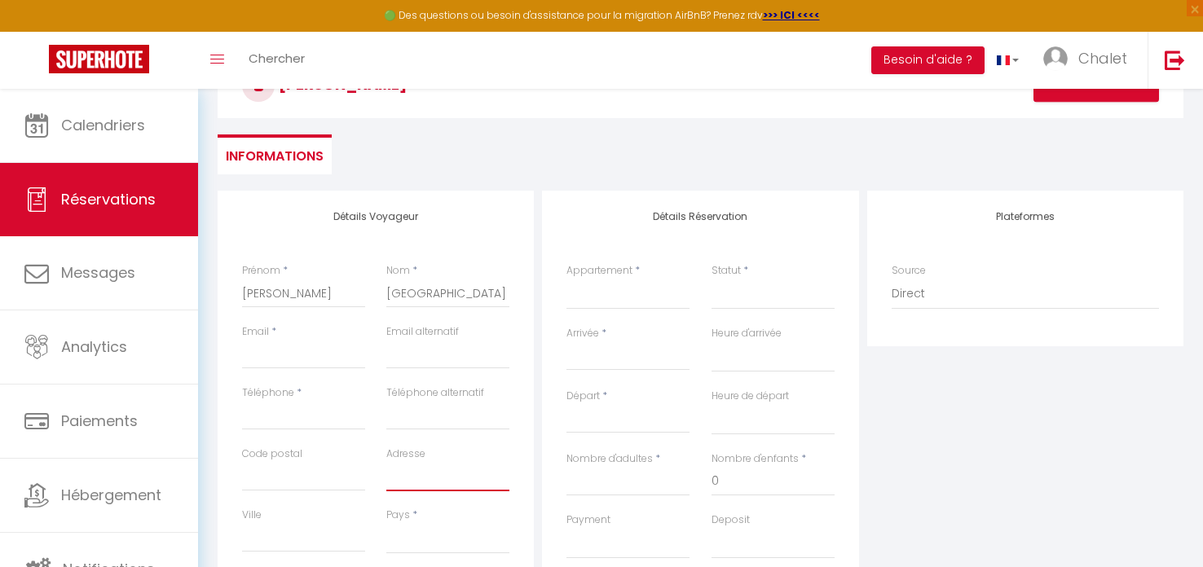
click at [398, 483] on input "Adresse" at bounding box center [447, 476] width 123 height 29
paste input "[STREET_ADDRESS]"
paste input "49140"
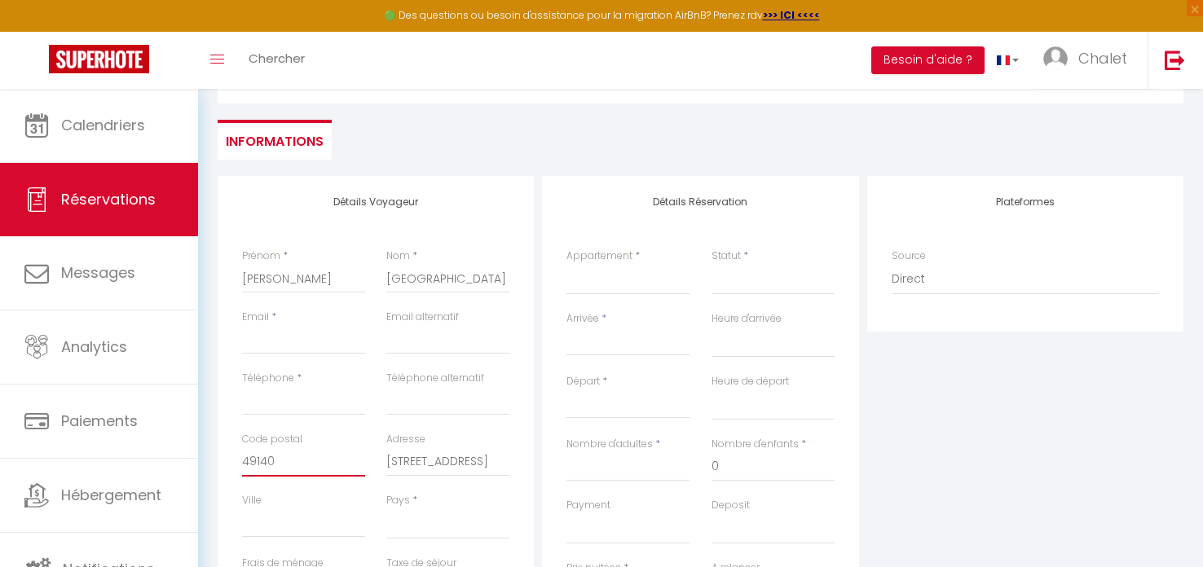
scroll to position [127, 0]
click at [266, 521] on input "Ville" at bounding box center [303, 521] width 123 height 29
paste input "SOUCELLES"
click at [414, 521] on select "[GEOGRAPHIC_DATA] [GEOGRAPHIC_DATA] [GEOGRAPHIC_DATA] [GEOGRAPHIC_DATA] [GEOGRA…" at bounding box center [447, 522] width 123 height 31
click at [398, 524] on select "[GEOGRAPHIC_DATA] [GEOGRAPHIC_DATA] [GEOGRAPHIC_DATA] [GEOGRAPHIC_DATA] [GEOGRA…" at bounding box center [447, 522] width 123 height 31
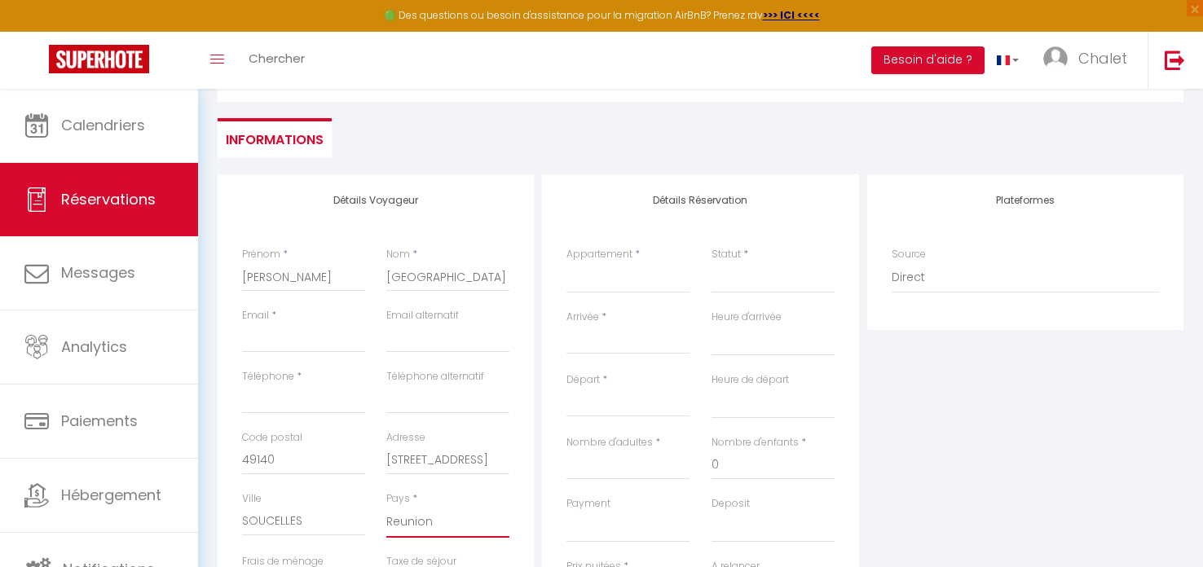
click at [398, 524] on select "[GEOGRAPHIC_DATA] [GEOGRAPHIC_DATA] [GEOGRAPHIC_DATA] [GEOGRAPHIC_DATA] [GEOGRA…" at bounding box center [447, 522] width 123 height 31
click at [393, 529] on select "[GEOGRAPHIC_DATA] [GEOGRAPHIC_DATA] [GEOGRAPHIC_DATA] [GEOGRAPHIC_DATA] [GEOGRA…" at bounding box center [447, 522] width 123 height 31
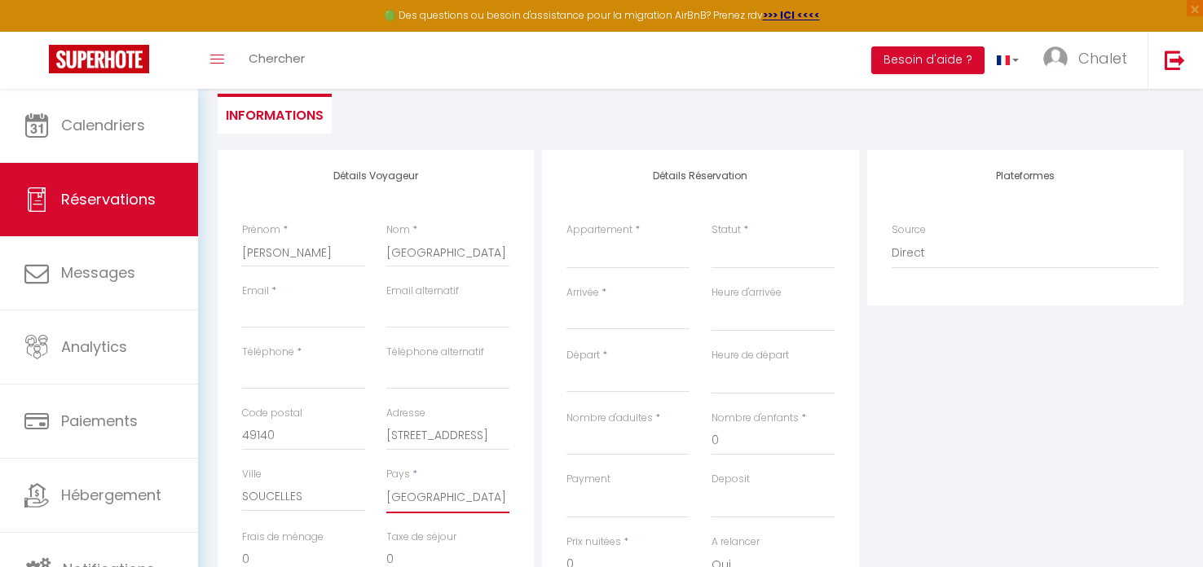
scroll to position [168, 0]
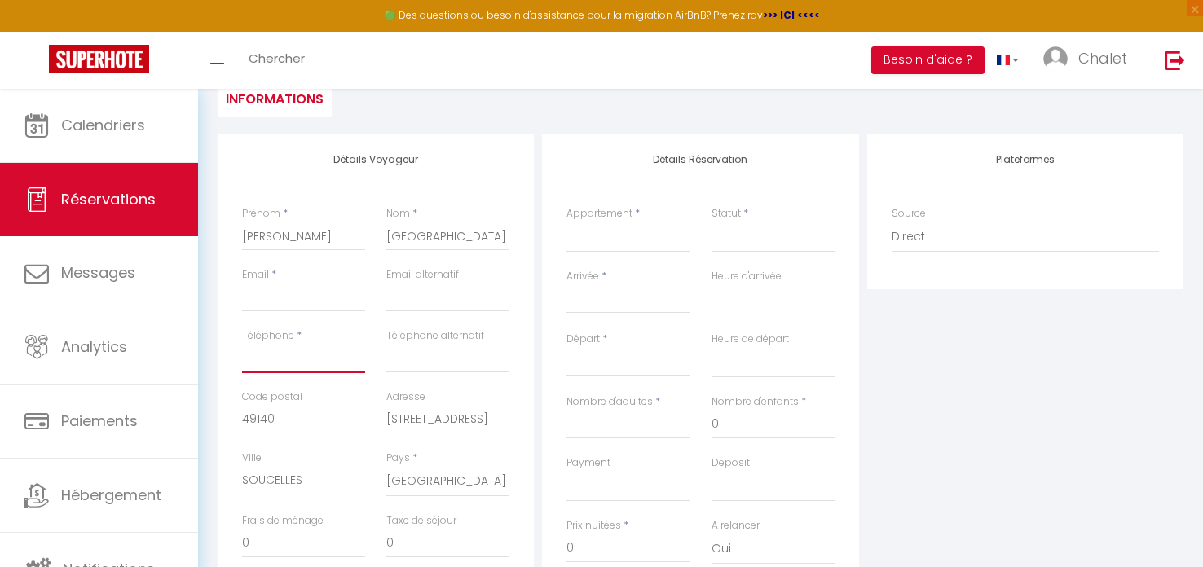
click at [285, 353] on input "Téléphone" at bounding box center [303, 358] width 123 height 29
paste input "[PHONE_NUMBER]."
click at [276, 299] on input "Email client" at bounding box center [303, 297] width 123 height 29
paste input "[EMAIL_ADDRESS][DOMAIN_NAME]"
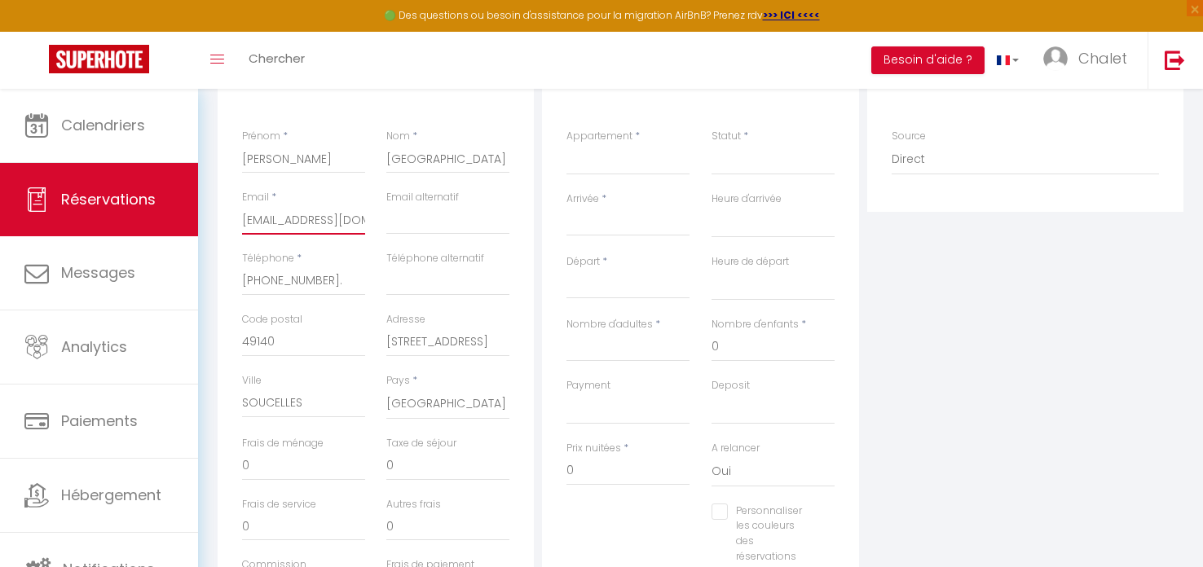
scroll to position [246, 0]
click at [408, 469] on input "0" at bounding box center [447, 465] width 123 height 29
click at [592, 351] on input "Nombre d'adultes" at bounding box center [628, 346] width 123 height 29
click at [580, 413] on select "OK KO" at bounding box center [628, 408] width 123 height 31
click at [570, 528] on div "Personnaliser les couleurs des réservations #D7092E" at bounding box center [700, 541] width 289 height 77
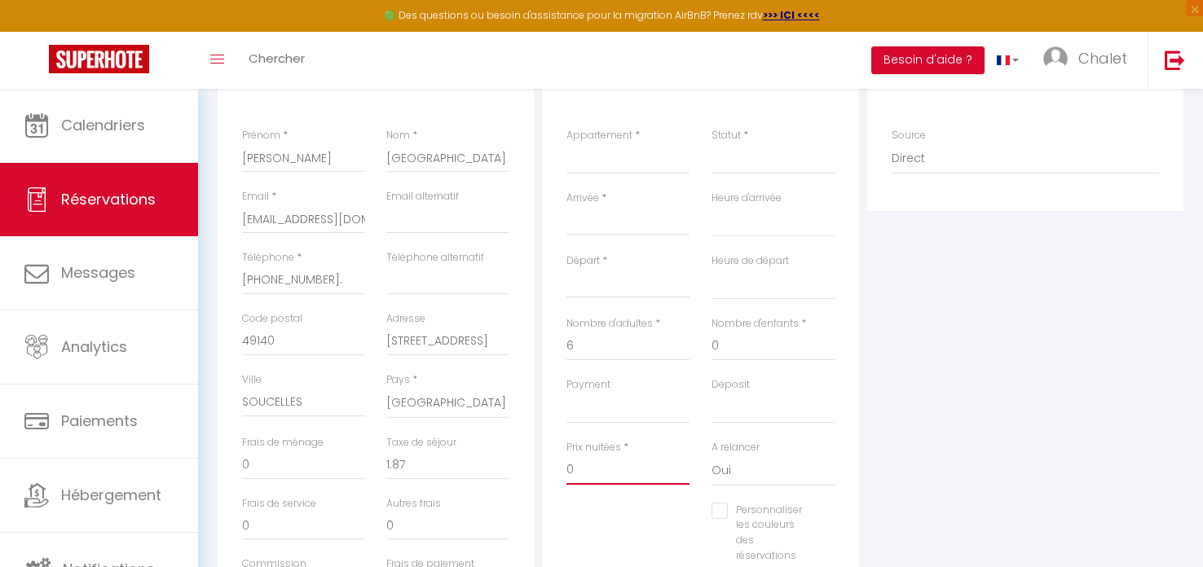
drag, startPoint x: 579, startPoint y: 472, endPoint x: 560, endPoint y: 470, distance: 18.8
click at [560, 470] on div "Prix nuitées * 0" at bounding box center [628, 471] width 144 height 63
click at [639, 156] on select "Chalet BELLECOMBE CHALET TIPLAN CHALET LAUZIERES CHALET HAPPY CHALET SUTRI" at bounding box center [628, 158] width 123 height 31
click at [567, 143] on select "Chalet BELLECOMBE CHALET TIPLAN CHALET LAUZIERES CHALET HAPPY CHALET SUTRI" at bounding box center [628, 158] width 123 height 31
click at [610, 227] on input "Arrivée" at bounding box center [628, 222] width 123 height 21
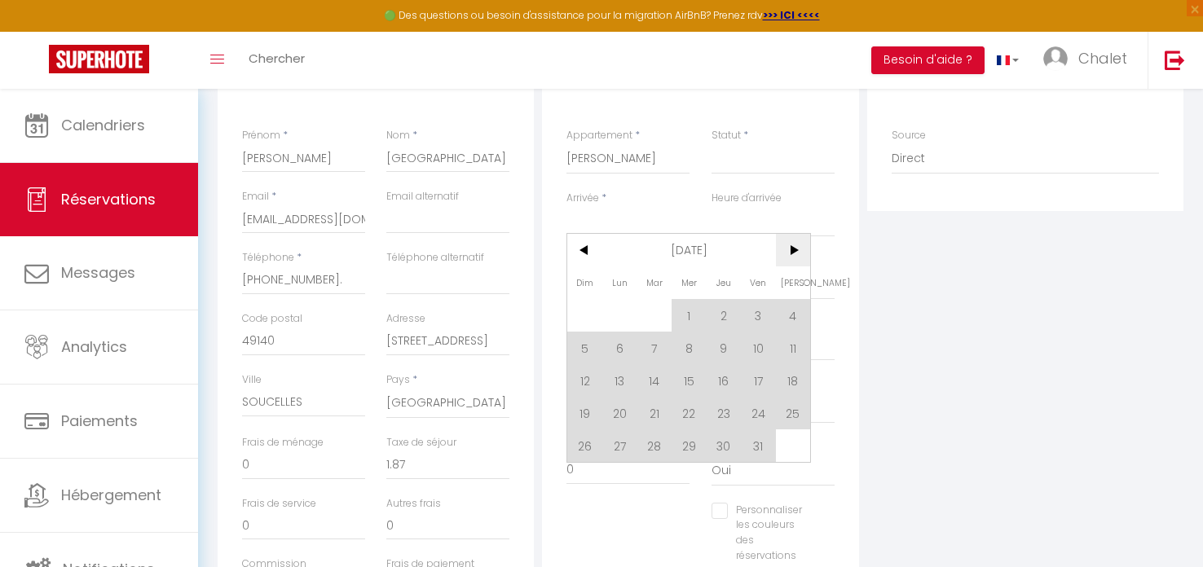
click at [791, 249] on span ">" at bounding box center [793, 250] width 35 height 33
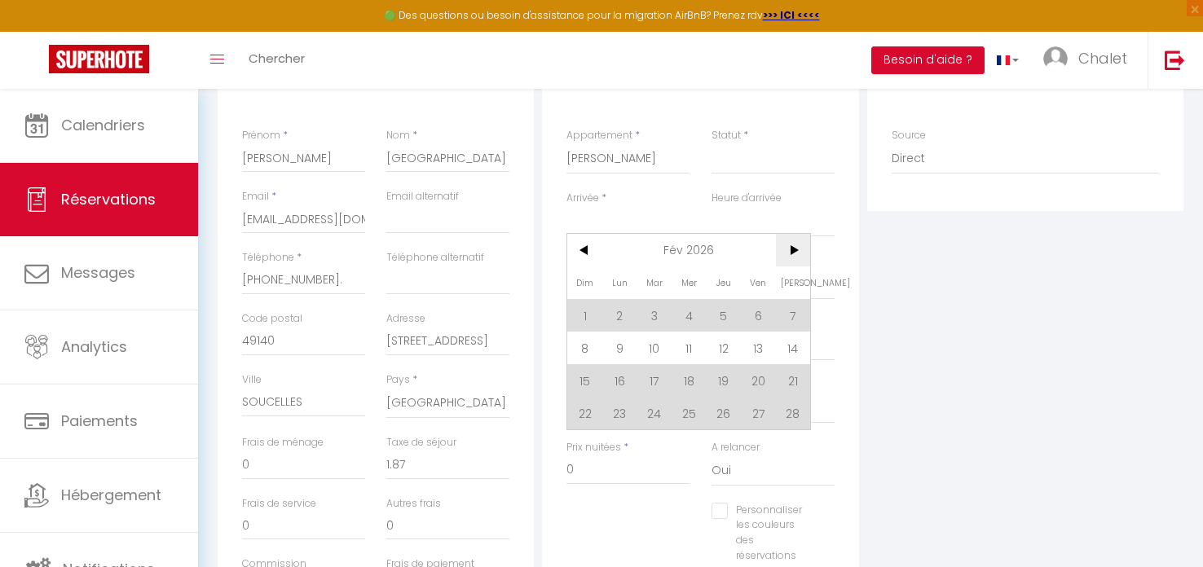
click at [791, 249] on span ">" at bounding box center [793, 250] width 35 height 33
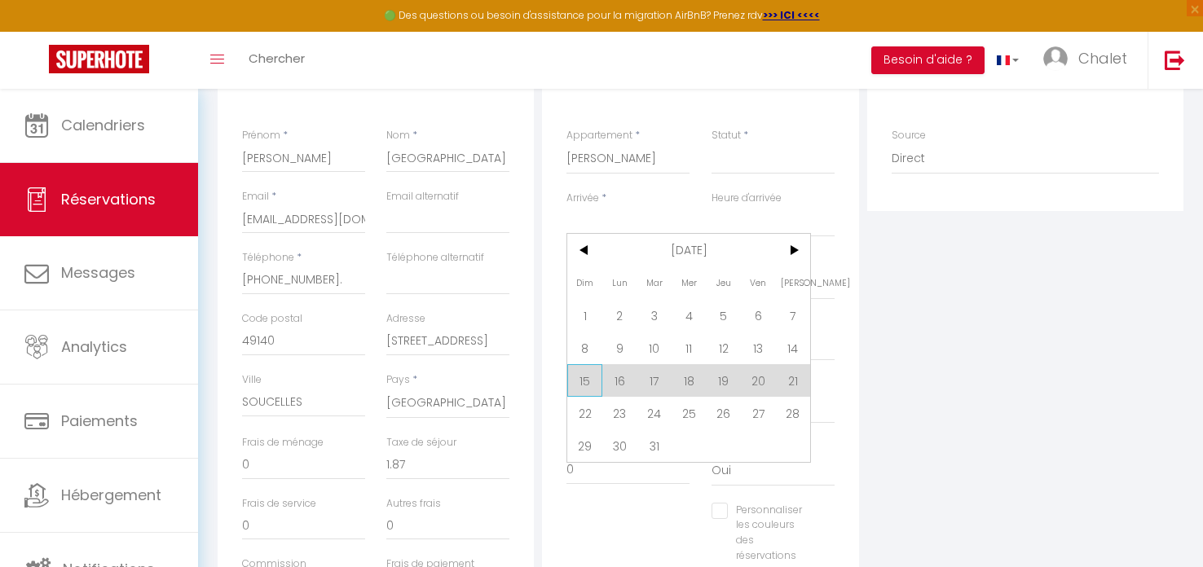
click at [582, 379] on span "15" at bounding box center [584, 380] width 35 height 33
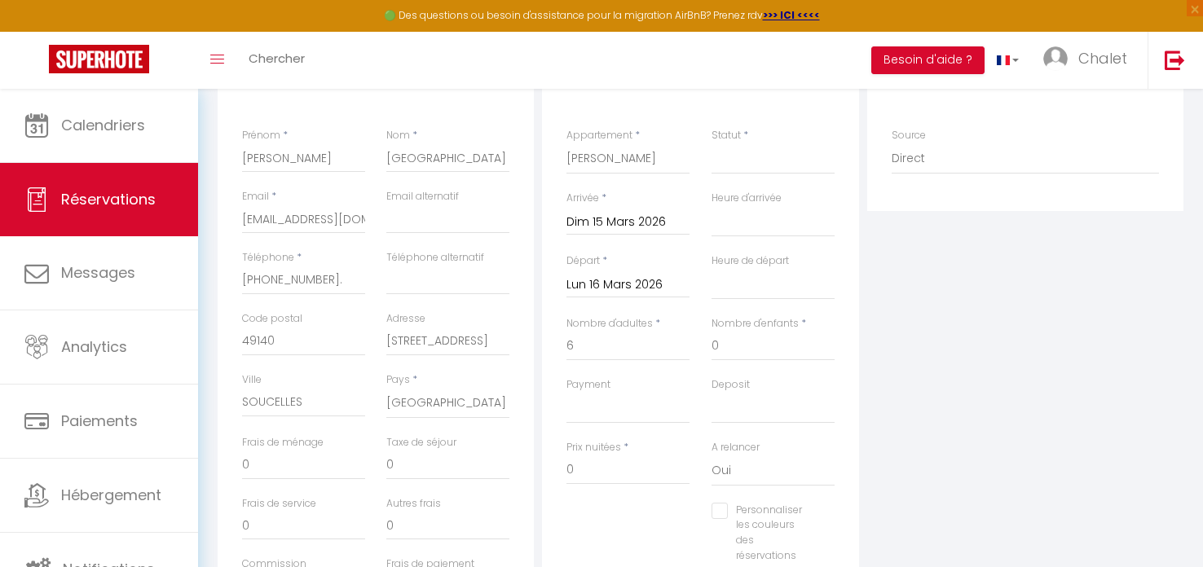
click at [586, 285] on input "Lun 16 Mars 2026" at bounding box center [628, 285] width 123 height 21
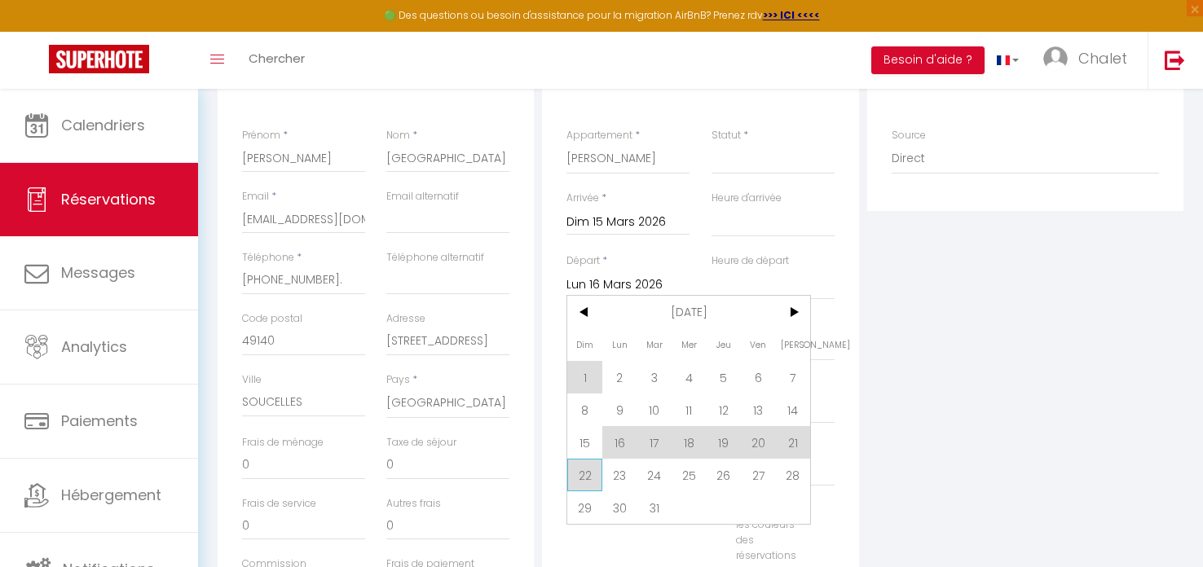
click at [579, 476] on span "22" at bounding box center [584, 475] width 35 height 33
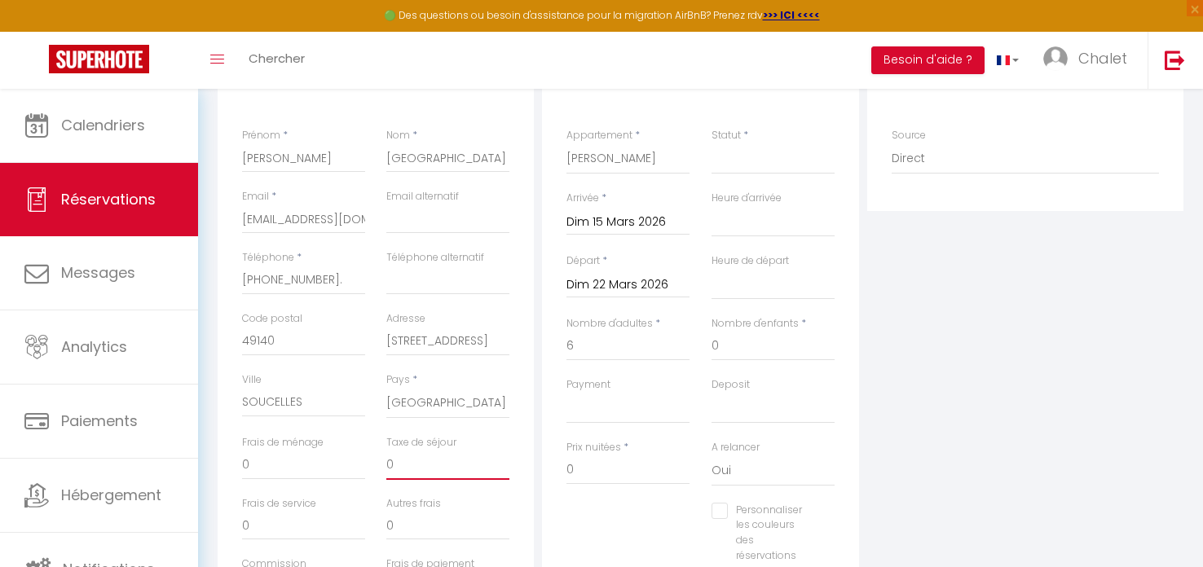
drag, startPoint x: 391, startPoint y: 469, endPoint x: 357, endPoint y: 469, distance: 34.2
click at [357, 469] on div "Frais de ménage 0 Taxe de séjour 0" at bounding box center [376, 465] width 289 height 61
click at [579, 464] on input "0" at bounding box center [628, 470] width 123 height 29
drag, startPoint x: 579, startPoint y: 464, endPoint x: 555, endPoint y: 472, distance: 25.0
click at [555, 472] on div "Détails Réservation Appartement * Chalet BELLECOMBE CHALET TIPLAN CHALET LAUZIE…" at bounding box center [700, 327] width 316 height 545
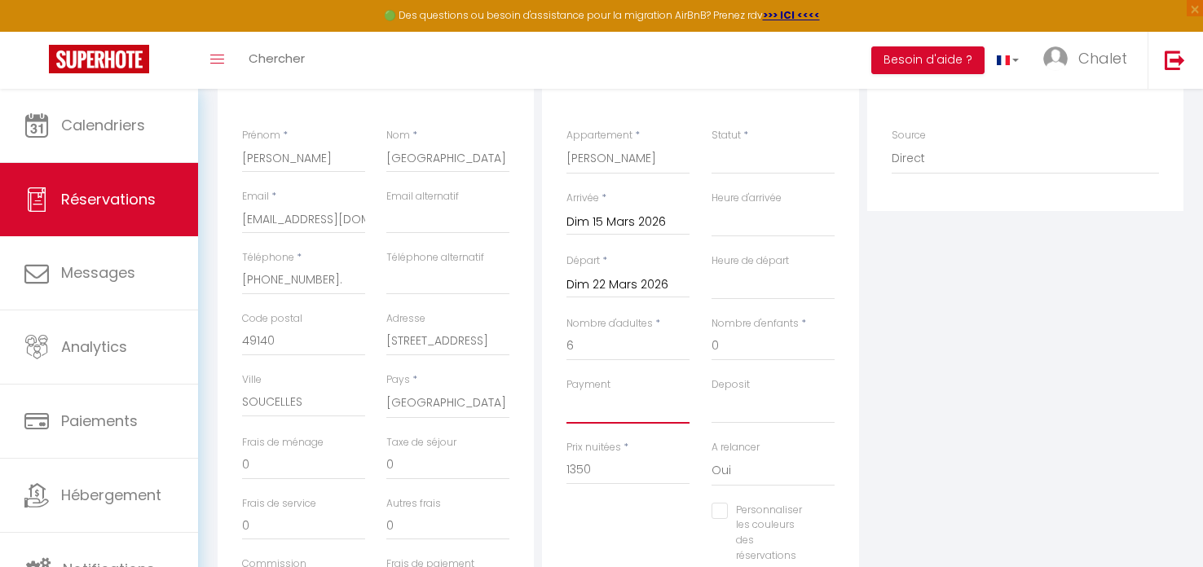
click at [592, 407] on select "OK KO" at bounding box center [628, 408] width 123 height 31
click at [476, 461] on input "0" at bounding box center [447, 465] width 123 height 29
drag, startPoint x: 470, startPoint y: 466, endPoint x: 377, endPoint y: 461, distance: 93.9
click at [377, 461] on div "Taxe de séjour 0" at bounding box center [448, 465] width 144 height 61
click at [630, 408] on select "OK KO" at bounding box center [628, 408] width 123 height 31
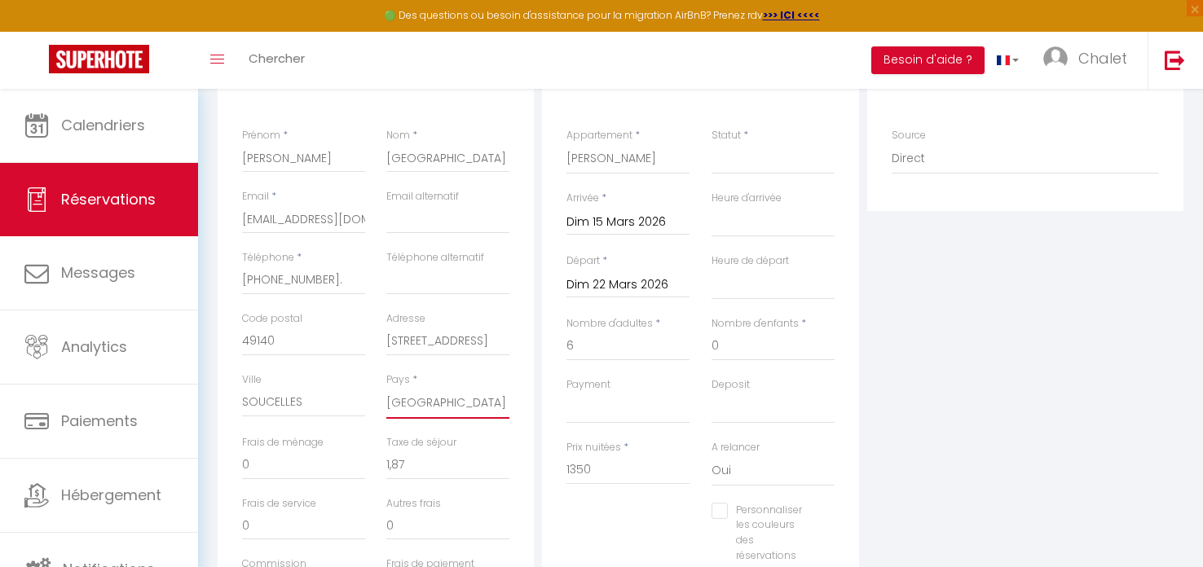
click at [471, 389] on select "[GEOGRAPHIC_DATA] [GEOGRAPHIC_DATA] [GEOGRAPHIC_DATA] [GEOGRAPHIC_DATA] [GEOGRA…" at bounding box center [447, 403] width 123 height 31
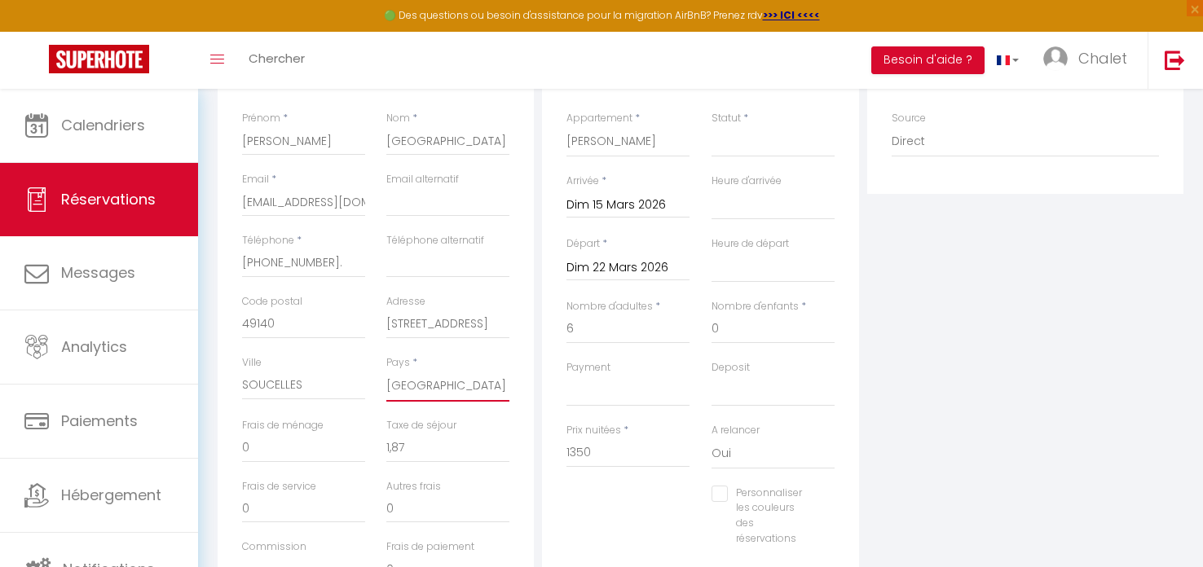
scroll to position [357, 0]
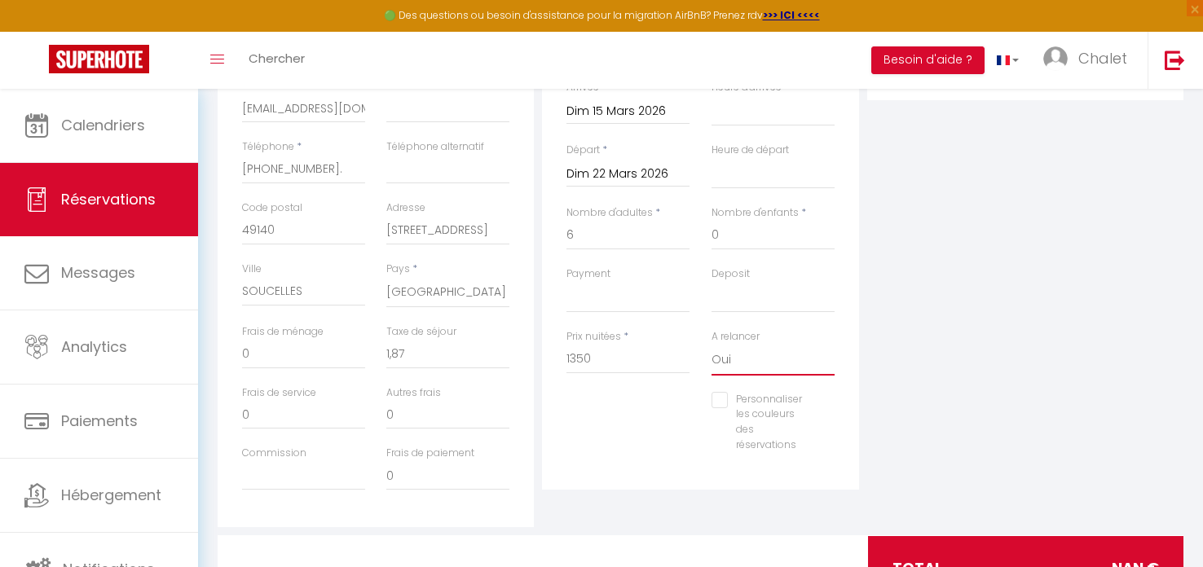
click at [724, 353] on select "Oui Non" at bounding box center [773, 360] width 123 height 31
click at [712, 345] on select "Oui Non" at bounding box center [773, 360] width 123 height 31
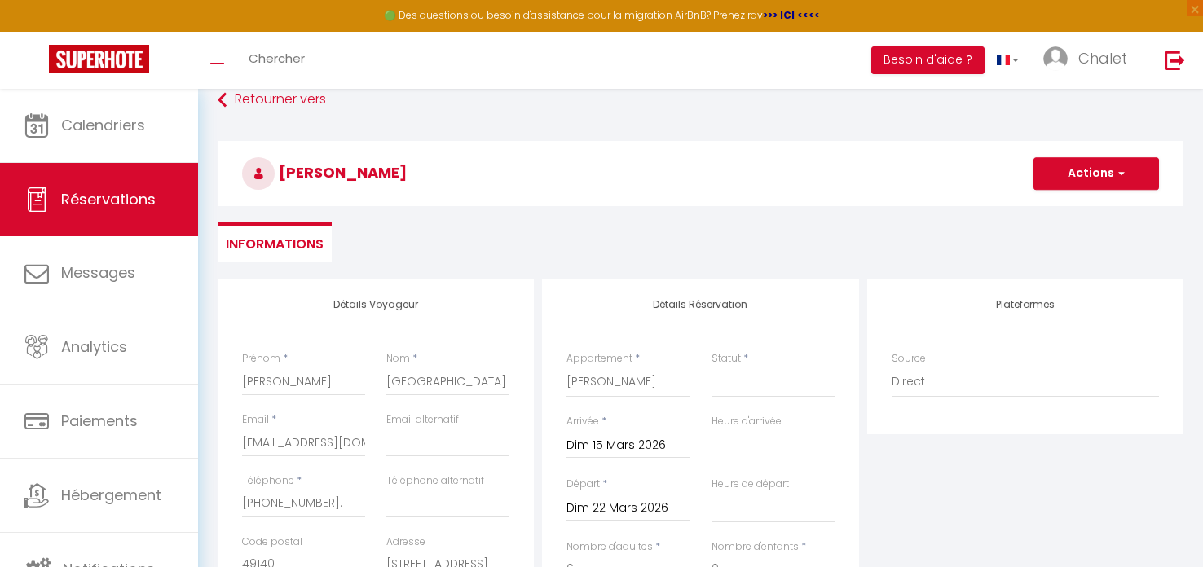
scroll to position [10, 0]
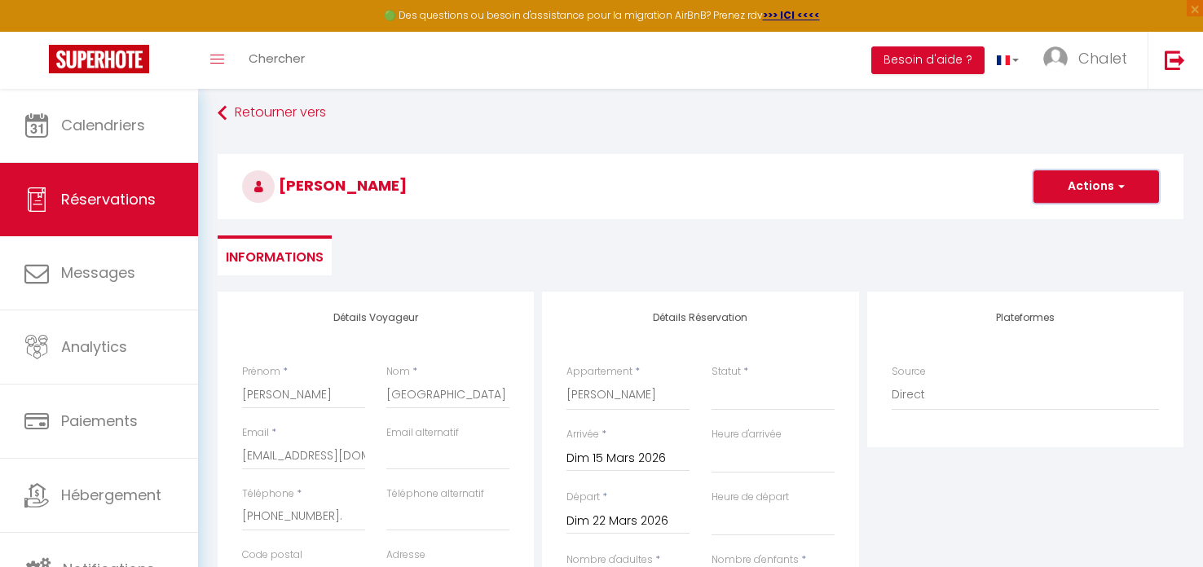
click at [1049, 181] on button "Actions" at bounding box center [1097, 186] width 126 height 33
click at [1057, 219] on link "Enregistrer" at bounding box center [1080, 222] width 129 height 21
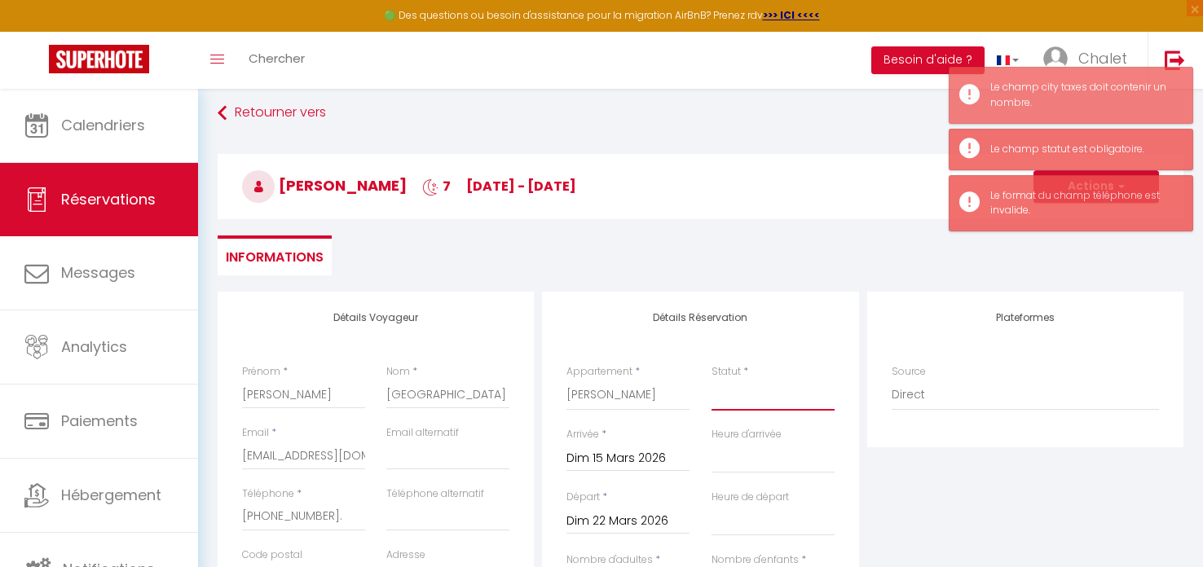
click at [731, 400] on select "Confirmé Non Confirmé [PERSON_NAME] par le voyageur No Show Request" at bounding box center [773, 395] width 123 height 31
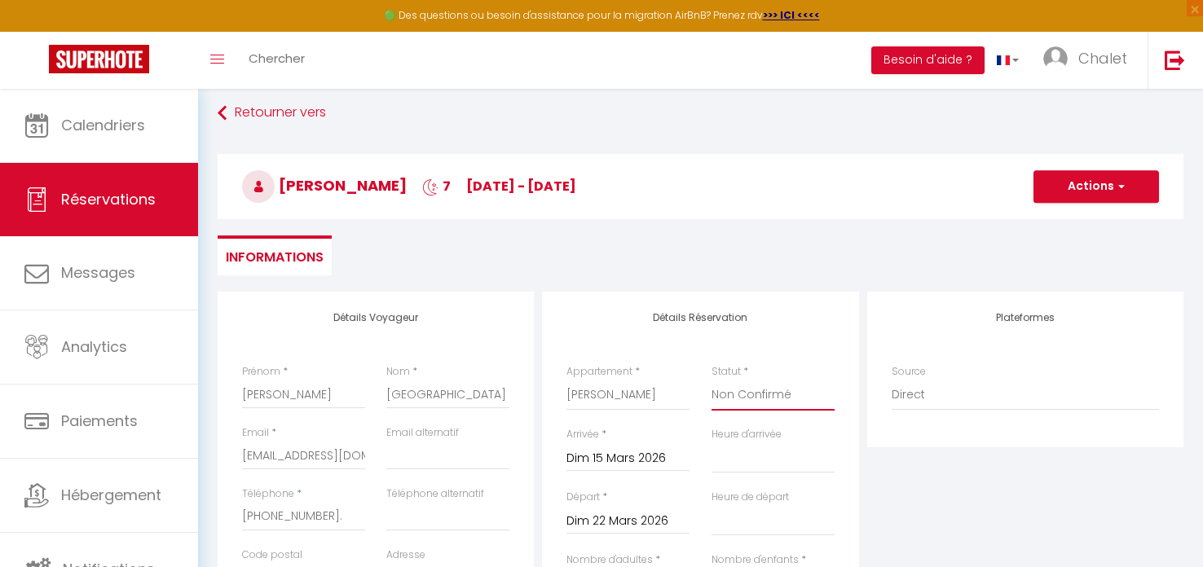
click at [712, 380] on select "Confirmé Non Confirmé [PERSON_NAME] par le voyageur No Show Request" at bounding box center [773, 395] width 123 height 31
click at [1088, 187] on button "Actions" at bounding box center [1097, 186] width 126 height 33
click at [1051, 227] on link "Enregistrer" at bounding box center [1080, 222] width 129 height 21
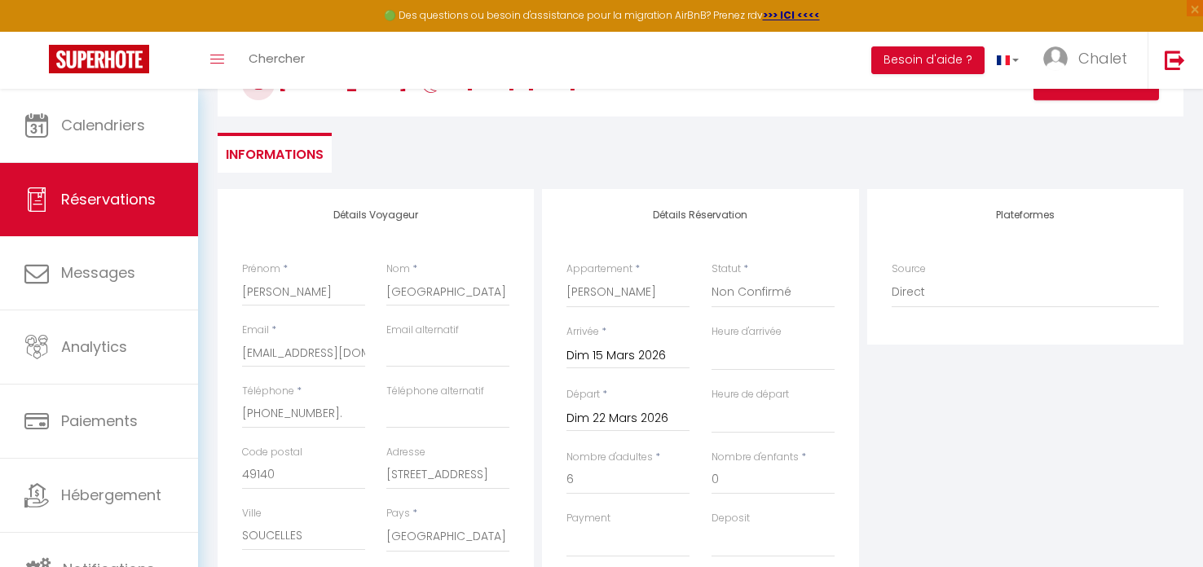
scroll to position [118, 0]
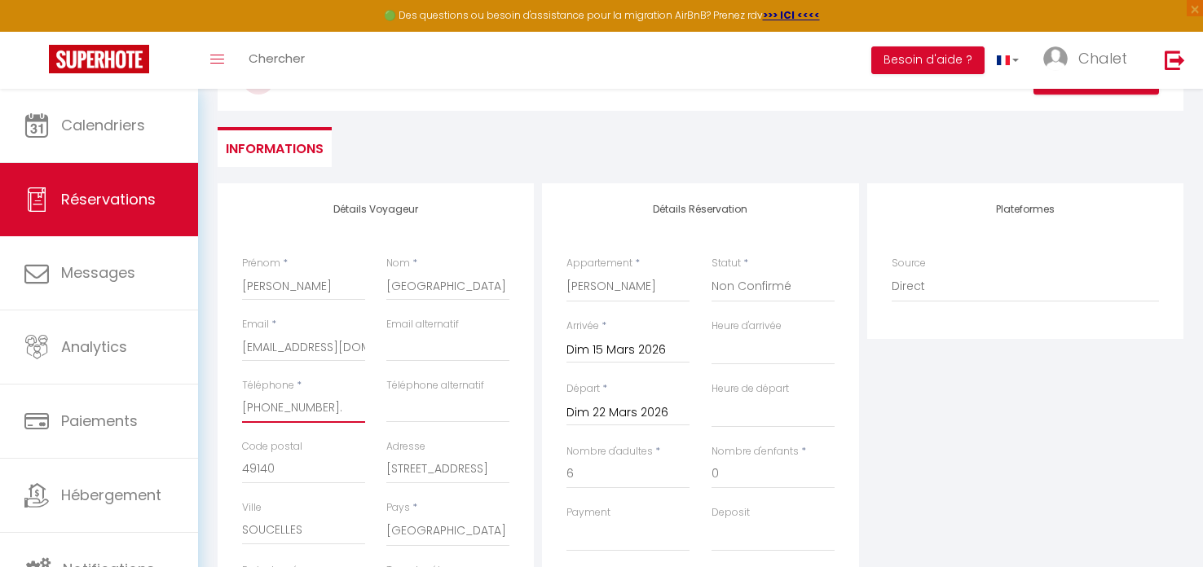
click at [263, 407] on input "[PHONE_NUMBER]." at bounding box center [303, 408] width 123 height 29
click at [279, 407] on input "06 [TECHNICAL_ID]." at bounding box center [303, 408] width 123 height 29
click at [294, 407] on input "[PHONE_NUMBER]." at bounding box center [303, 408] width 123 height 29
click at [311, 408] on input "06 75 74 38.28." at bounding box center [303, 408] width 123 height 29
click at [331, 405] on input "06 75 74 38 28." at bounding box center [303, 408] width 123 height 29
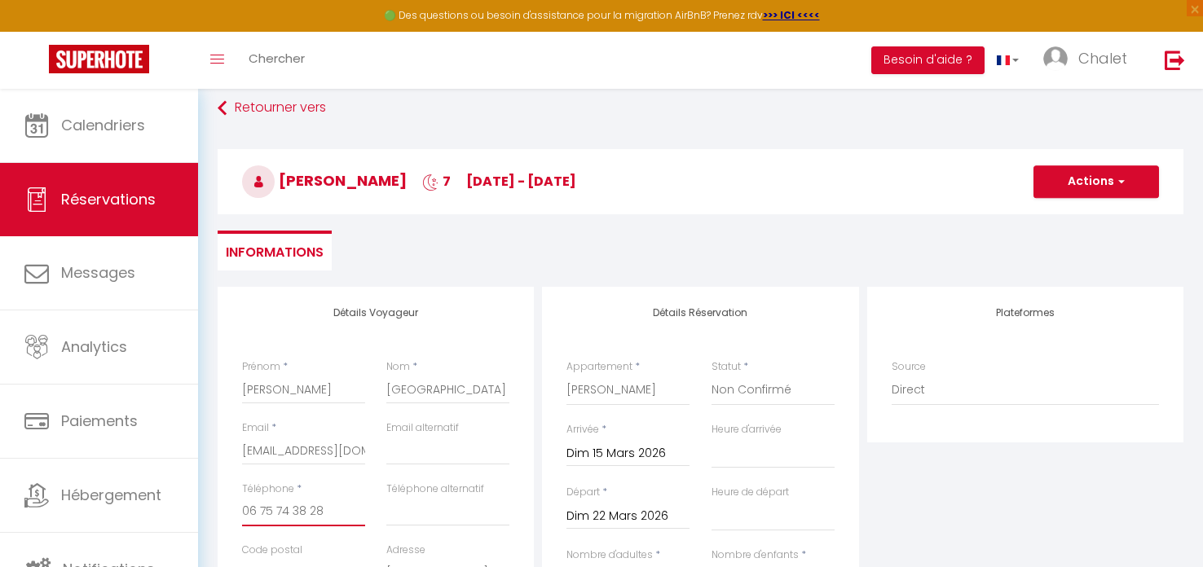
scroll to position [0, 0]
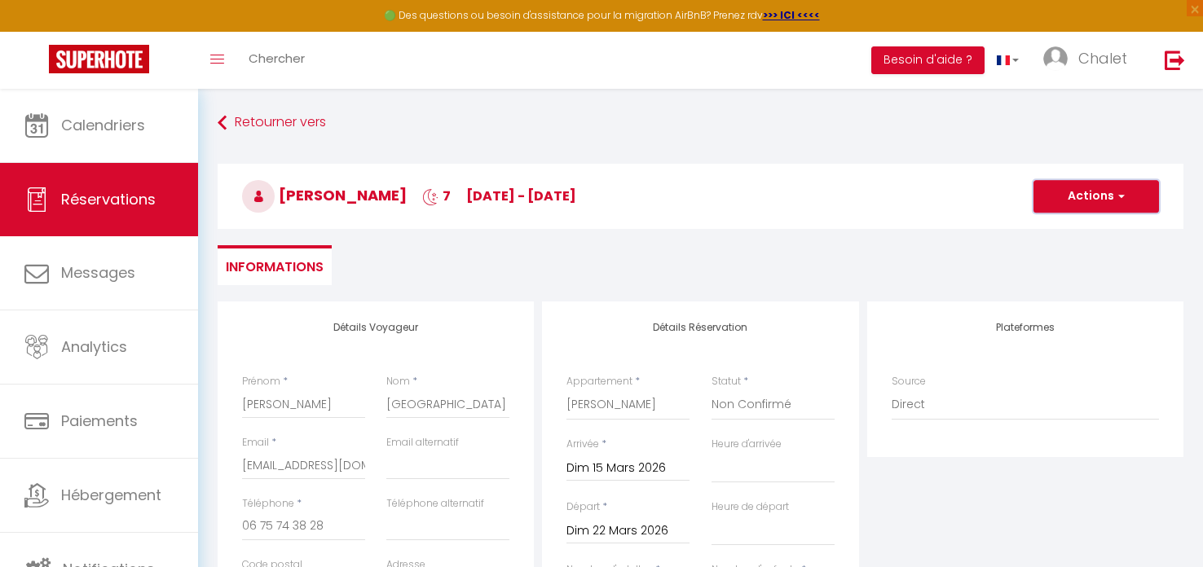
click at [1106, 185] on button "Actions" at bounding box center [1097, 196] width 126 height 33
click at [1089, 226] on link "Enregistrer" at bounding box center [1080, 232] width 129 height 21
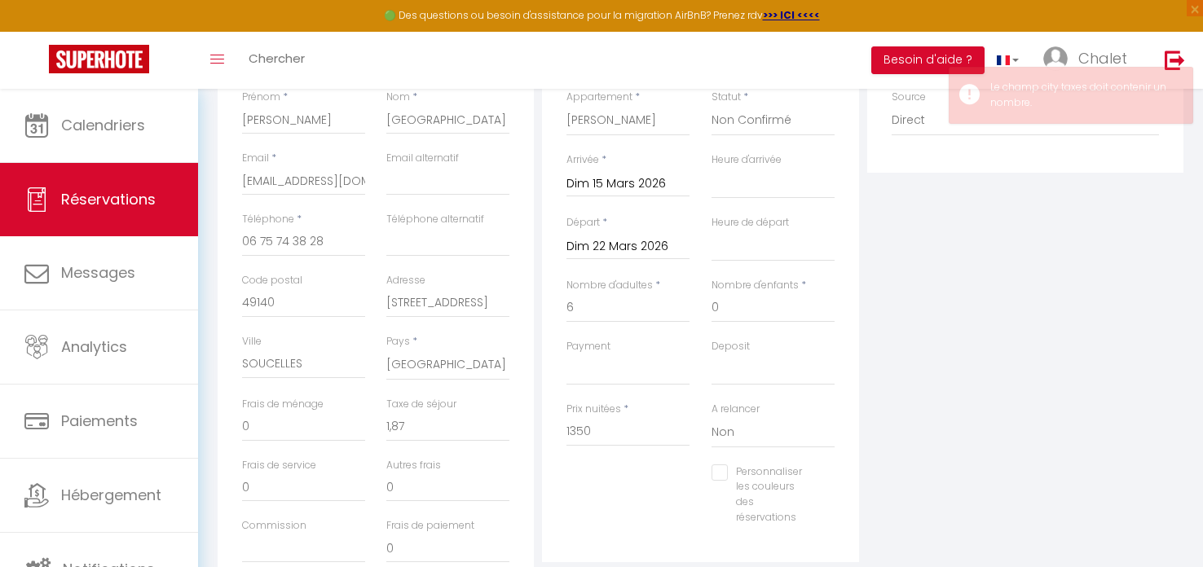
scroll to position [285, 0]
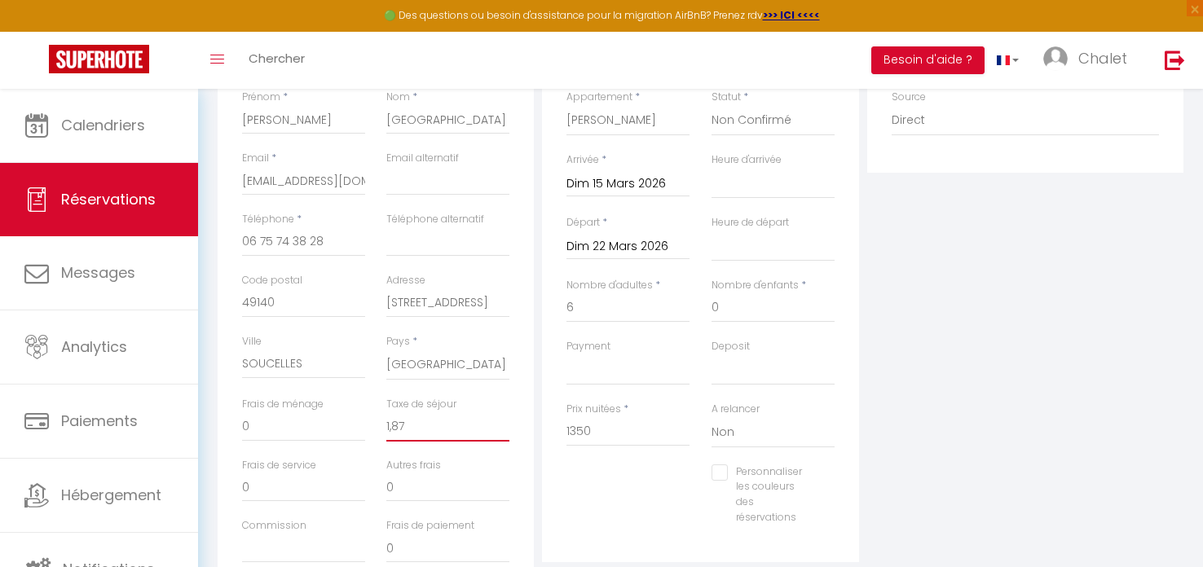
click at [392, 423] on input "1,87" at bounding box center [447, 427] width 123 height 29
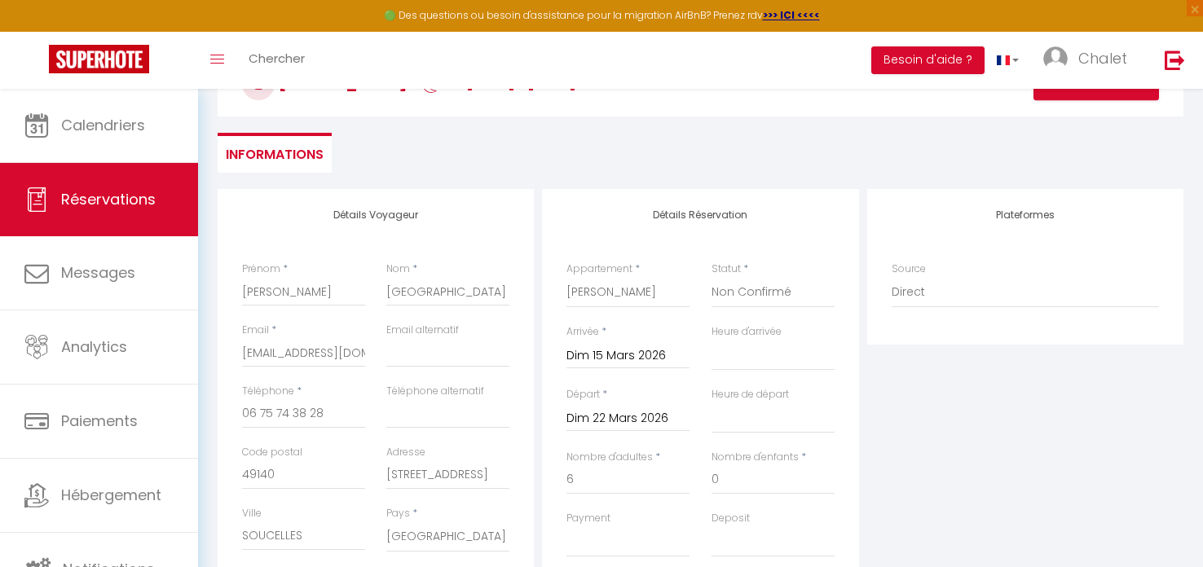
scroll to position [100, 0]
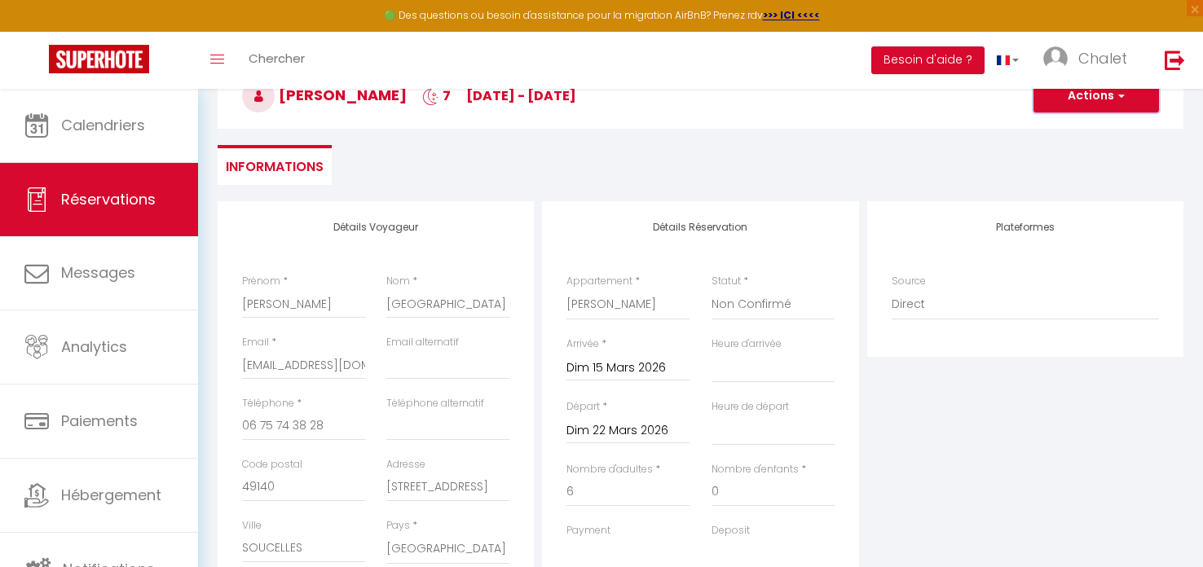
click at [1052, 104] on button "Actions" at bounding box center [1097, 96] width 126 height 33
click at [1056, 133] on link "Enregistrer" at bounding box center [1080, 131] width 129 height 21
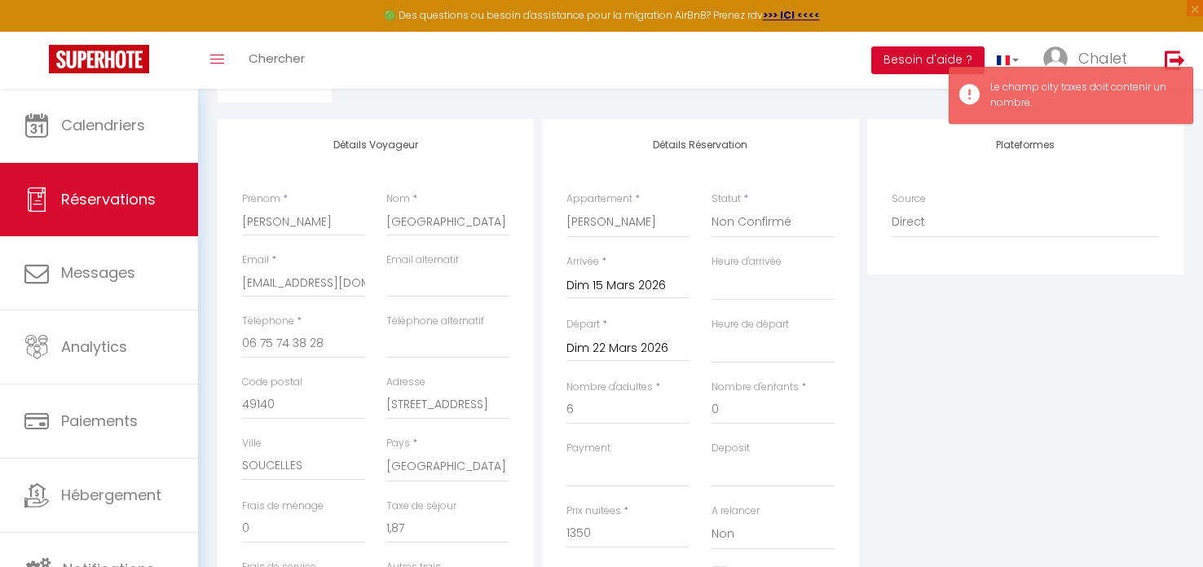
scroll to position [203, 0]
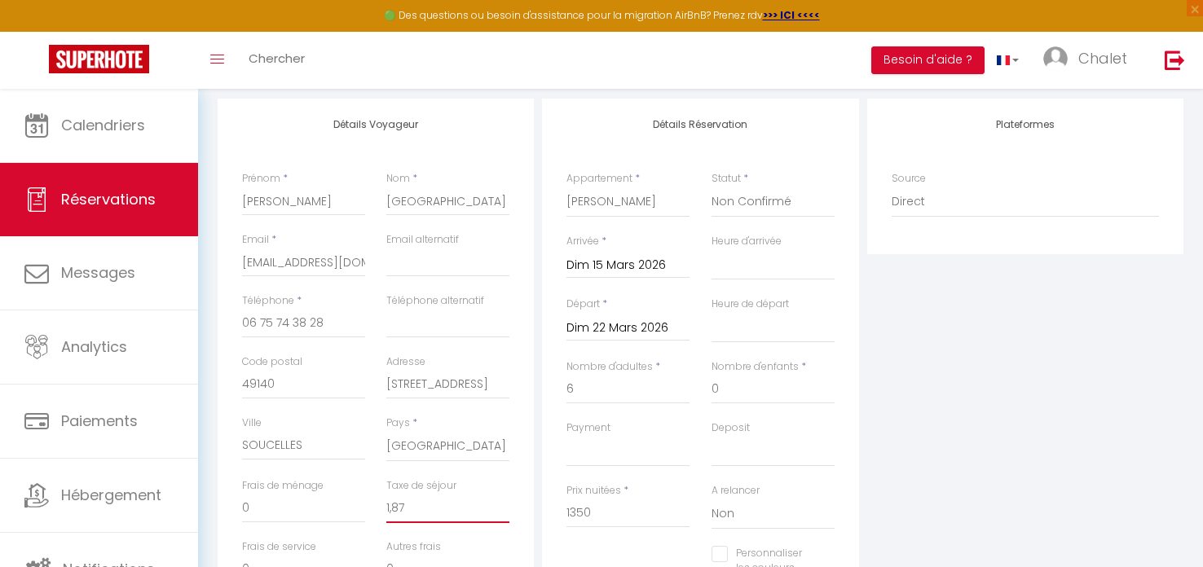
click at [391, 502] on input "1,87" at bounding box center [447, 508] width 123 height 29
click at [434, 527] on div "Taxe de séjour 1.87" at bounding box center [448, 509] width 144 height 61
click at [442, 542] on div "Autres frais 0" at bounding box center [447, 562] width 123 height 45
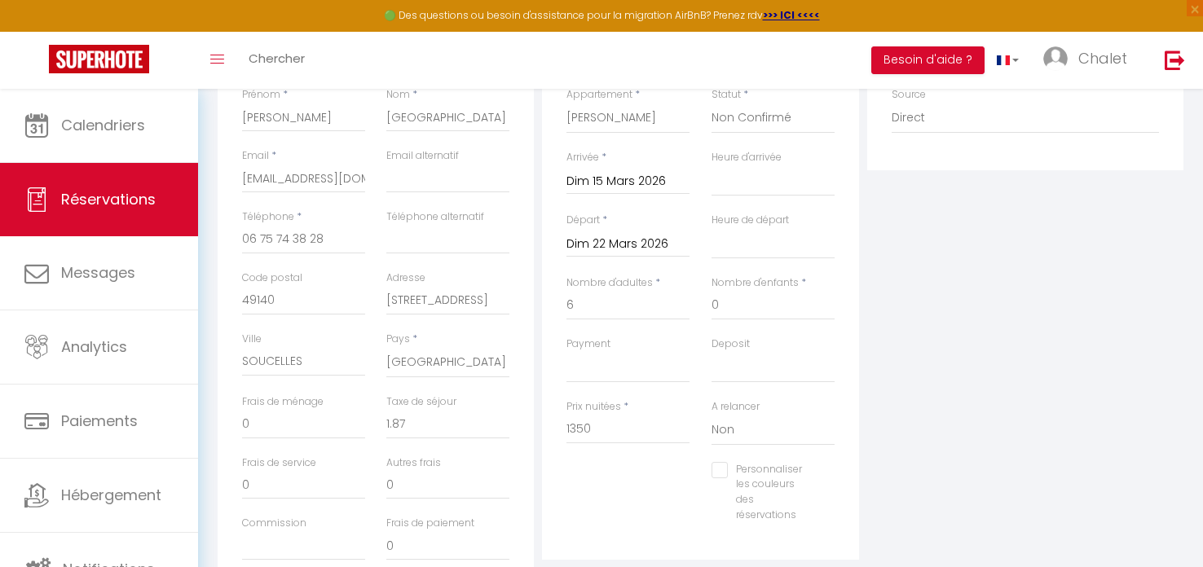
scroll to position [311, 0]
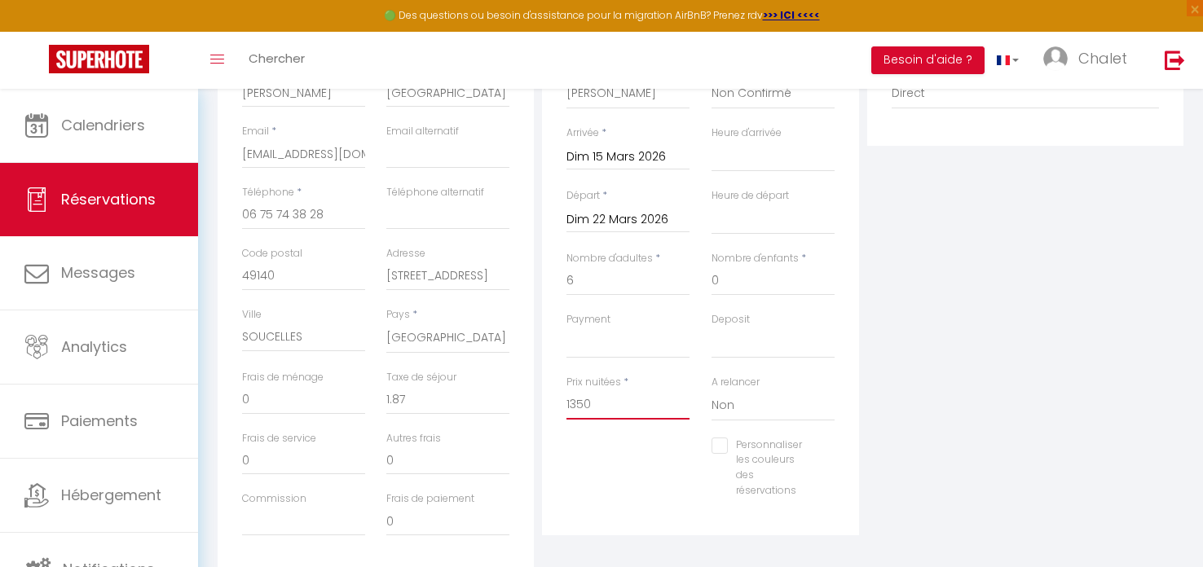
click at [624, 400] on input "1350" at bounding box center [628, 404] width 123 height 29
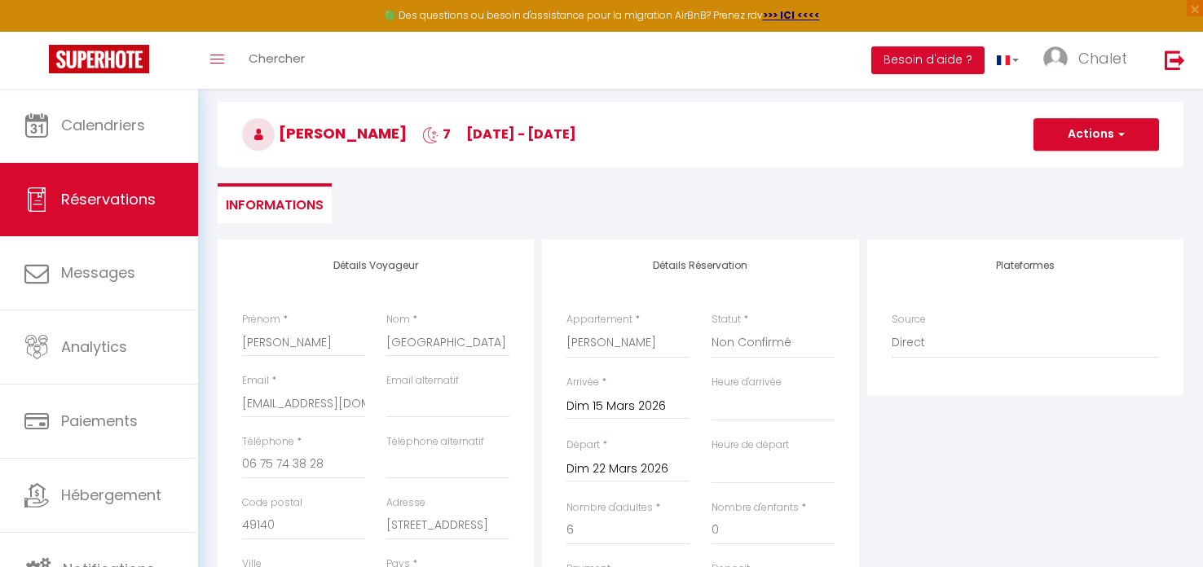
scroll to position [46, 0]
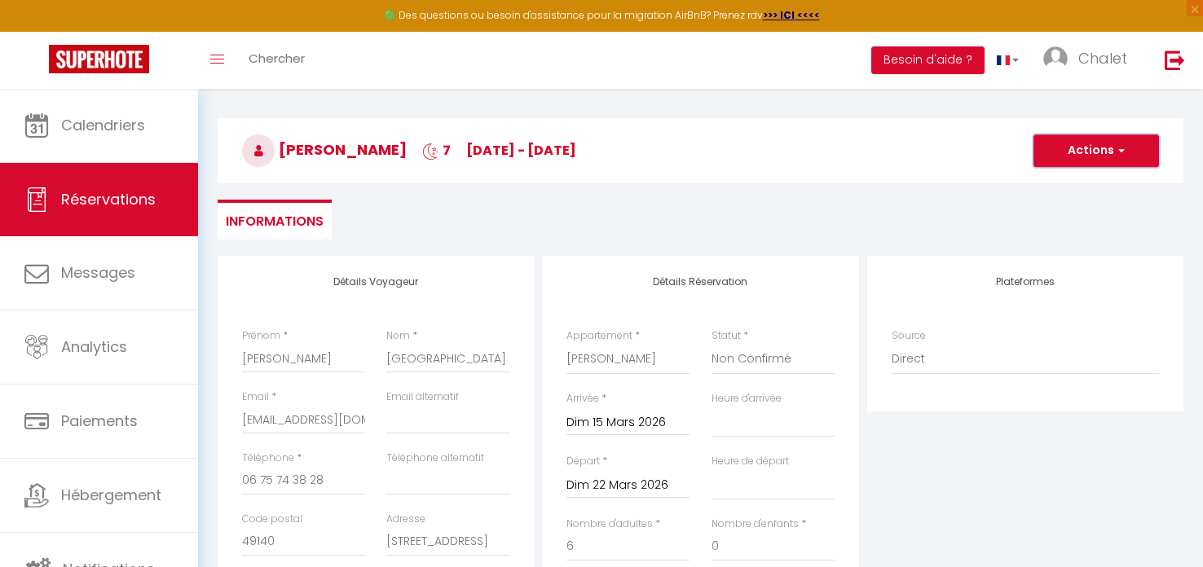
click at [1066, 150] on button "Actions" at bounding box center [1097, 151] width 126 height 33
click at [1070, 190] on link "Enregistrer" at bounding box center [1080, 186] width 129 height 21
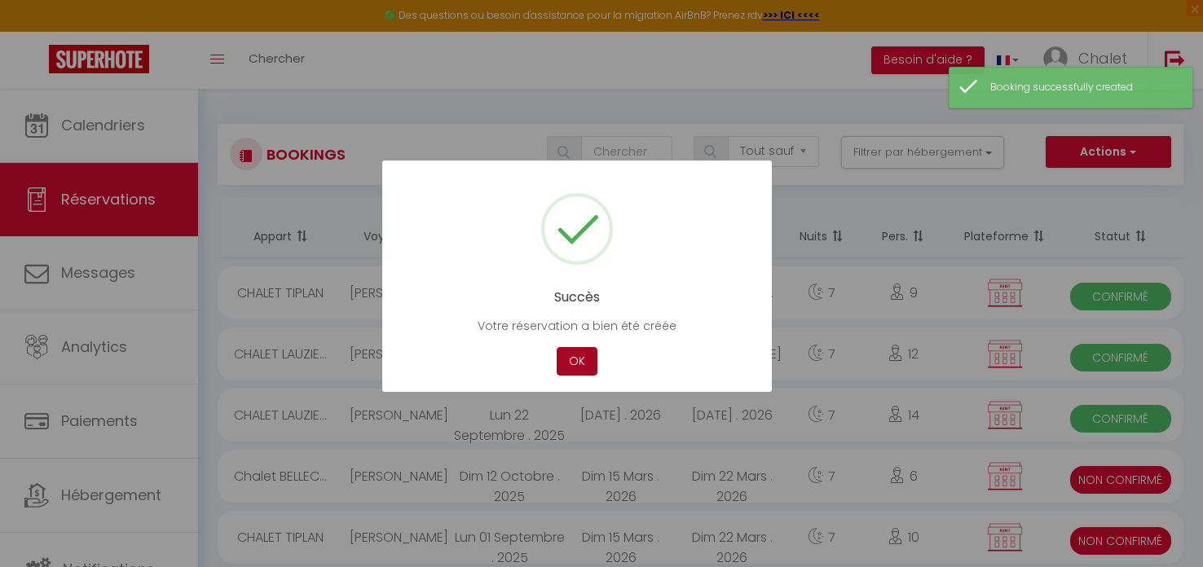
click at [576, 363] on button "OK" at bounding box center [577, 361] width 41 height 29
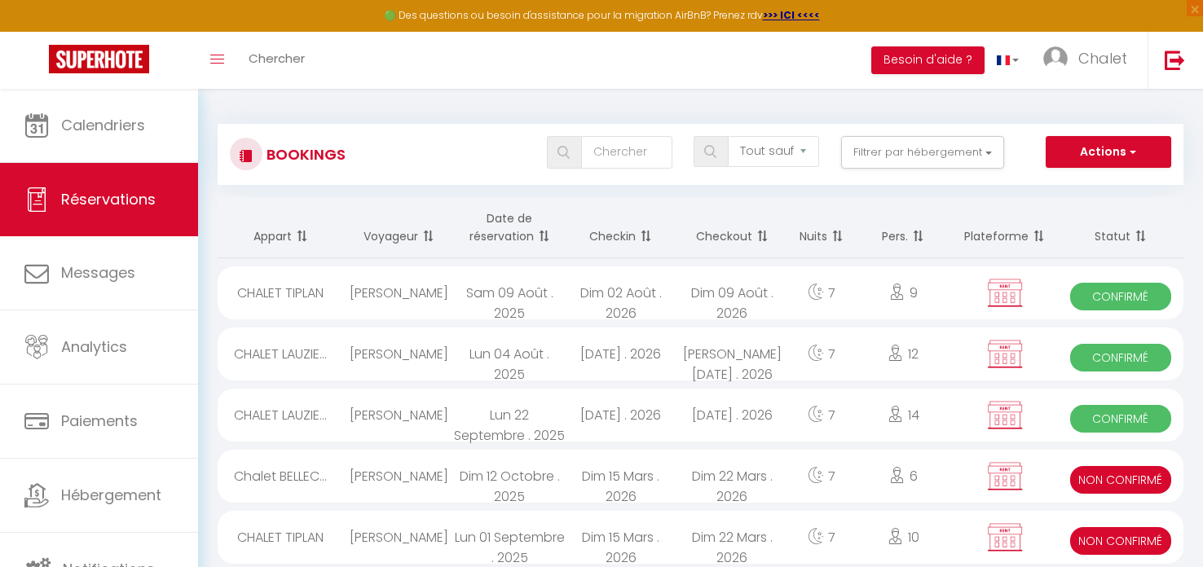
click at [445, 481] on div "[PERSON_NAME]" at bounding box center [398, 476] width 111 height 53
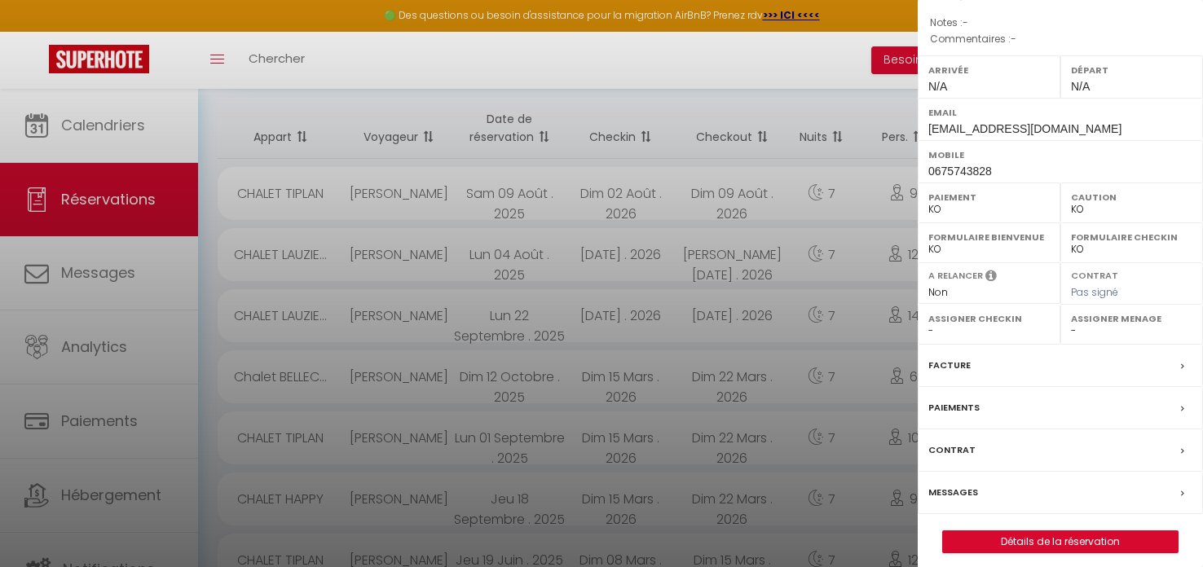
scroll to position [184, 0]
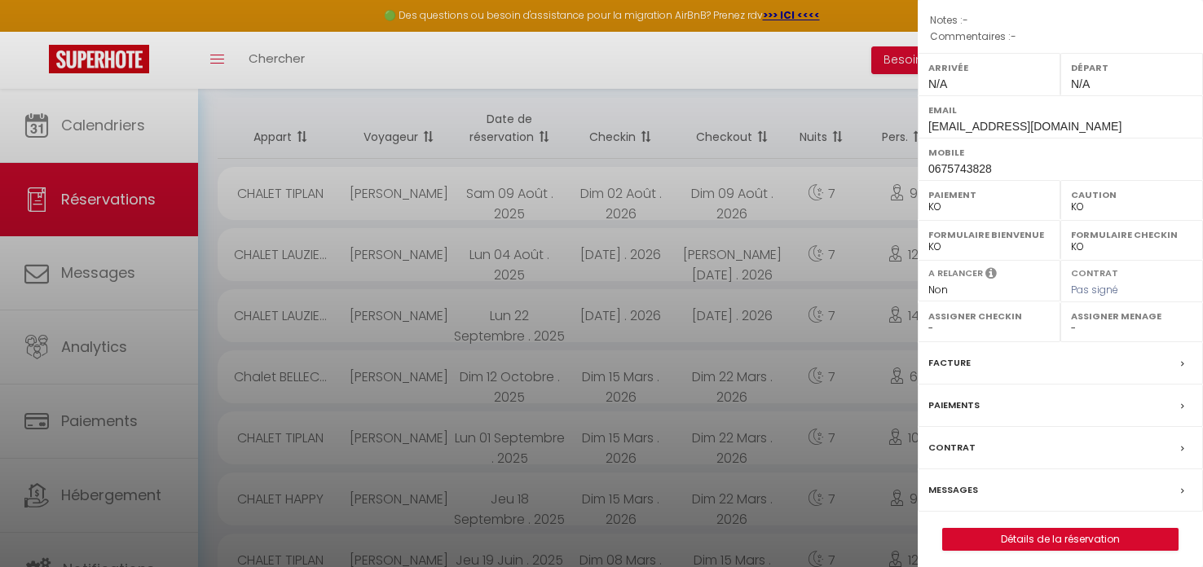
click at [988, 492] on div "Messages" at bounding box center [1060, 491] width 285 height 42
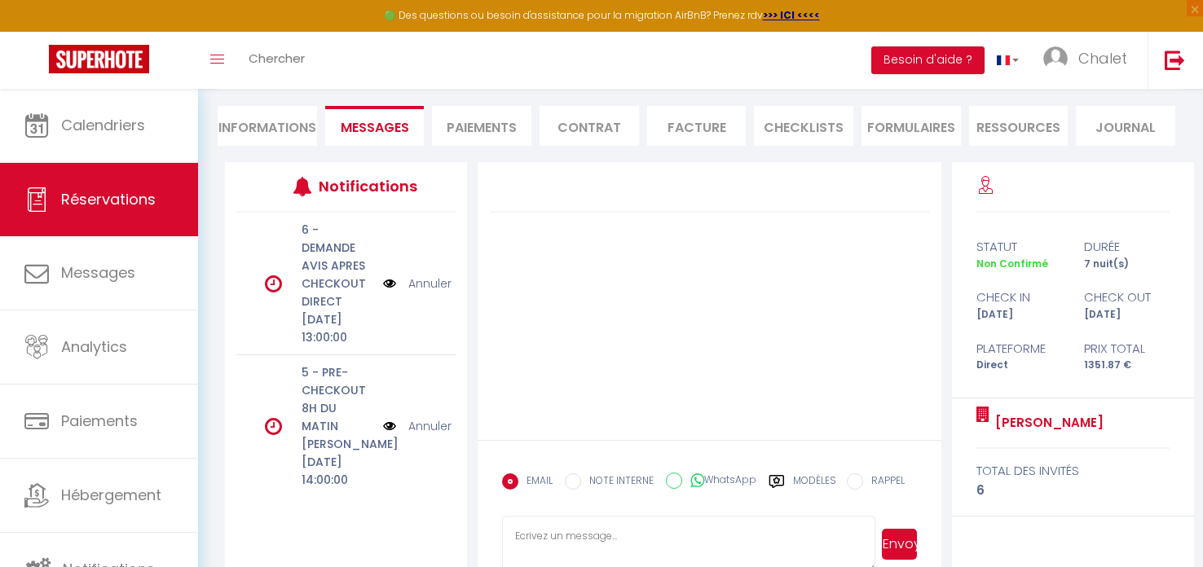
scroll to position [176, 0]
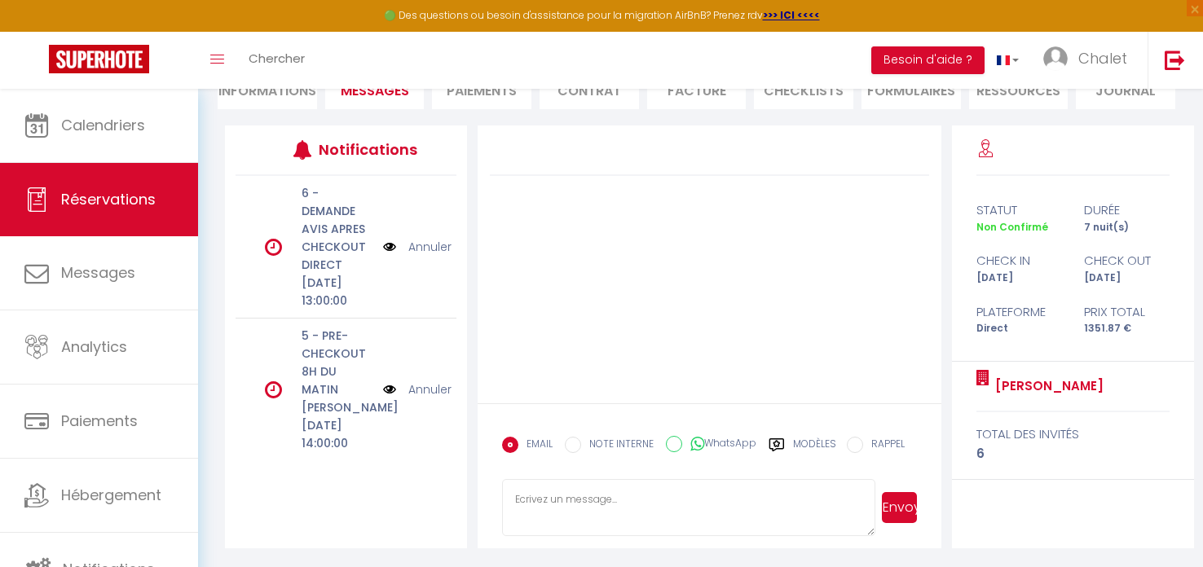
click at [804, 446] on label "Modèles" at bounding box center [814, 451] width 43 height 29
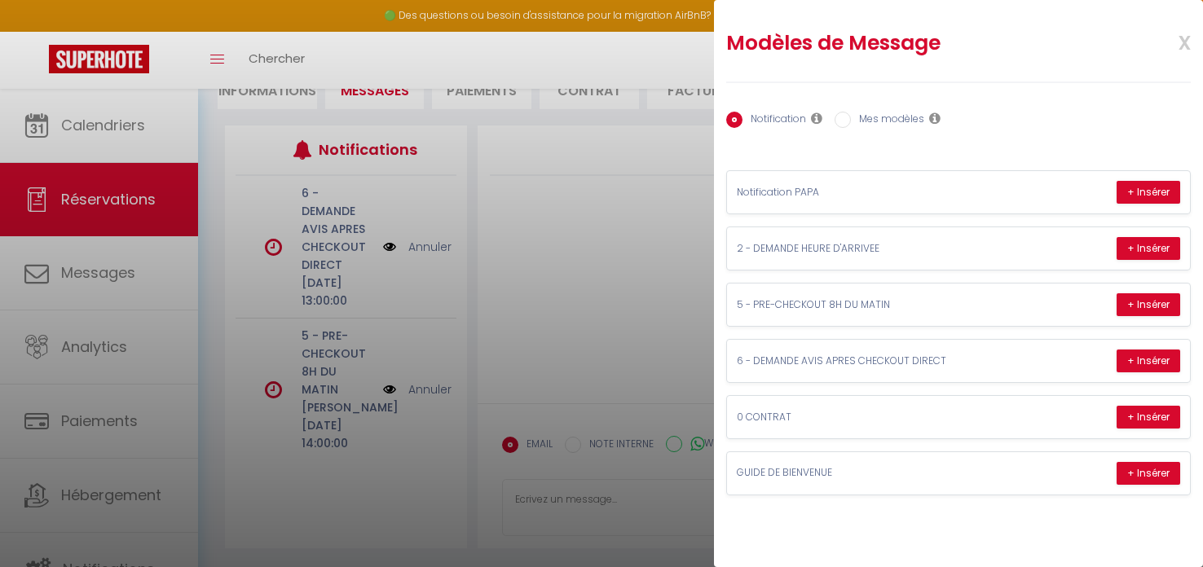
click at [877, 118] on label "Mes modèles" at bounding box center [887, 121] width 73 height 18
click at [851, 118] on input "Mes modèles" at bounding box center [843, 120] width 16 height 16
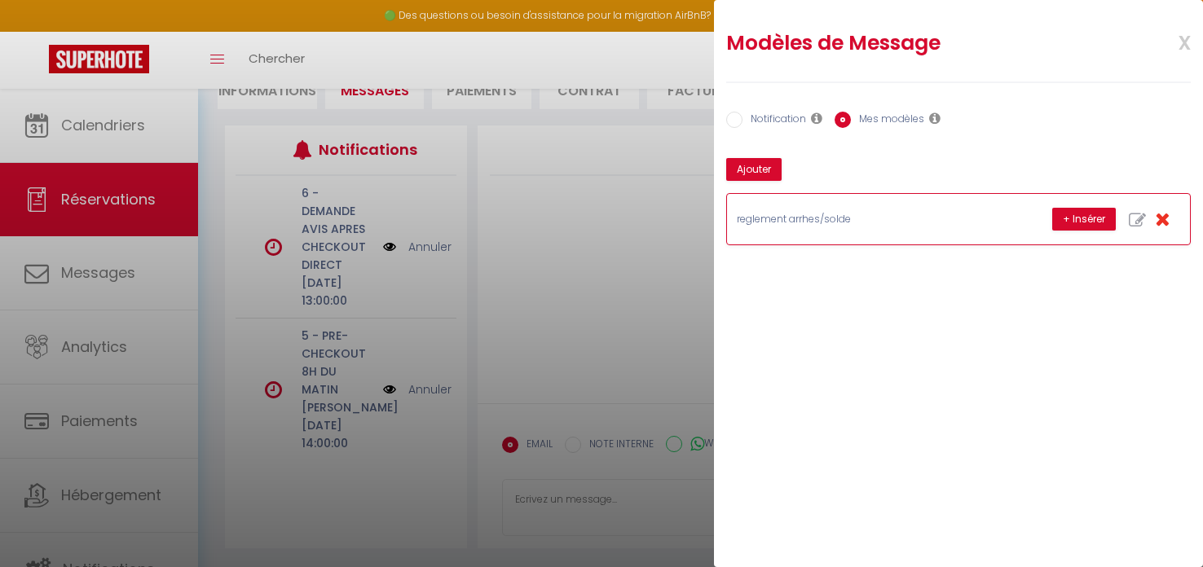
click at [824, 220] on p "reglement arrhes/solde" at bounding box center [859, 219] width 245 height 15
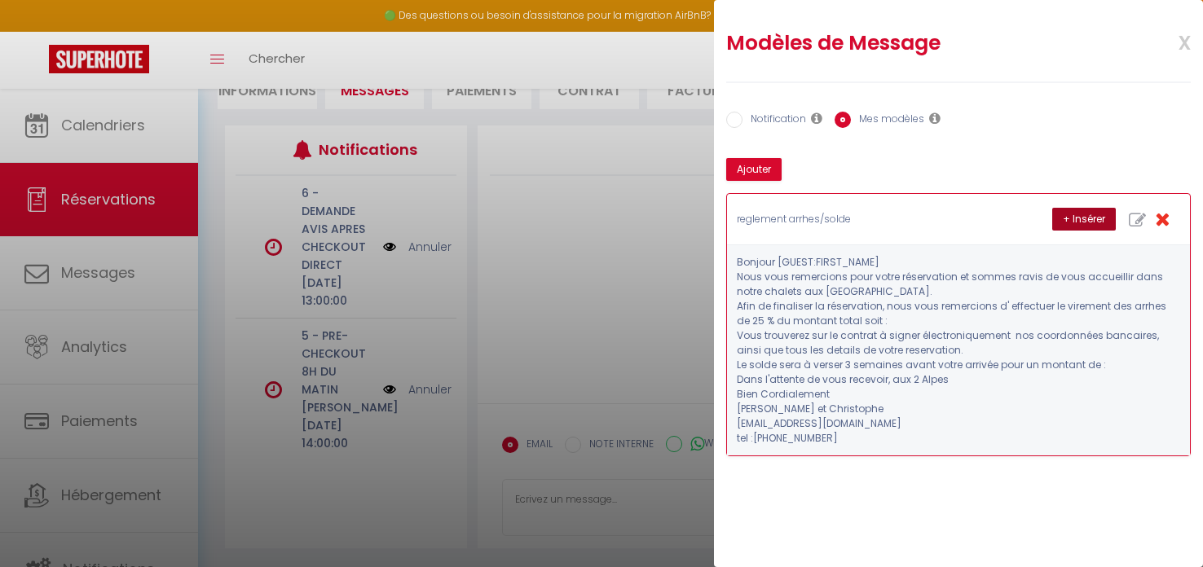
click at [1083, 217] on button "+ Insérer" at bounding box center [1084, 219] width 64 height 23
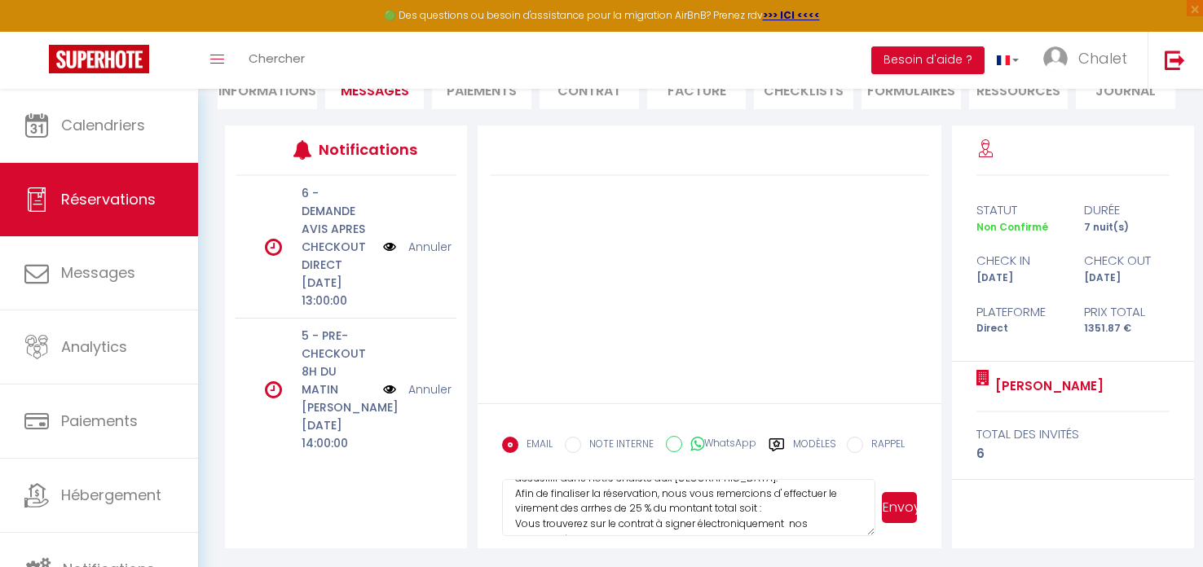
scroll to position [54, 0]
click at [765, 505] on textarea "Bonjour [PERSON_NAME] Nous vous remercions pour votre réservation et sommes rav…" at bounding box center [688, 507] width 373 height 57
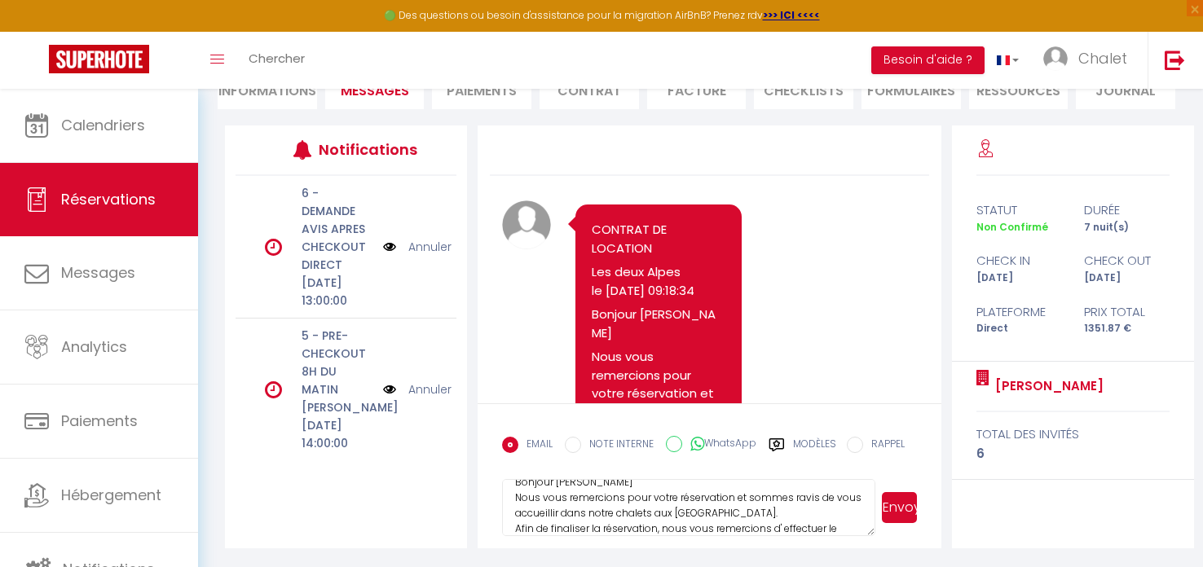
scroll to position [24, 0]
click at [766, 502] on textarea "Bonjour [PERSON_NAME] Nous vous remercions pour votre réservation et sommes rav…" at bounding box center [688, 507] width 373 height 57
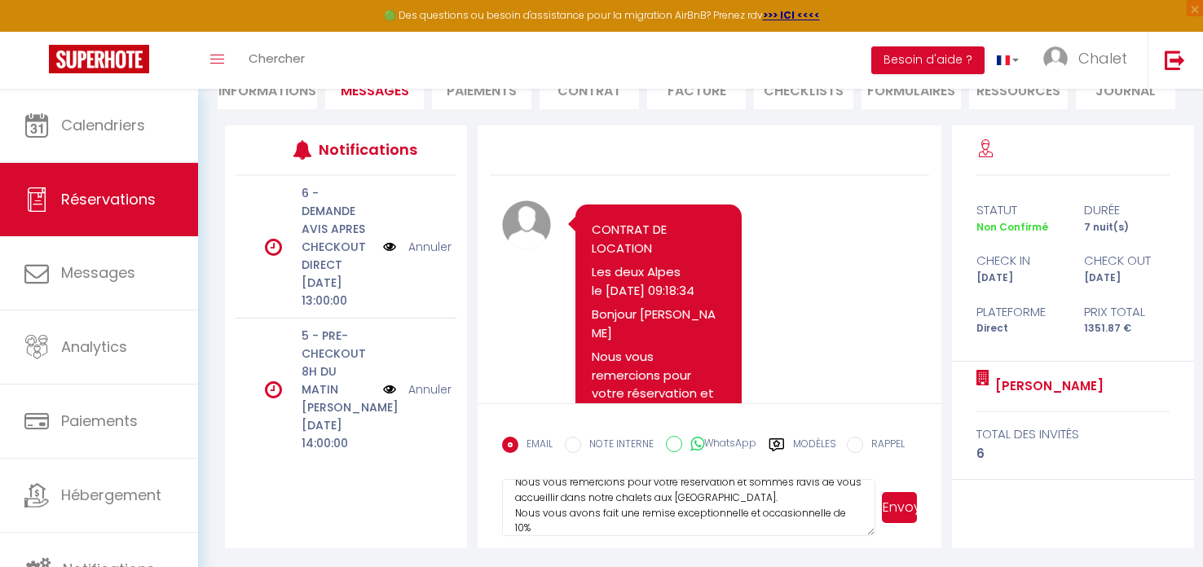
click at [867, 507] on textarea "Bonjour [PERSON_NAME] Nous vous remercions pour votre réservation et sommes rav…" at bounding box center [688, 507] width 373 height 57
drag, startPoint x: 867, startPoint y: 510, endPoint x: 501, endPoint y: 509, distance: 366.0
click at [501, 509] on form "EMAIL NOTE INTERNE WhatsApp Modèles 12 « ‹ » › [DATE] [PHONE_NUMBER] Dim Lun Ma…" at bounding box center [709, 476] width 463 height 145
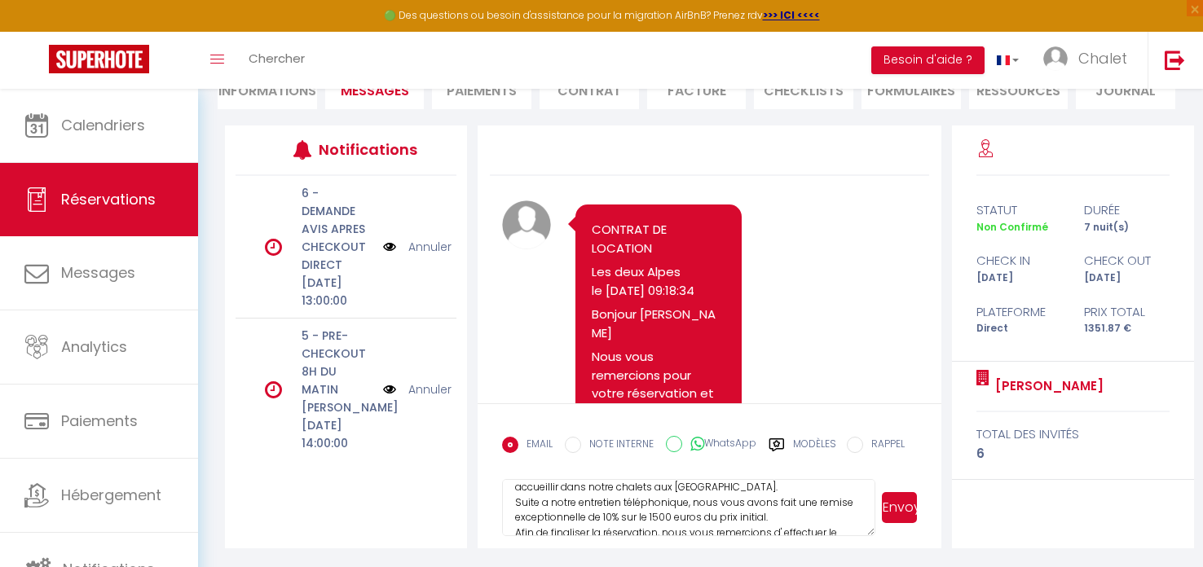
scroll to position [49, 0]
click at [646, 509] on textarea "Bonjour [PERSON_NAME] Nous vous remercions pour votre réservation et sommes rav…" at bounding box center [688, 507] width 373 height 57
click at [782, 510] on textarea "Bonjour [PERSON_NAME] Nous vous remercions pour votre réservation et sommes rav…" at bounding box center [688, 507] width 373 height 57
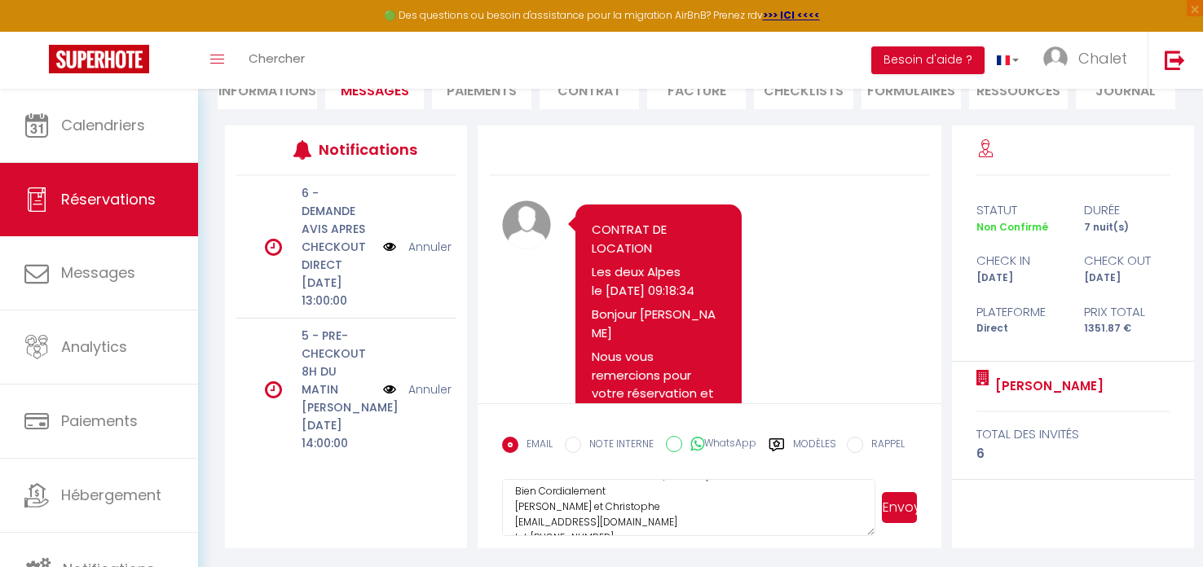
scroll to position [190, 0]
drag, startPoint x: 562, startPoint y: 509, endPoint x: 625, endPoint y: 506, distance: 63.6
click at [625, 506] on textarea "Bonjour [PERSON_NAME] Nous vous remercions pour votre réservation et sommes rav…" at bounding box center [688, 507] width 373 height 57
click at [674, 505] on textarea "Bonjour [PERSON_NAME] Nous vous remercions pour votre réservation et sommes rav…" at bounding box center [688, 507] width 373 height 57
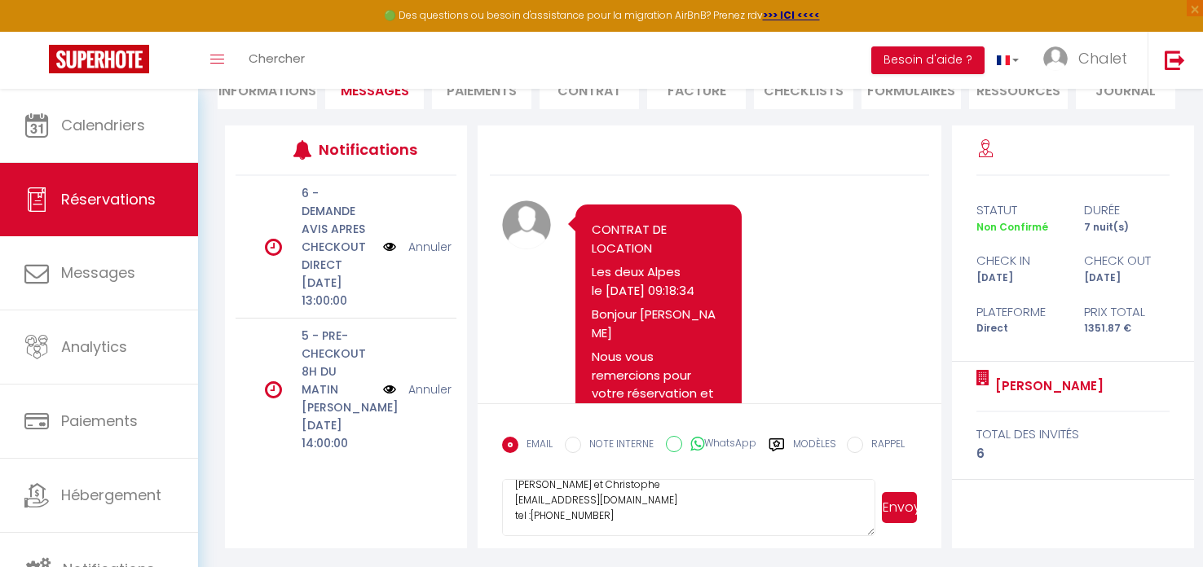
click at [897, 512] on button "Envoyer" at bounding box center [899, 507] width 35 height 31
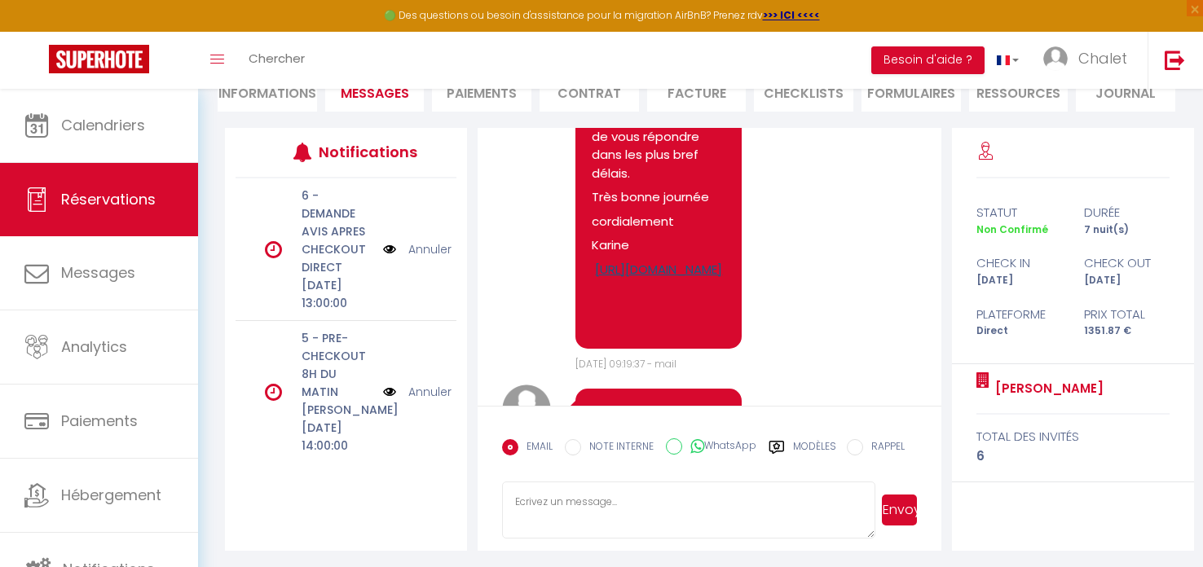
scroll to position [685, 0]
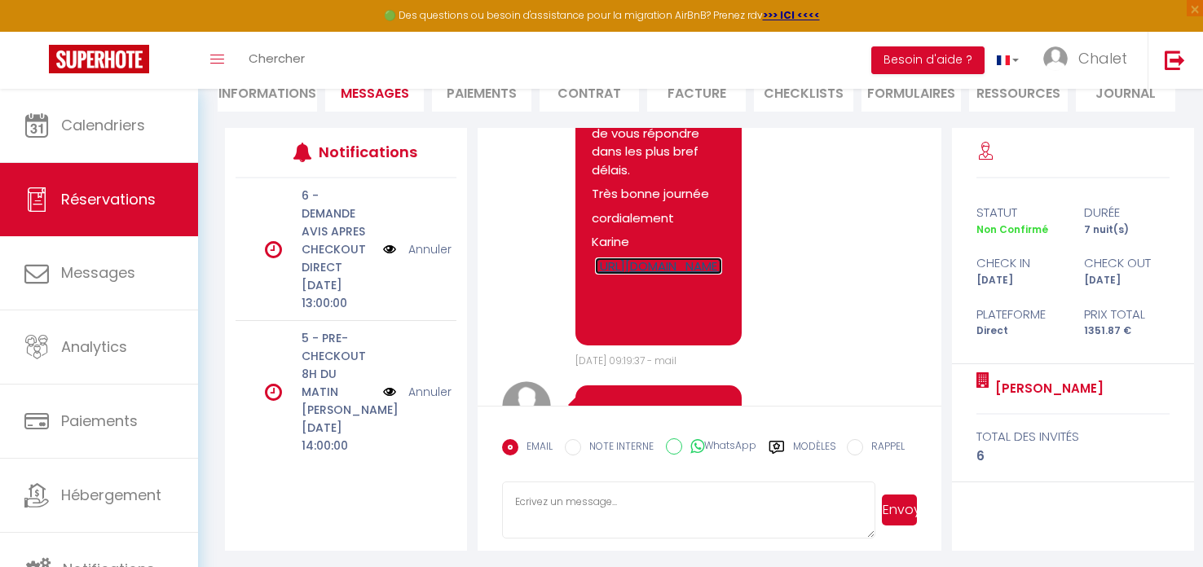
click at [658, 275] on link "[URL][DOMAIN_NAME]" at bounding box center [658, 266] width 127 height 17
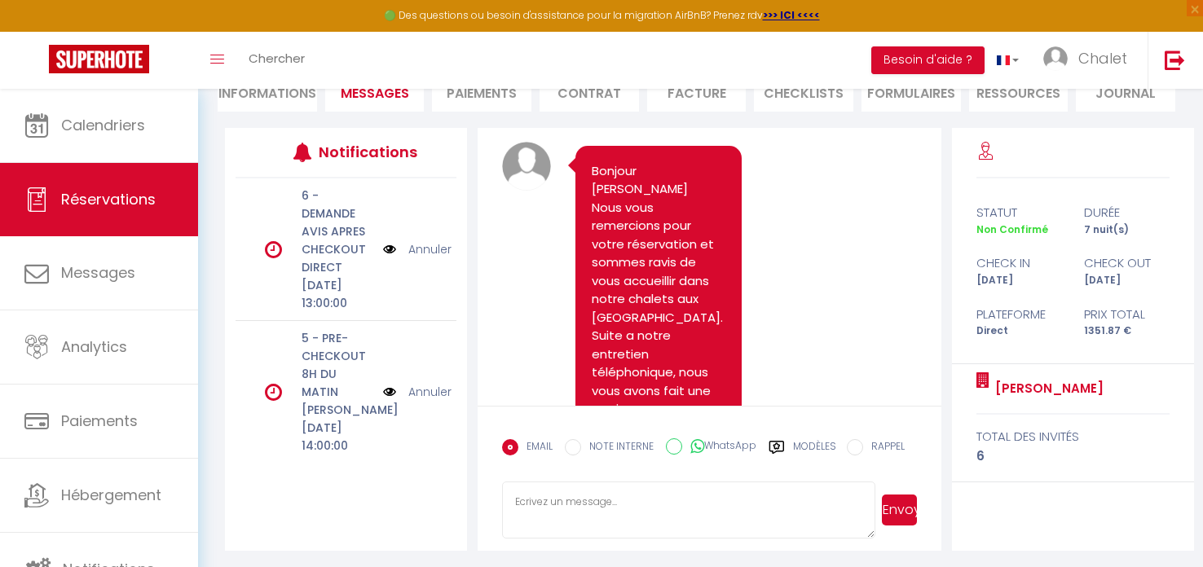
scroll to position [7, 0]
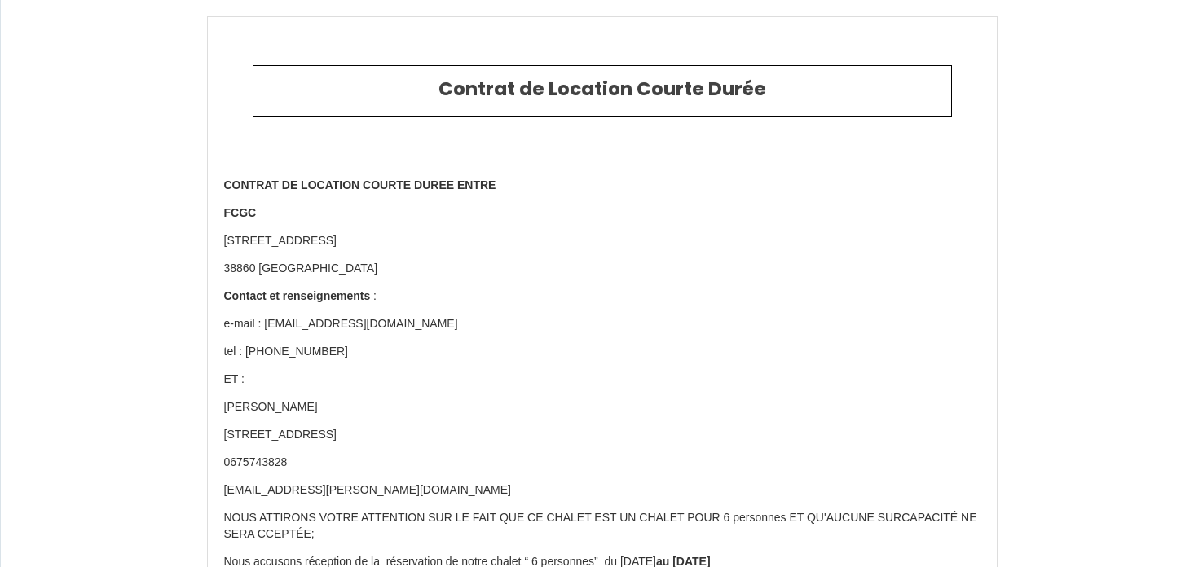
scroll to position [4945, 0]
